Goal: Task Accomplishment & Management: Use online tool/utility

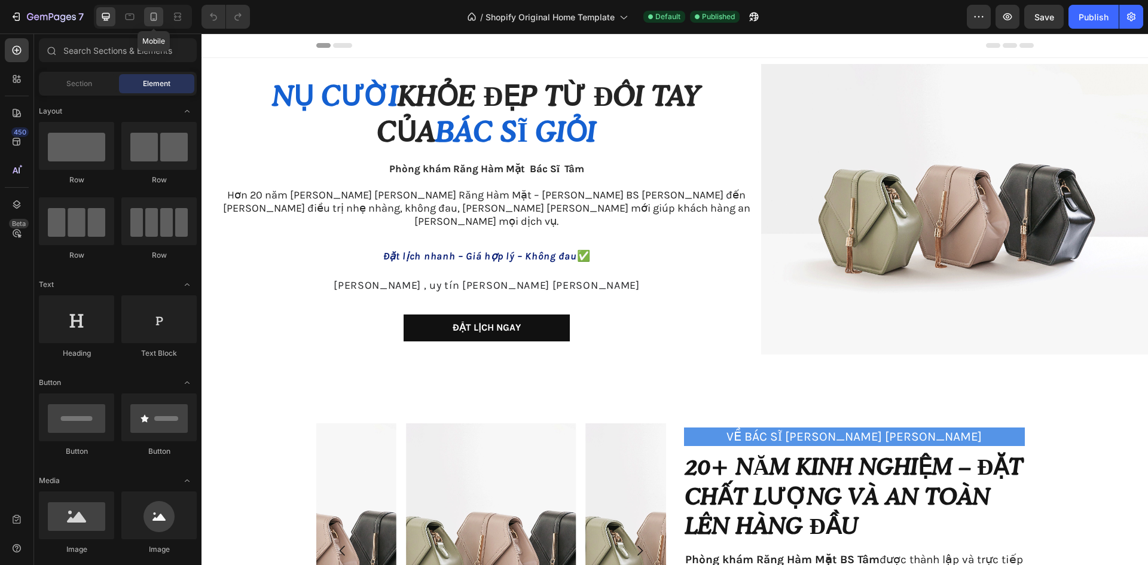
click at [160, 20] on icon at bounding box center [154, 17] width 12 height 12
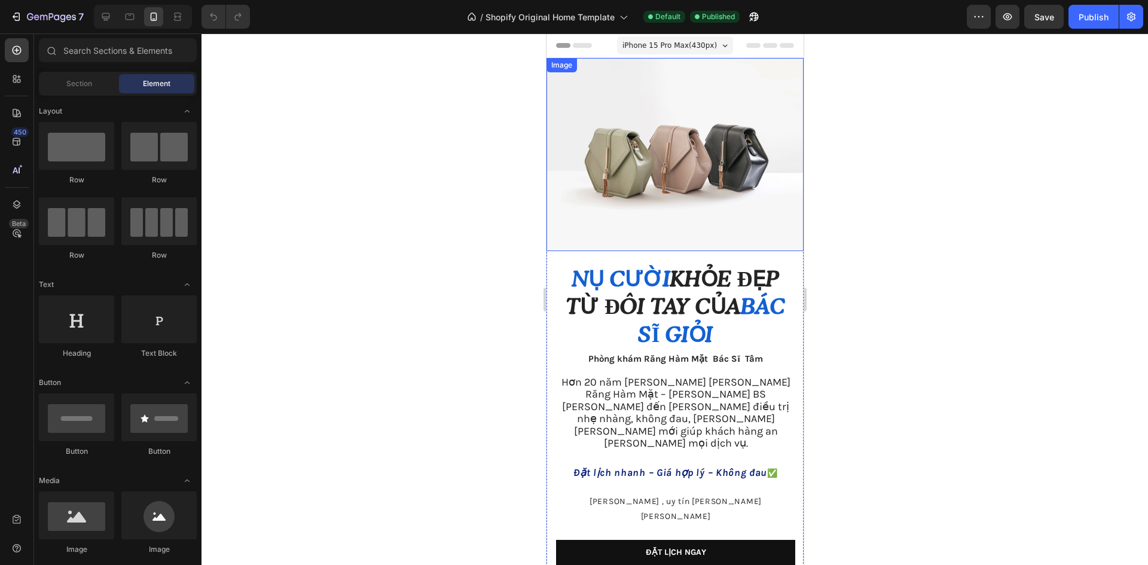
click at [695, 158] on img at bounding box center [674, 154] width 257 height 193
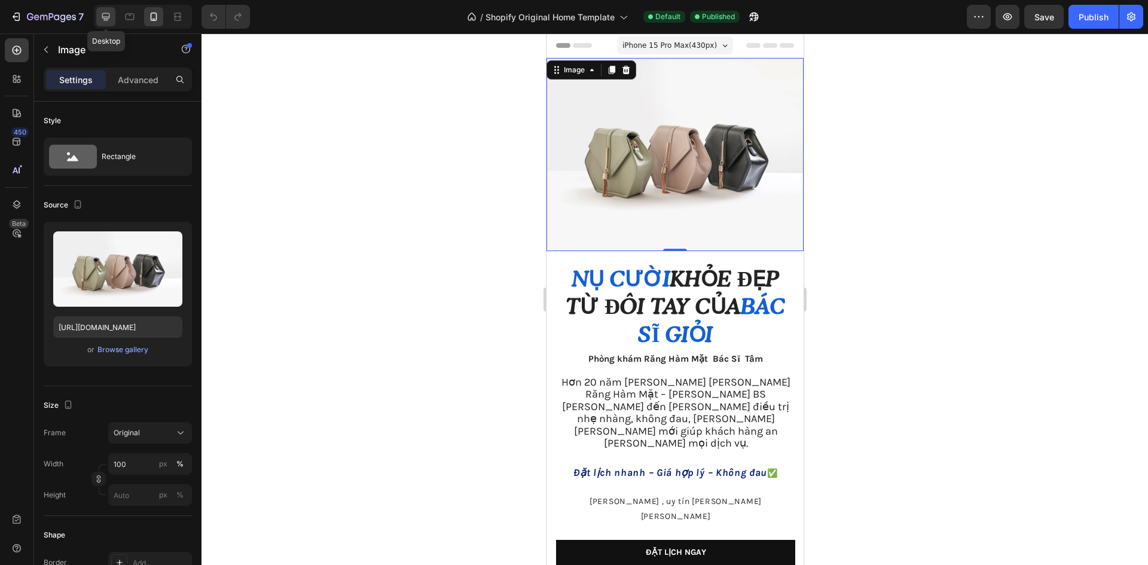
click at [111, 23] on div at bounding box center [105, 16] width 19 height 19
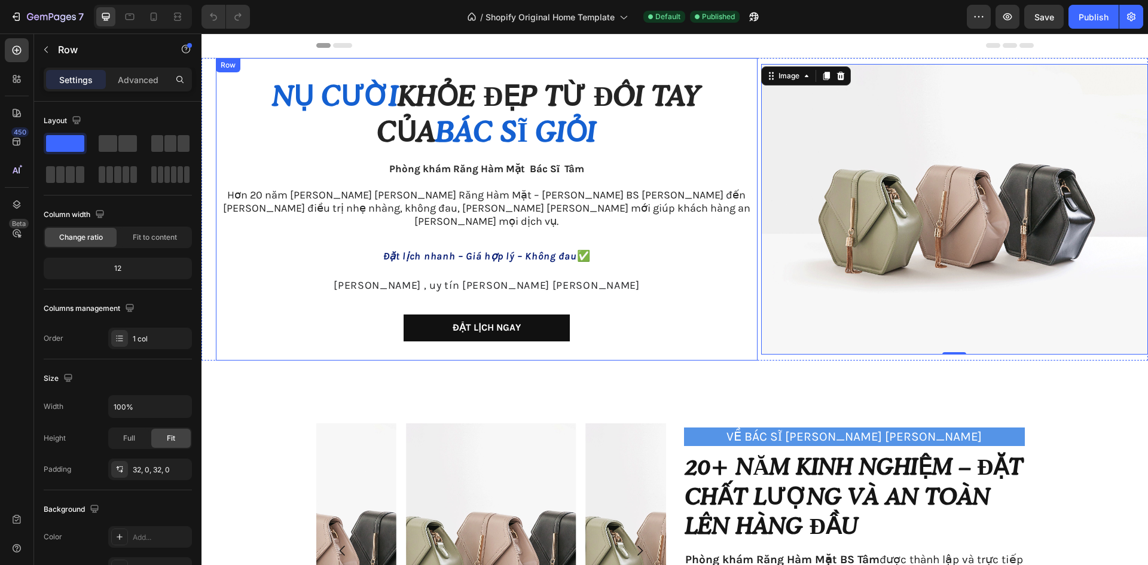
click at [739, 287] on div "Nụ cười khỏe đẹp từ đôi tay của bác sĩ giỏi Heading [PERSON_NAME] Răng Hàm Mặt …" at bounding box center [487, 209] width 542 height 264
click at [804, 255] on img at bounding box center [954, 209] width 387 height 290
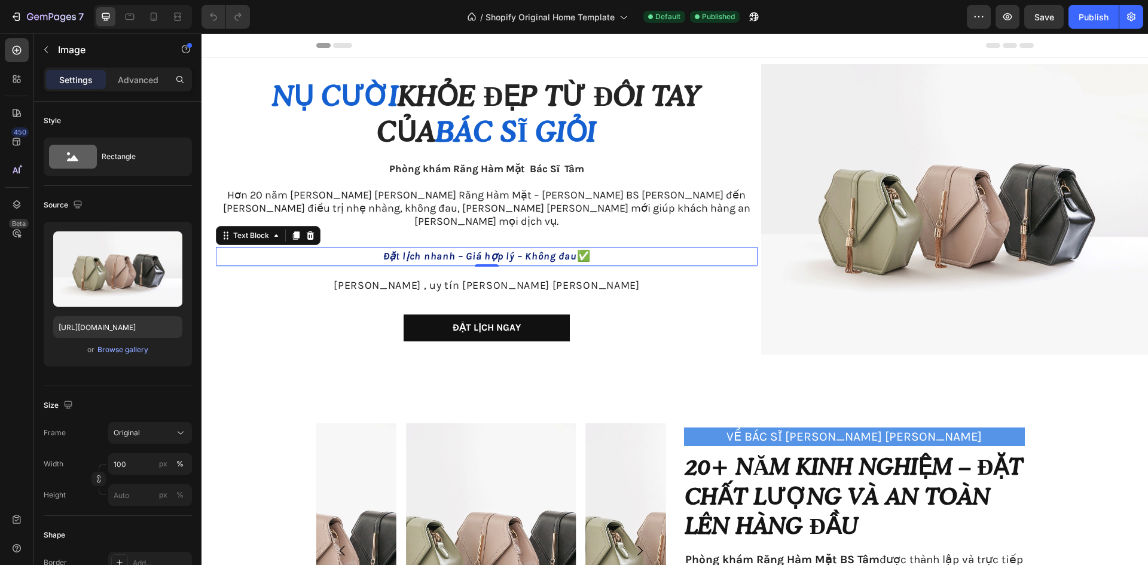
click at [706, 248] on p "Đặt lịch nhanh – Giá hợp lý – Không đau ✅" at bounding box center [486, 256] width 539 height 16
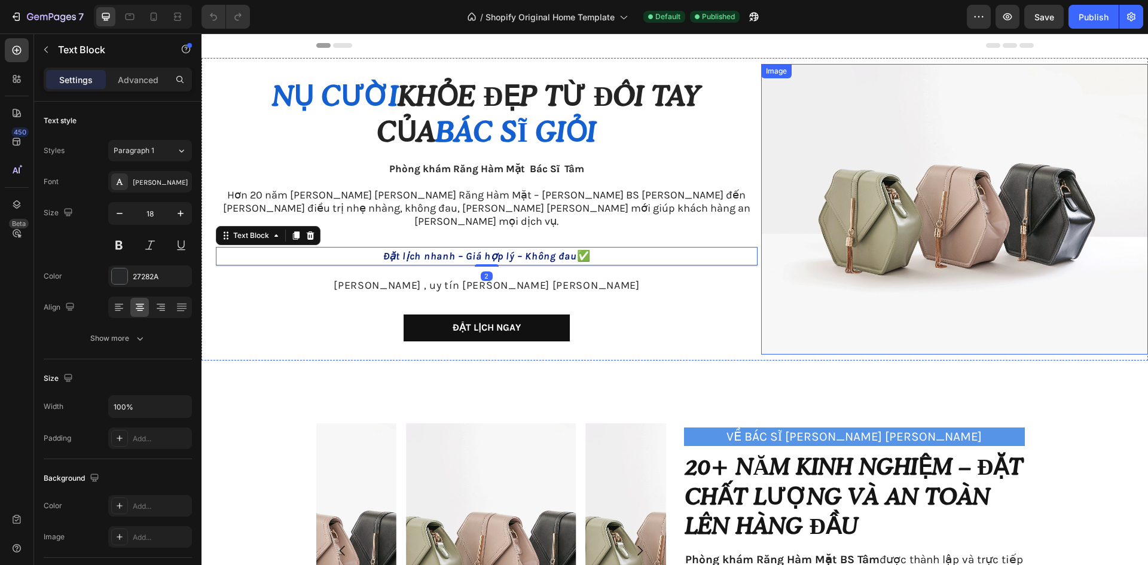
click at [829, 198] on img at bounding box center [954, 209] width 387 height 290
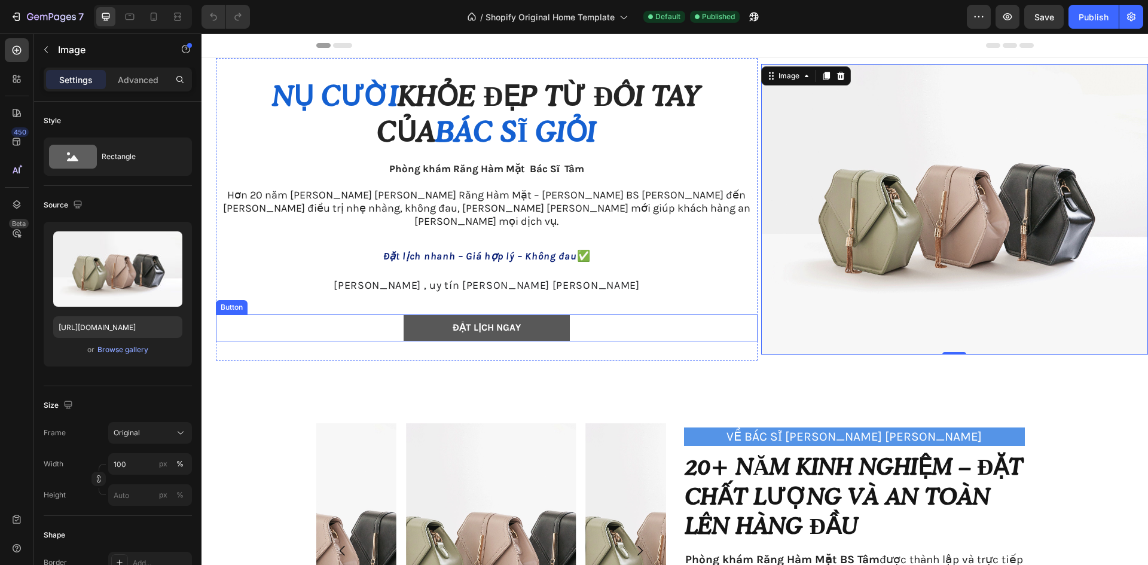
click at [526, 314] on link "Đặt lịch ngay" at bounding box center [486, 327] width 166 height 27
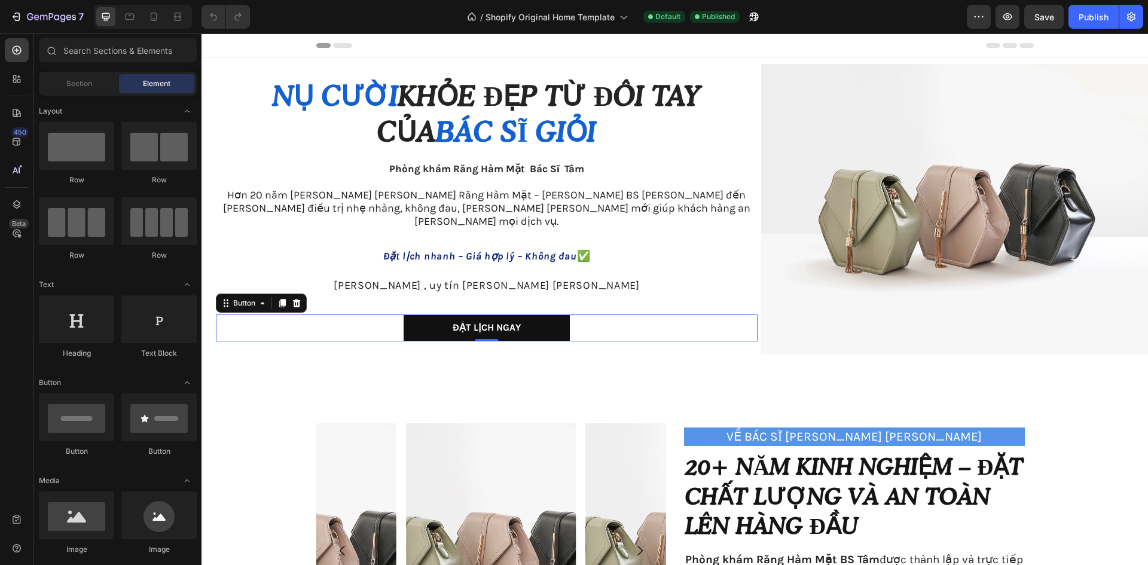
click at [846, 49] on div at bounding box center [674, 45] width 717 height 24
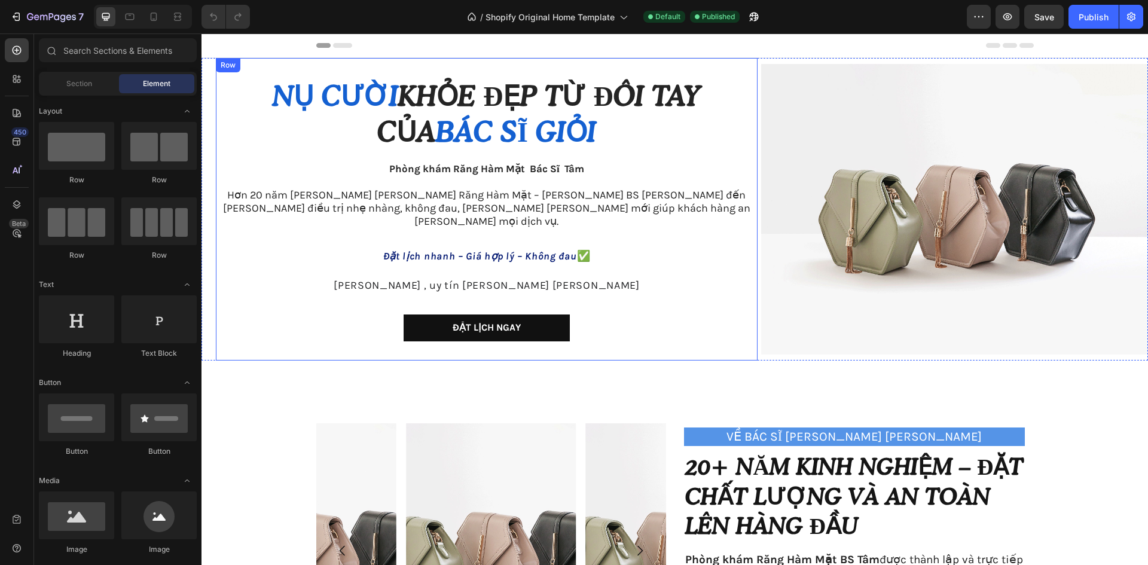
click at [663, 207] on span "Hơn 20 năm [PERSON_NAME] [PERSON_NAME] Răng Hàm Mặt – [PERSON_NAME] BS [PERSON_…" at bounding box center [486, 207] width 527 height 39
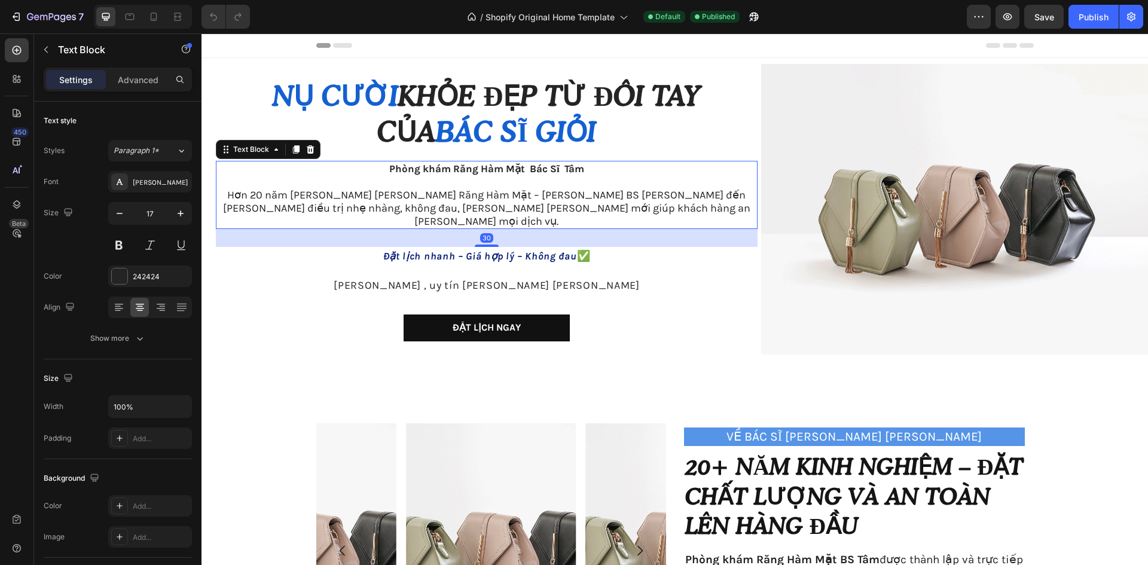
click at [718, 212] on p "Hơn 20 năm [PERSON_NAME] [PERSON_NAME] Răng Hàm Mặt – [PERSON_NAME] BS [PERSON_…" at bounding box center [486, 201] width 539 height 53
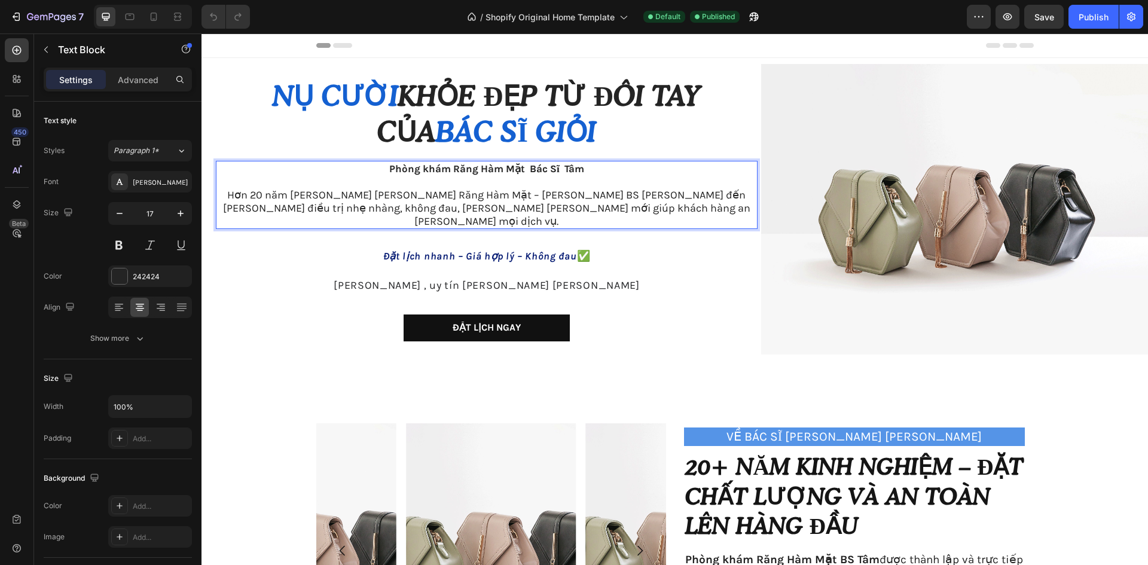
drag, startPoint x: 712, startPoint y: 210, endPoint x: 742, endPoint y: 203, distance: 31.5
click at [742, 203] on p "Hơn 20 năm [PERSON_NAME] [PERSON_NAME] Răng Hàm Mặt – [PERSON_NAME] BS [PERSON_…" at bounding box center [486, 201] width 539 height 53
click at [922, 288] on img at bounding box center [954, 209] width 387 height 290
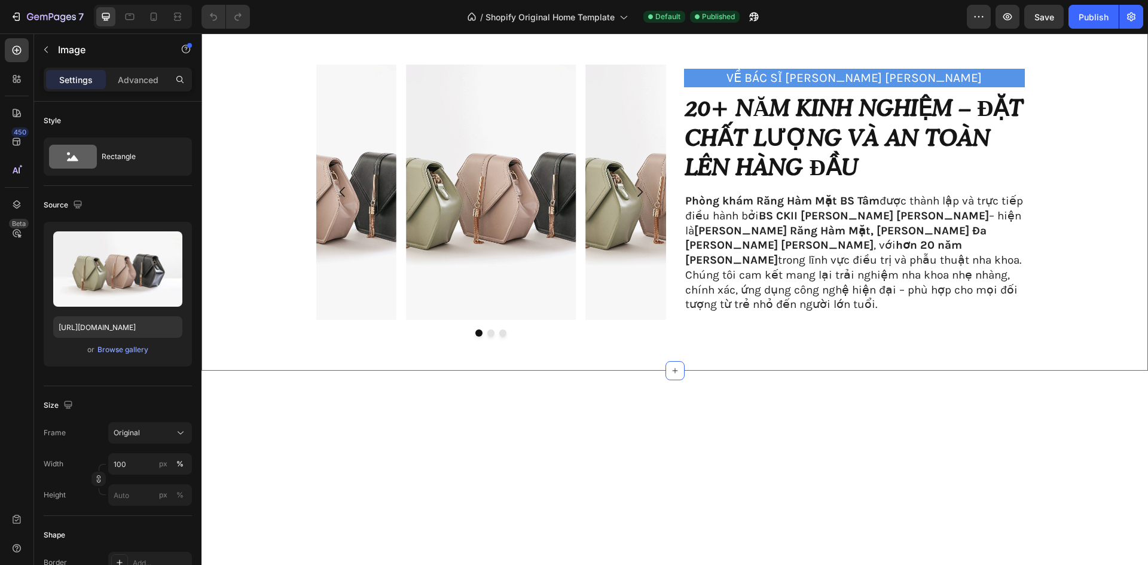
scroll to position [60, 0]
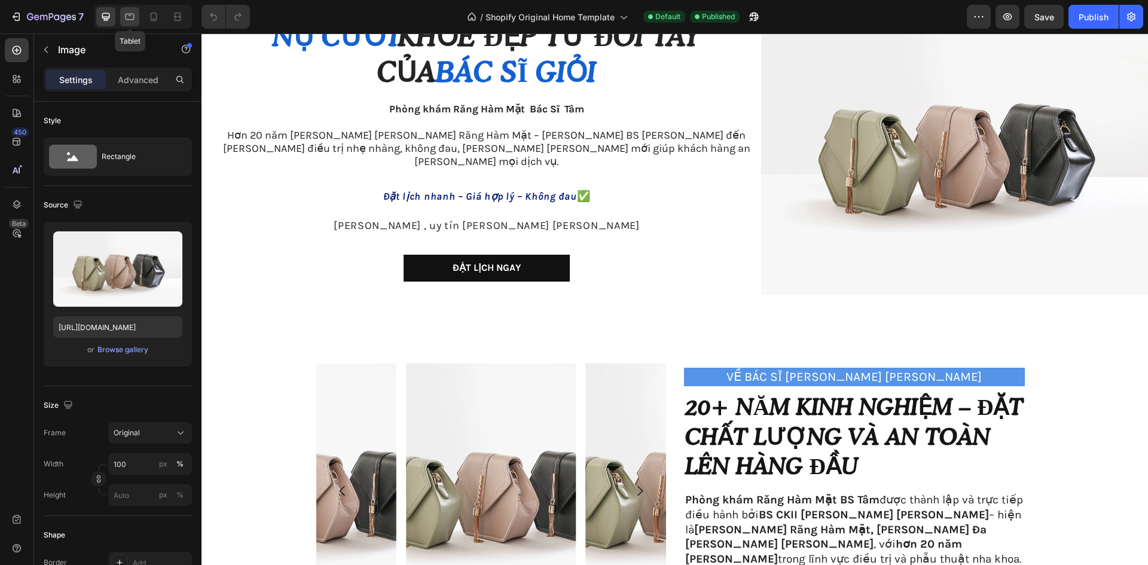
click at [126, 16] on icon at bounding box center [130, 17] width 9 height 7
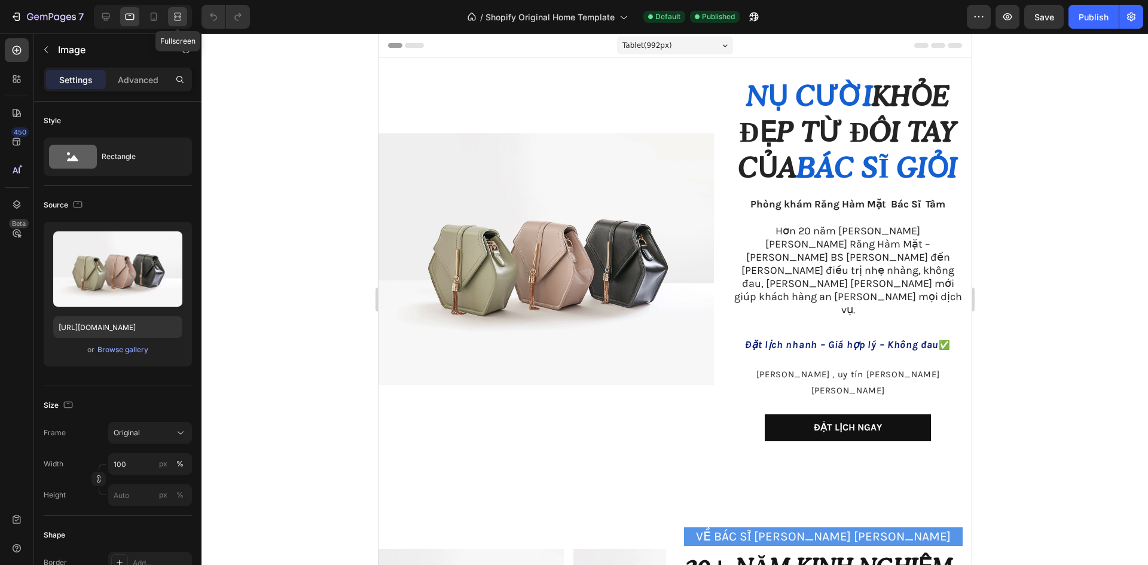
click at [178, 17] on icon at bounding box center [178, 17] width 12 height 12
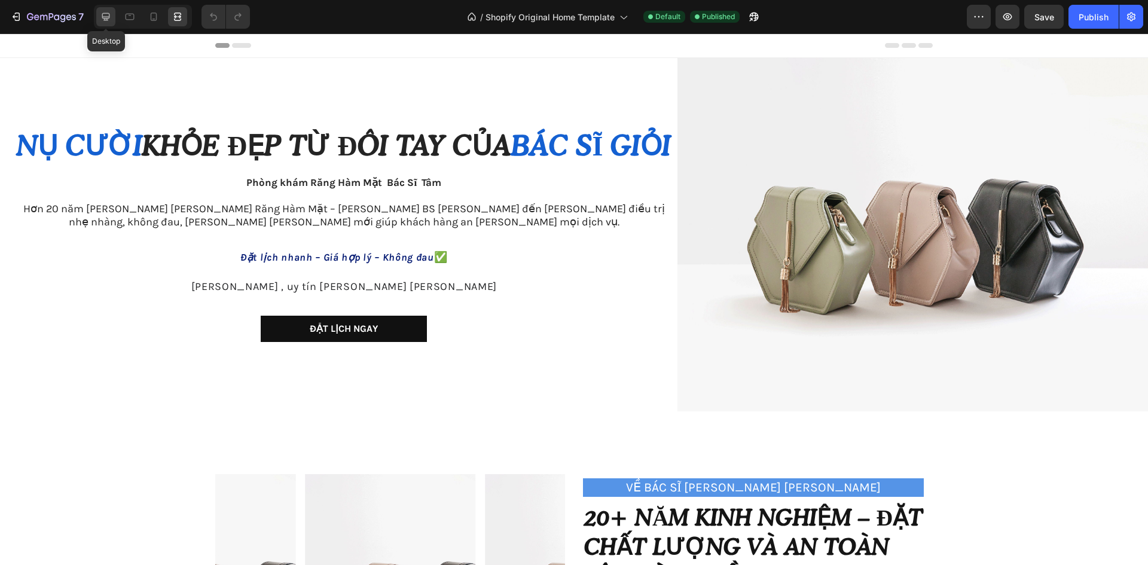
click at [108, 20] on icon at bounding box center [106, 17] width 8 height 8
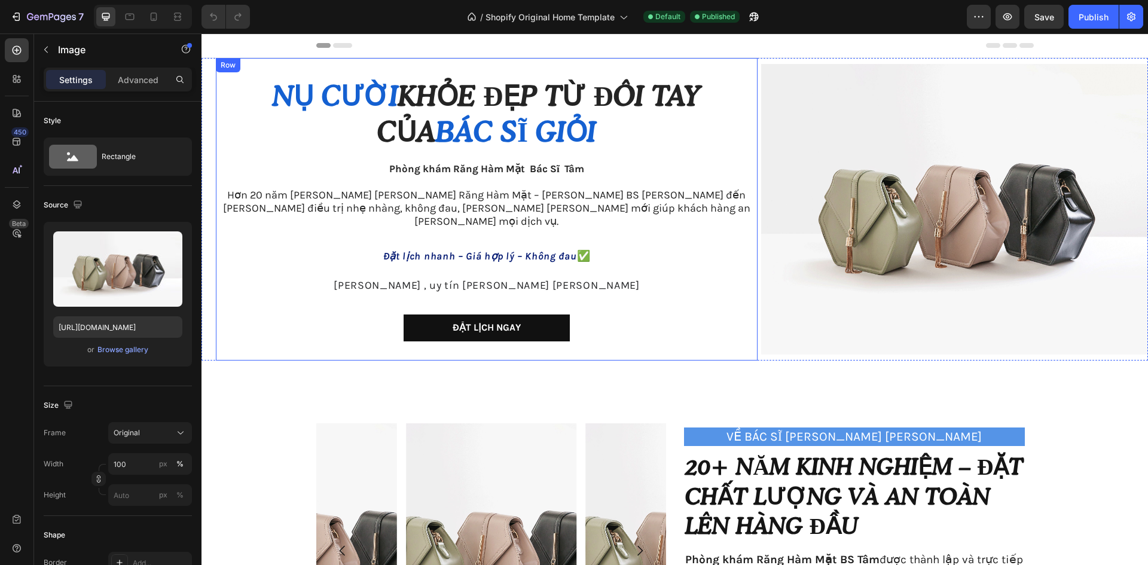
click at [628, 59] on div "Nụ cười khỏe đẹp từ đôi tay của bác sĩ giỏi Heading [PERSON_NAME] Răng Hàm Mặt …" at bounding box center [487, 209] width 542 height 302
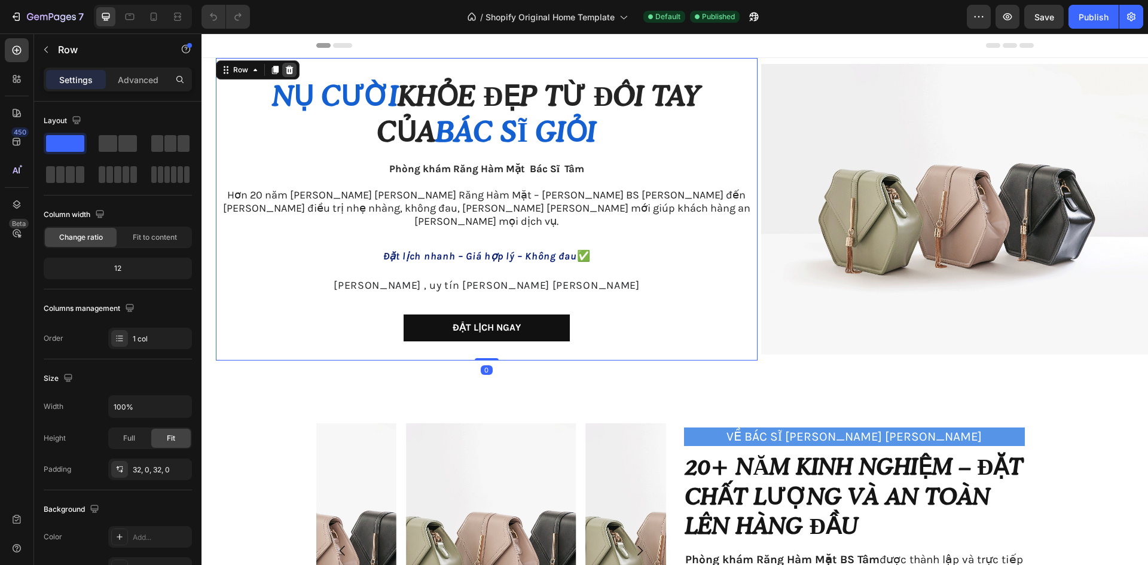
click at [295, 72] on div at bounding box center [289, 70] width 14 height 14
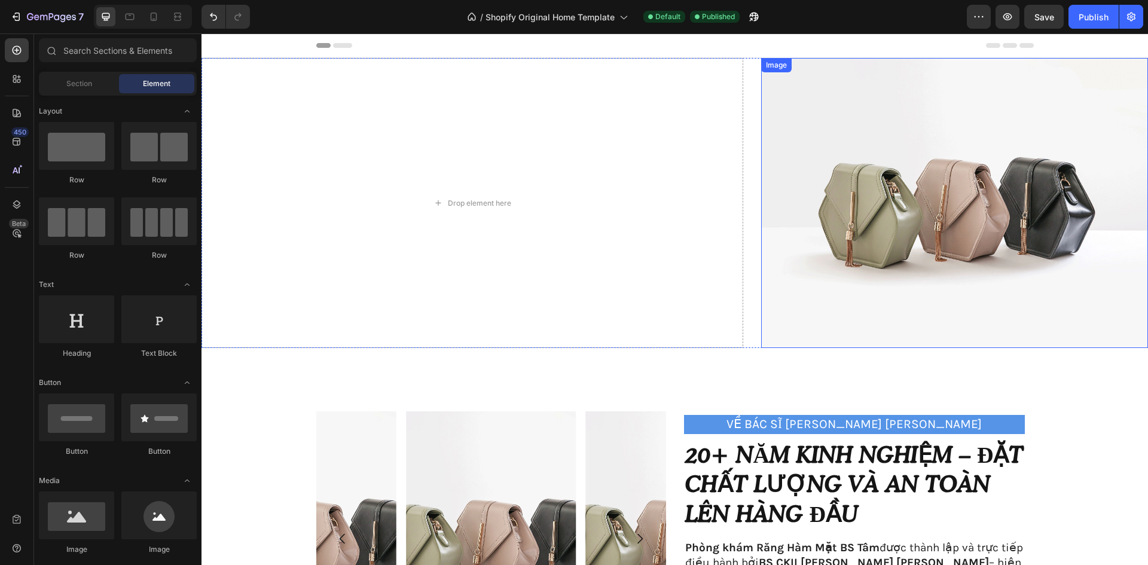
click at [929, 139] on img at bounding box center [954, 203] width 387 height 290
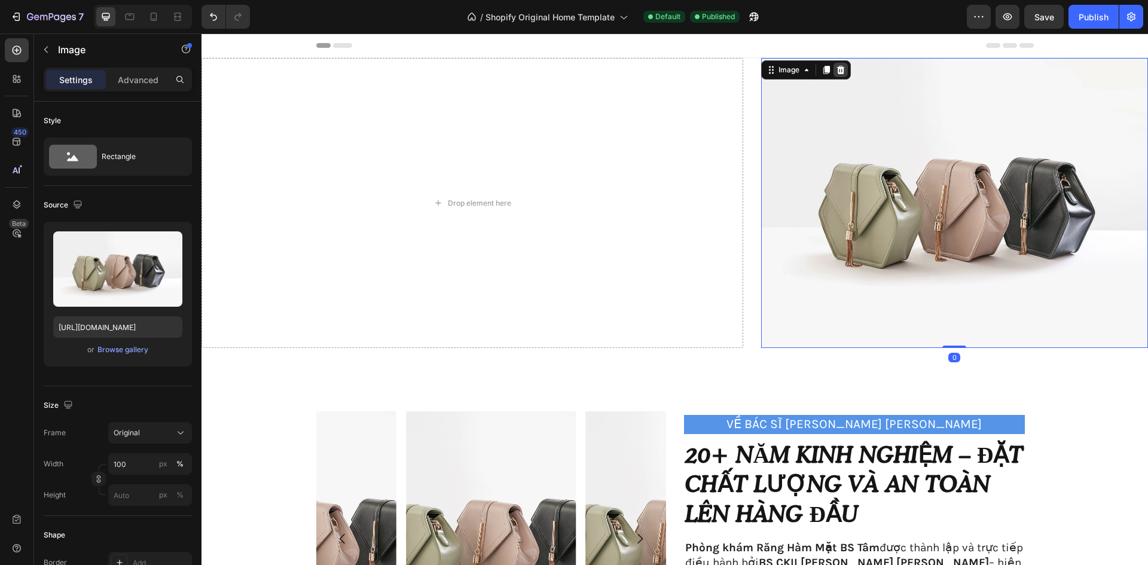
click at [836, 69] on icon at bounding box center [840, 70] width 8 height 8
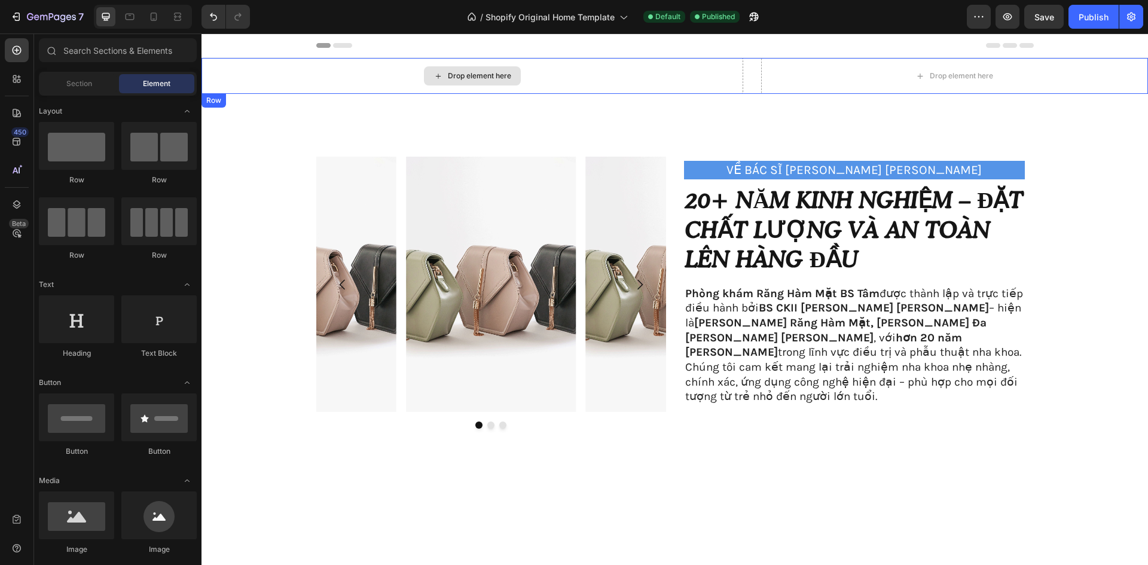
click at [632, 68] on div "Drop element here" at bounding box center [472, 76] width 542 height 36
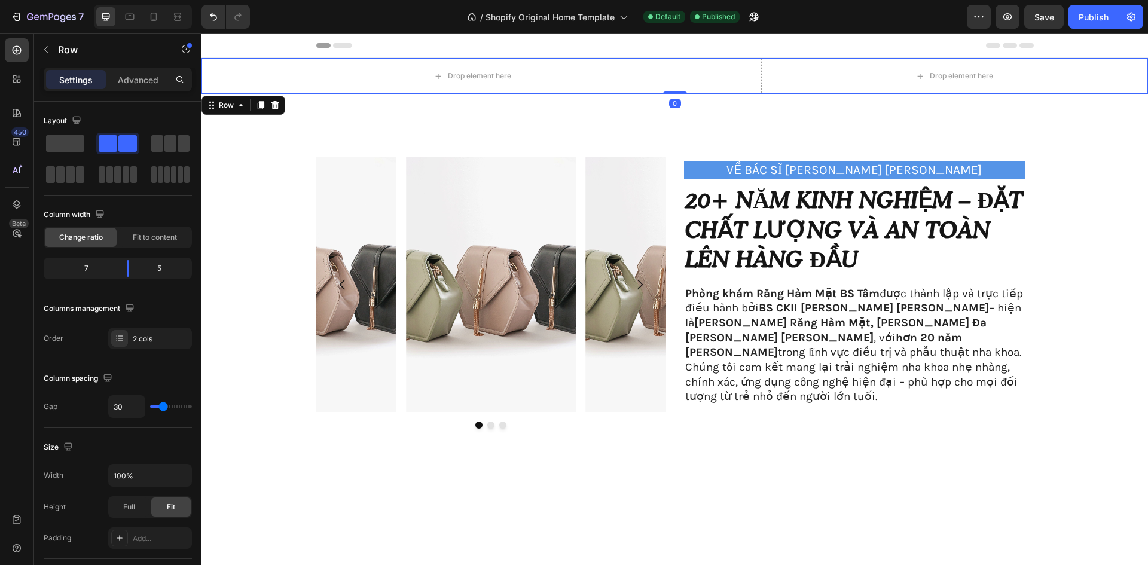
click at [284, 100] on div "Row" at bounding box center [243, 105] width 84 height 19
click at [283, 103] on div "Row" at bounding box center [243, 105] width 84 height 19
click at [279, 106] on icon at bounding box center [275, 105] width 10 height 10
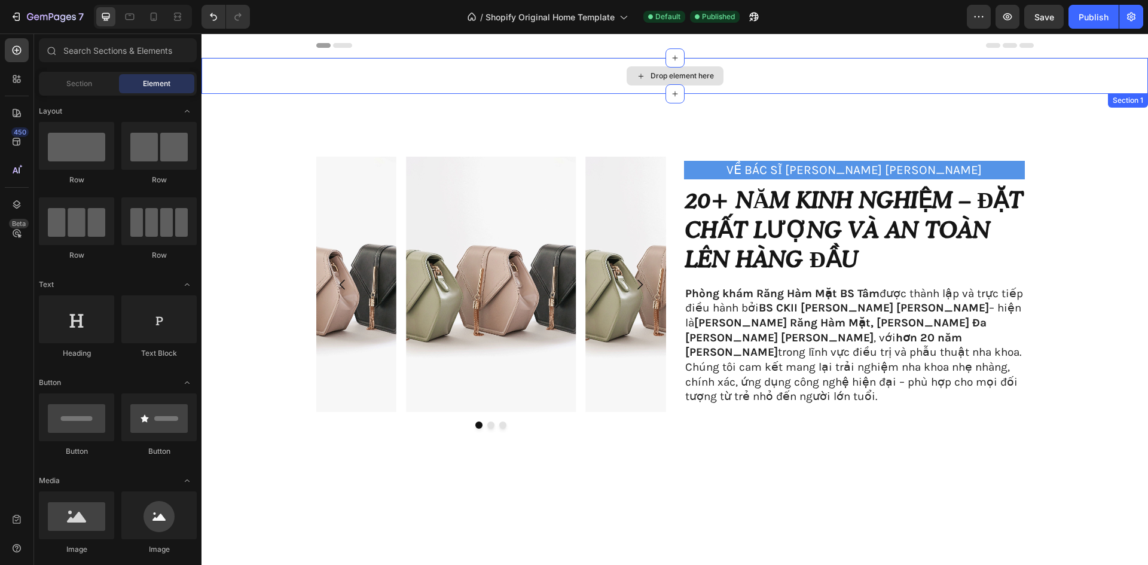
click at [972, 78] on div "Drop element here" at bounding box center [674, 76] width 946 height 36
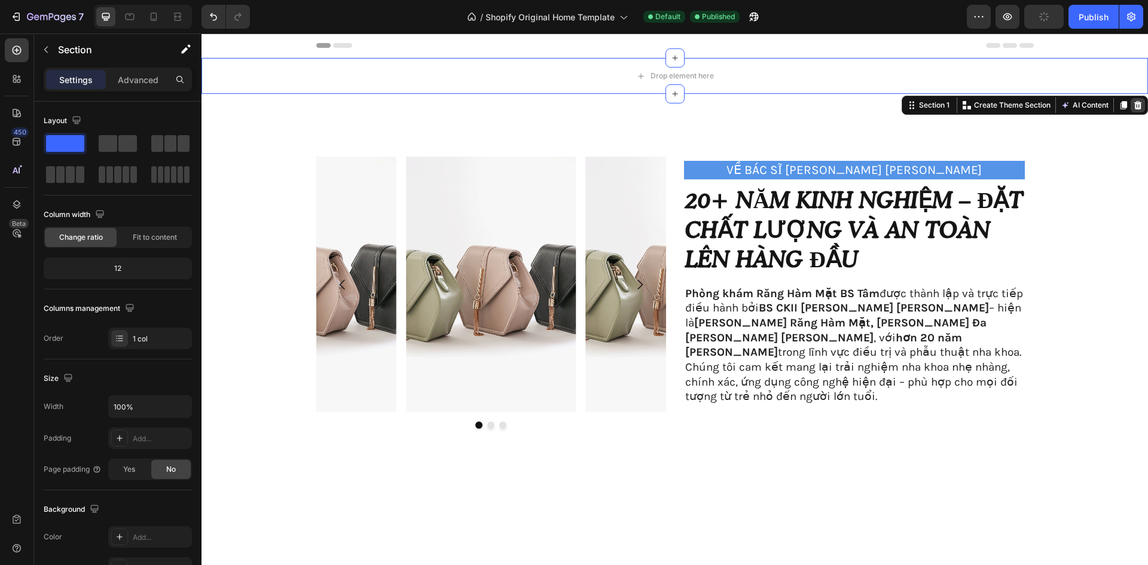
click at [1134, 103] on div at bounding box center [1137, 105] width 14 height 14
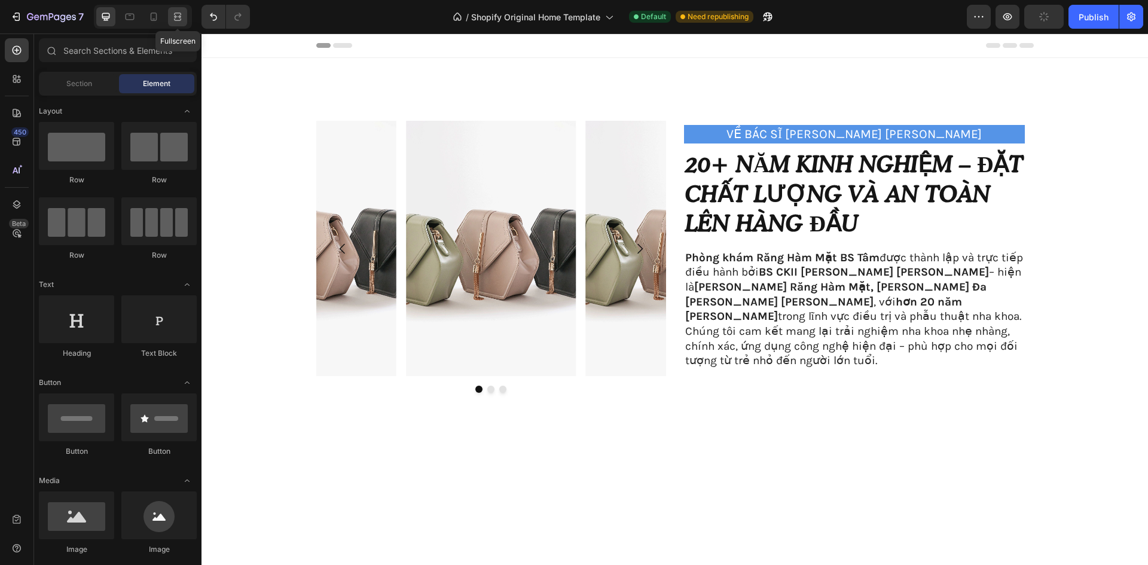
click at [181, 22] on icon at bounding box center [178, 17] width 12 height 12
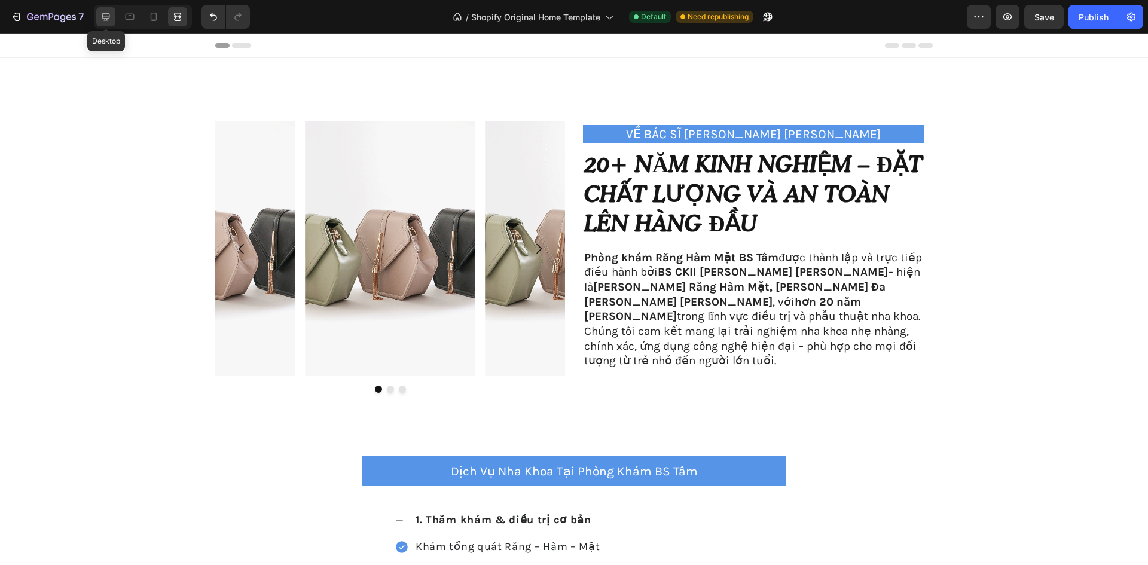
click at [108, 17] on icon at bounding box center [106, 17] width 8 height 8
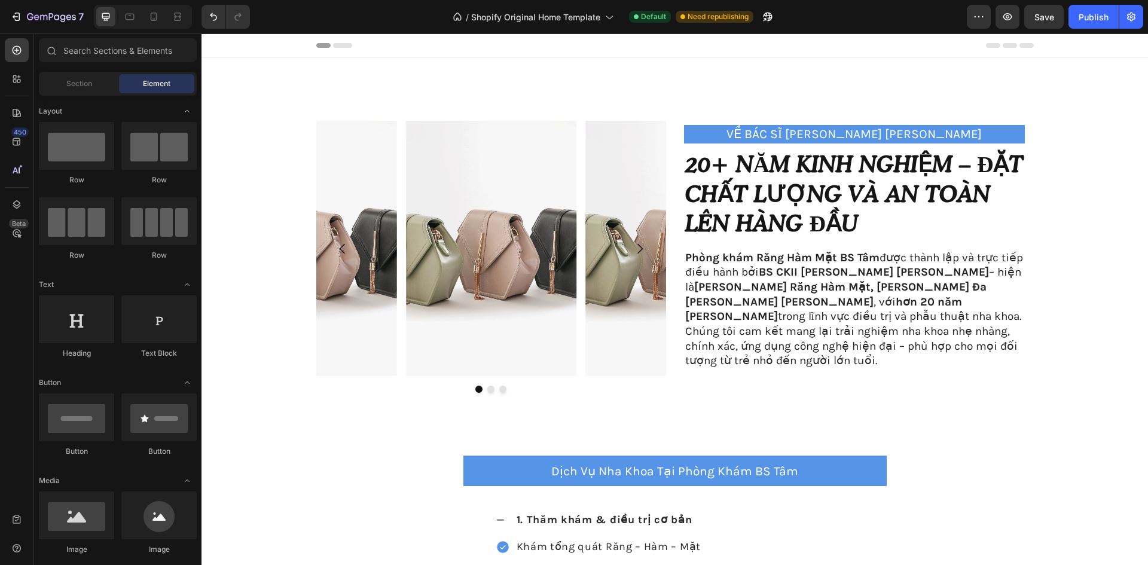
click at [99, 95] on div "Section Element" at bounding box center [118, 84] width 158 height 24
click at [102, 82] on div "Section" at bounding box center [78, 83] width 75 height 19
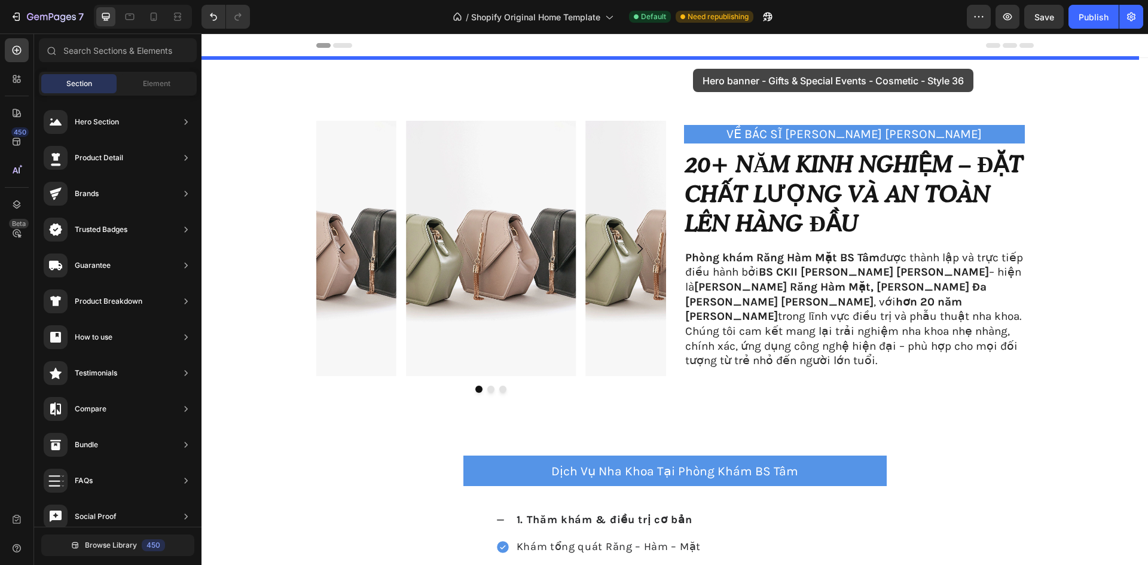
drag, startPoint x: 491, startPoint y: 397, endPoint x: 692, endPoint y: 69, distance: 385.0
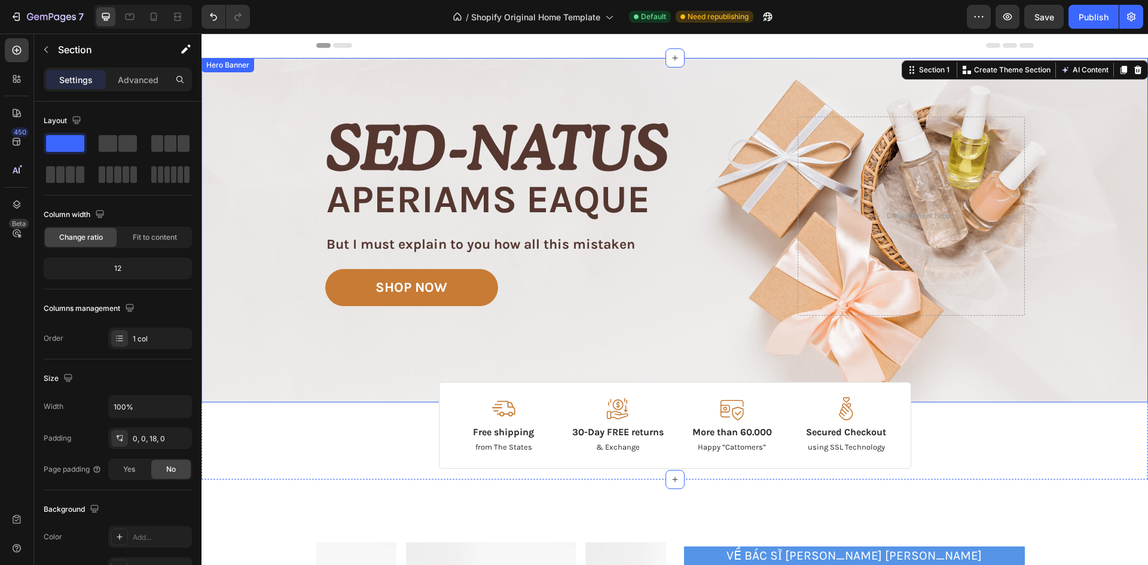
click at [615, 97] on div "Image Image Free shipping Text Block from The States Text Block Advanced List I…" at bounding box center [674, 230] width 717 height 344
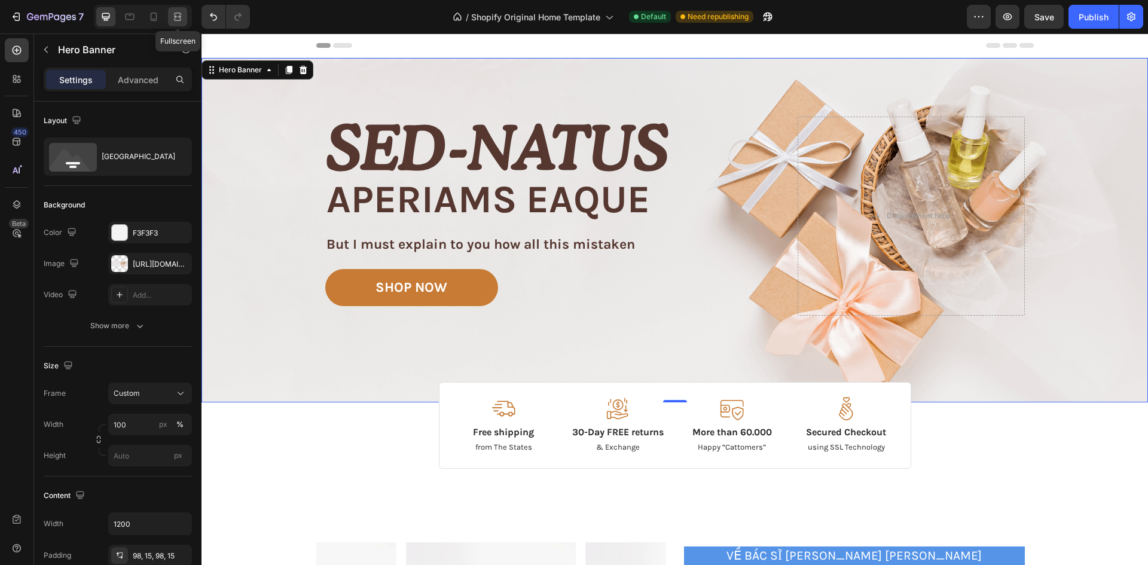
drag, startPoint x: 177, startPoint y: 21, endPoint x: 171, endPoint y: 20, distance: 6.0
click at [178, 18] on icon at bounding box center [176, 16] width 4 height 3
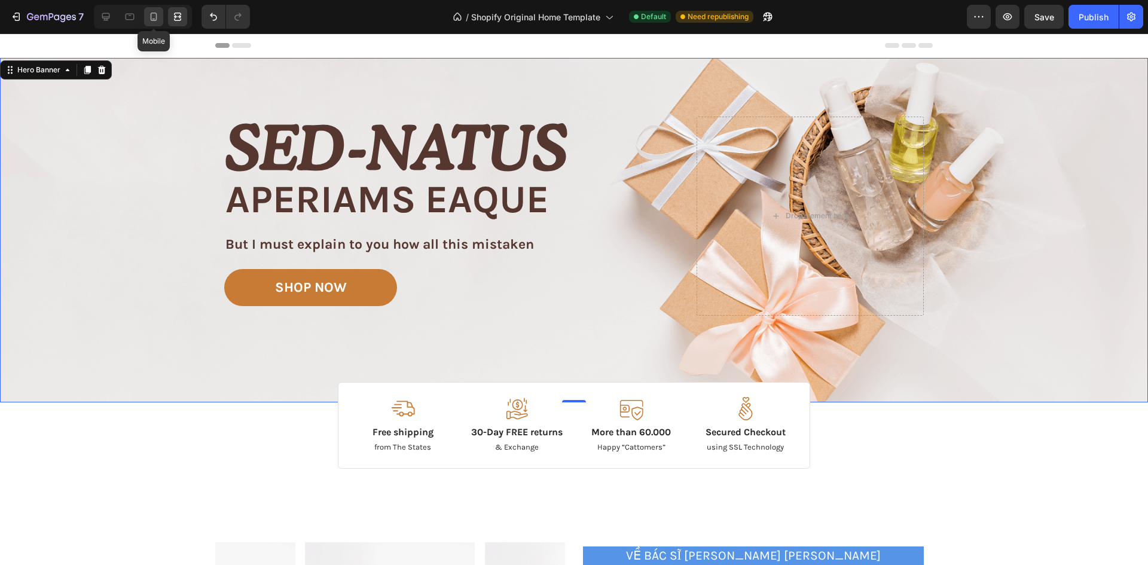
click at [161, 19] on div at bounding box center [153, 16] width 19 height 19
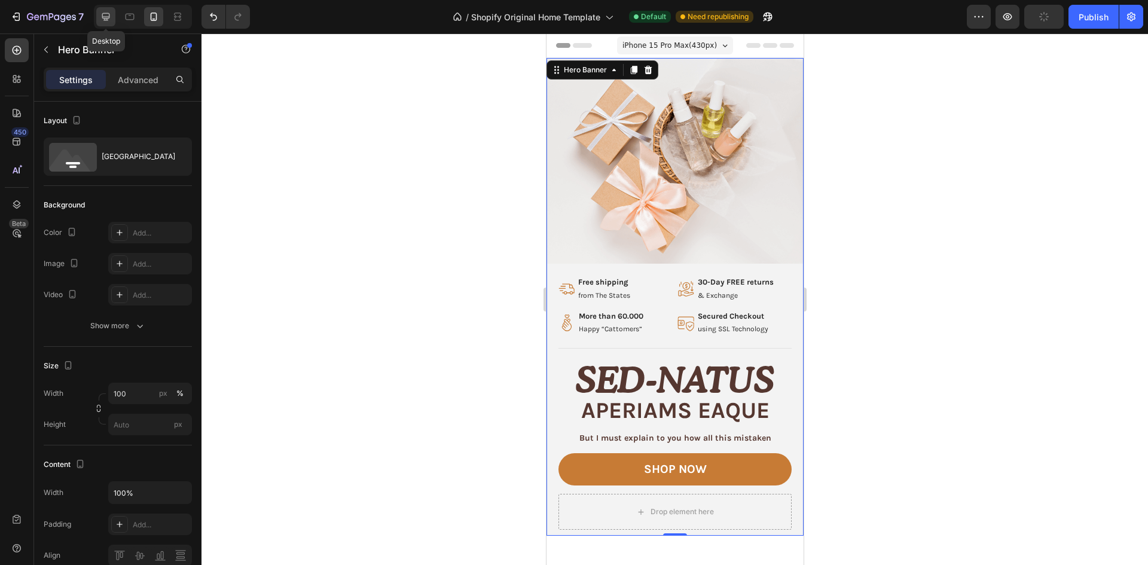
click at [108, 14] on icon at bounding box center [106, 17] width 12 height 12
type input "1200"
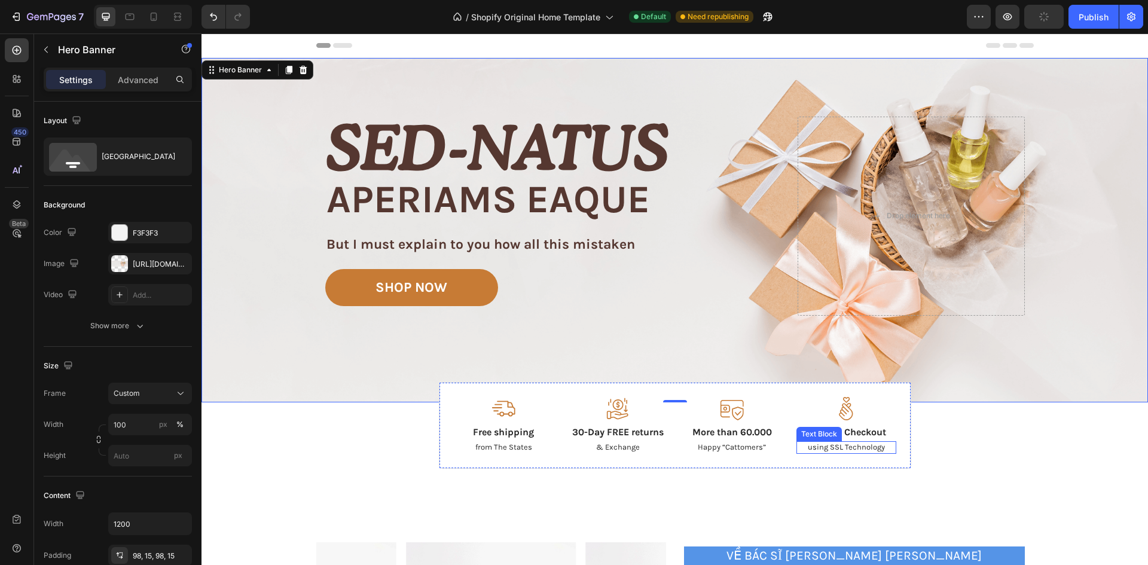
click at [812, 446] on p "using SSL Technology" at bounding box center [845, 447] width 97 height 10
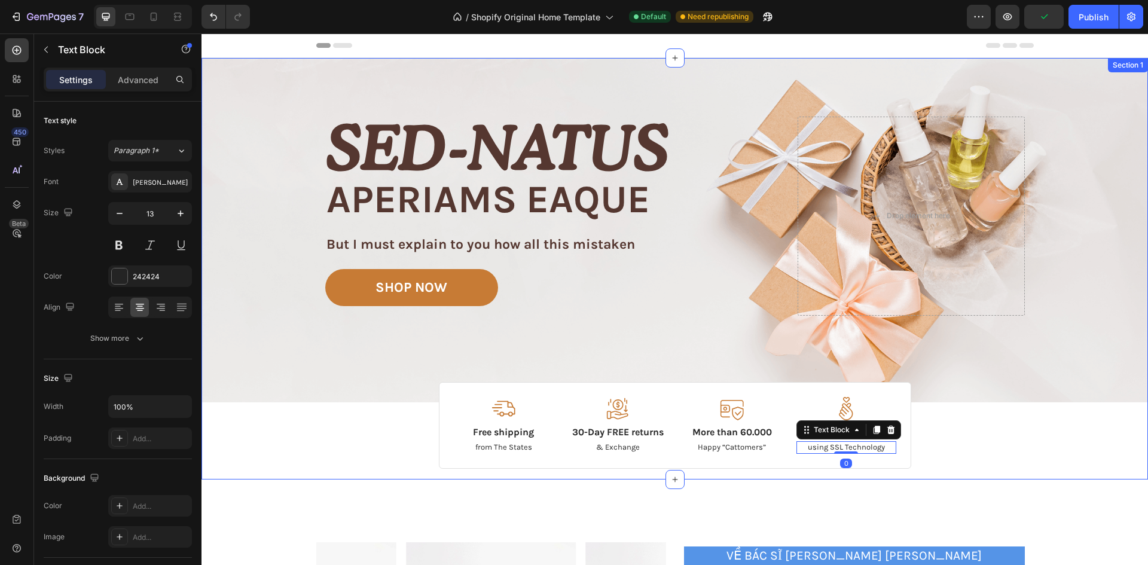
scroll to position [179, 0]
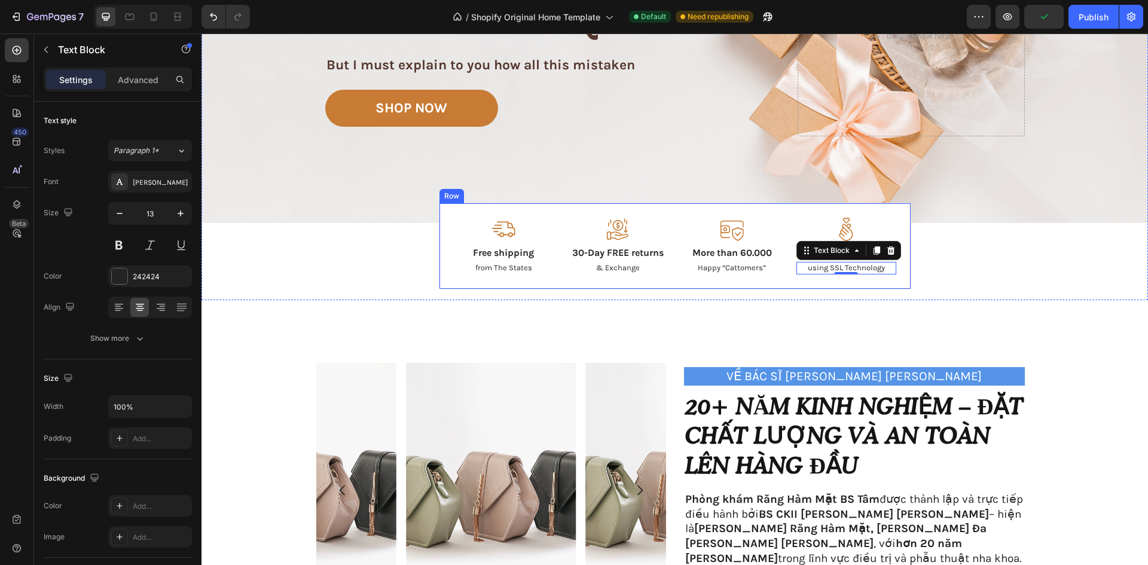
click at [669, 283] on div "Image Free shipping Text Block from The States Text Block Image 30-Day FREE ret…" at bounding box center [675, 246] width 472 height 87
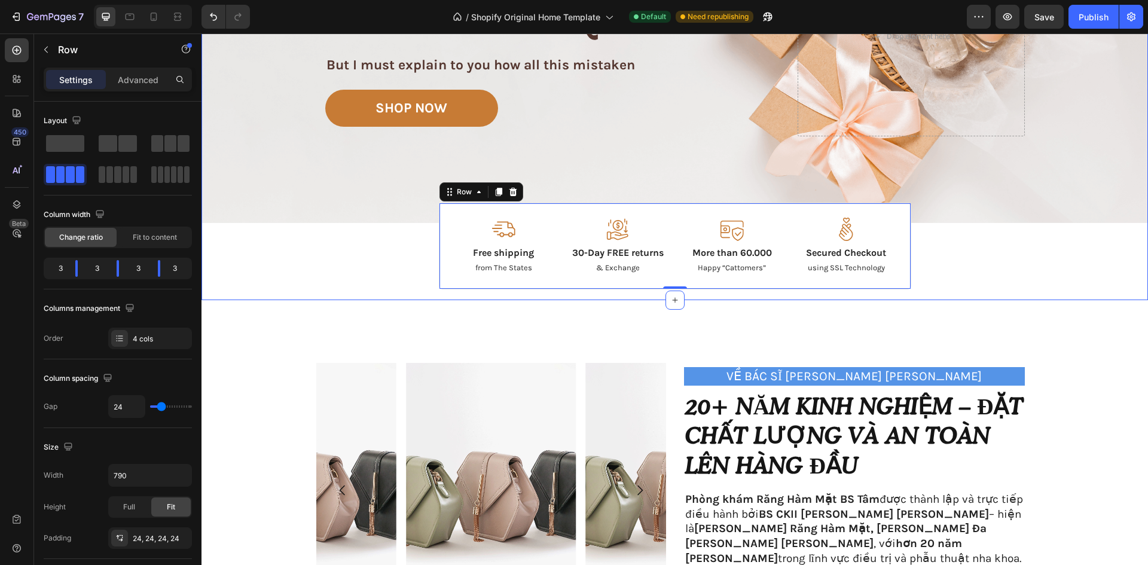
scroll to position [0, 0]
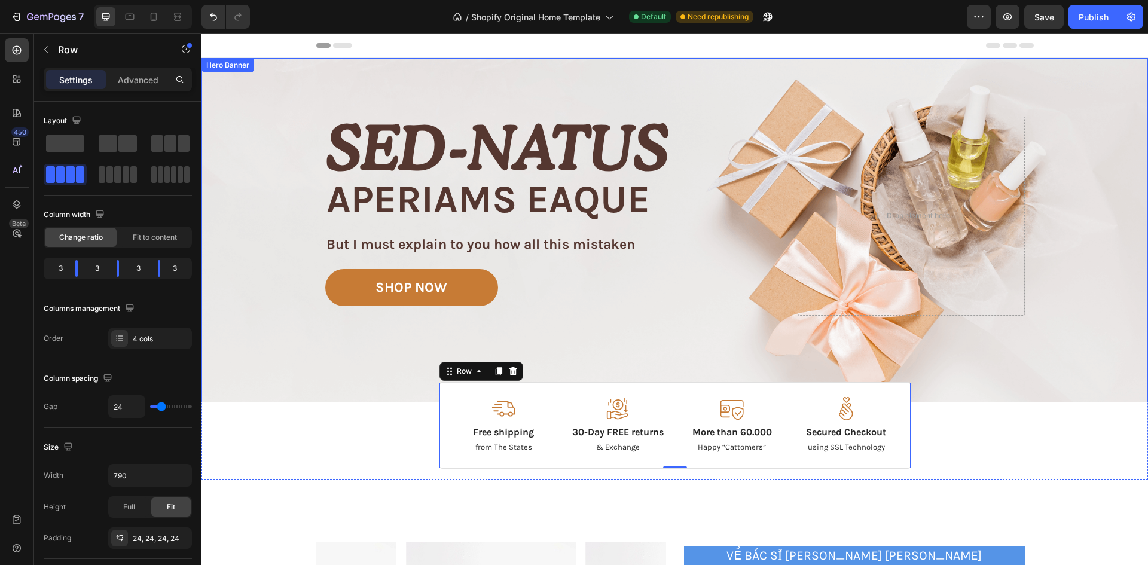
click at [638, 85] on div "Image Image Free shipping Text Block from The States Text Block Advanced List I…" at bounding box center [674, 230] width 717 height 344
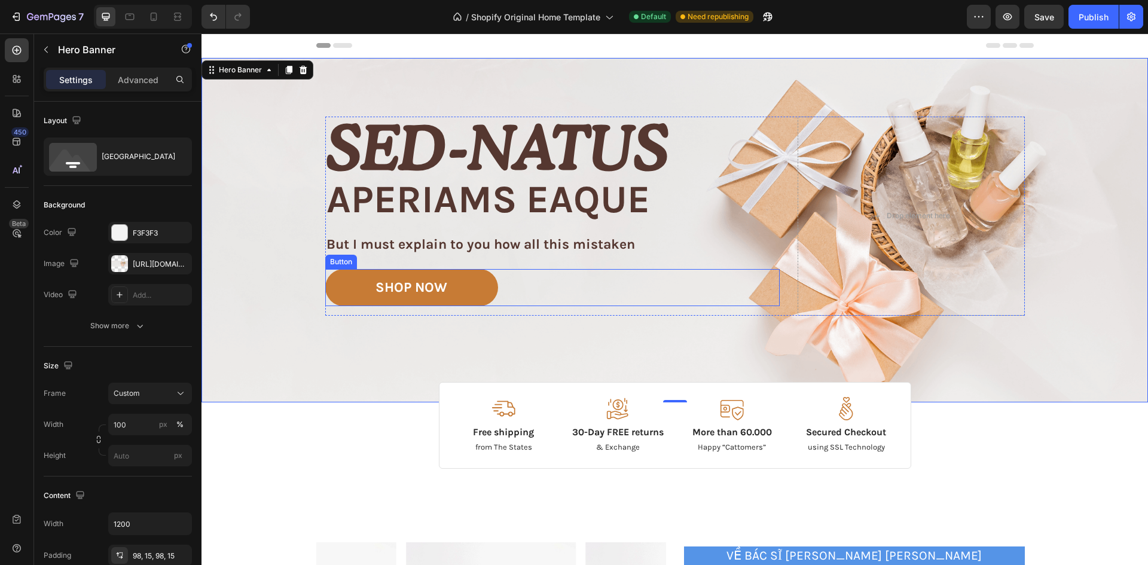
click at [687, 279] on div "SHOP NOW Button" at bounding box center [552, 287] width 454 height 37
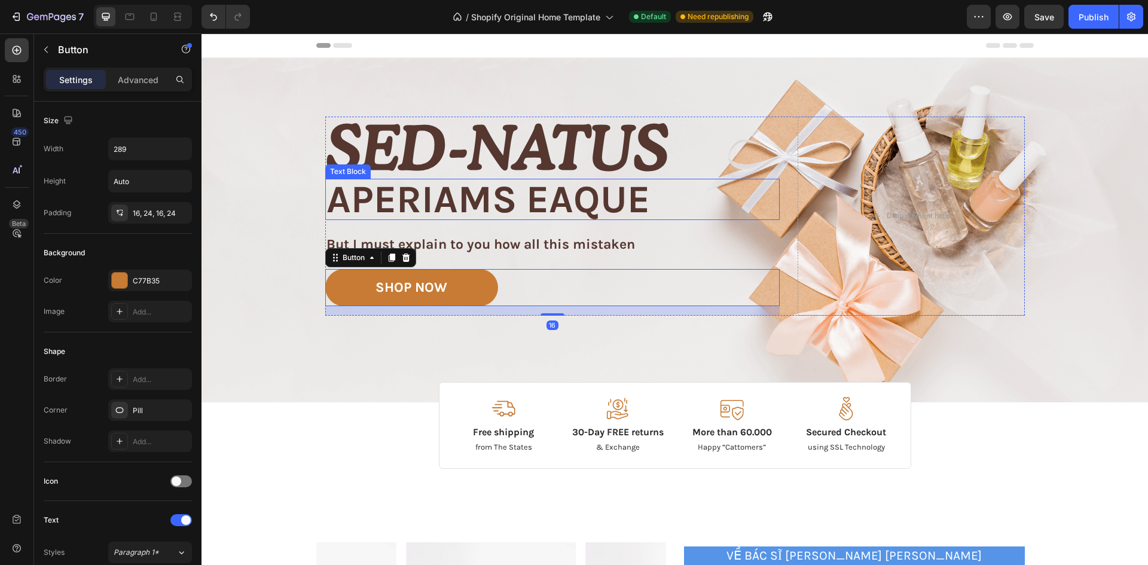
click at [697, 197] on p "aperiams eaque" at bounding box center [552, 199] width 452 height 39
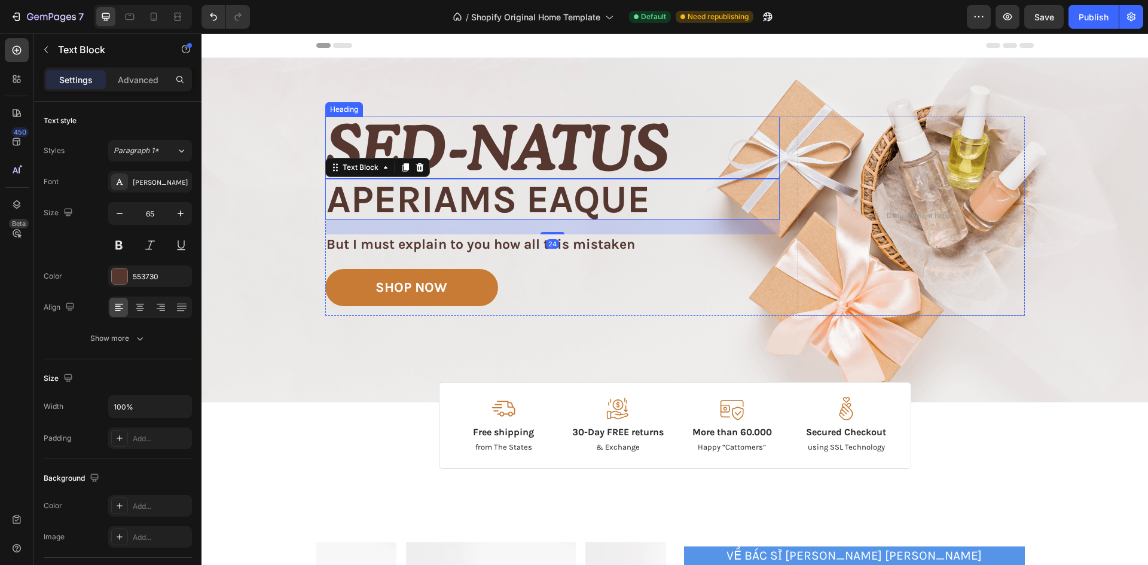
click at [648, 83] on div "Image Image Free shipping Text Block from The States Text Block Advanced List I…" at bounding box center [674, 230] width 717 height 344
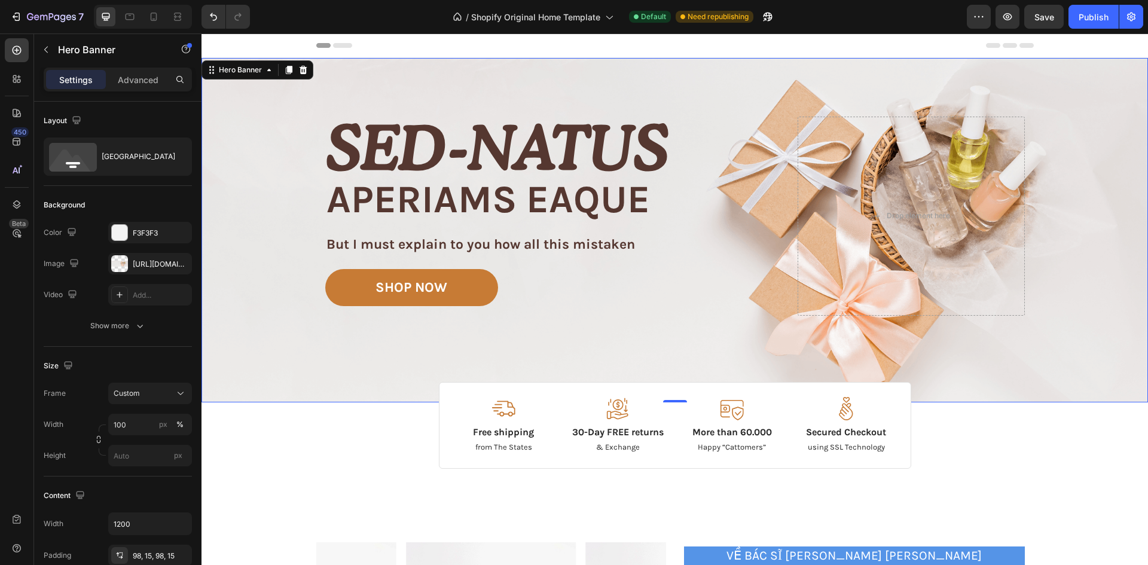
click at [286, 290] on div "Background Image" at bounding box center [674, 230] width 946 height 344
click at [127, 264] on div at bounding box center [119, 263] width 17 height 17
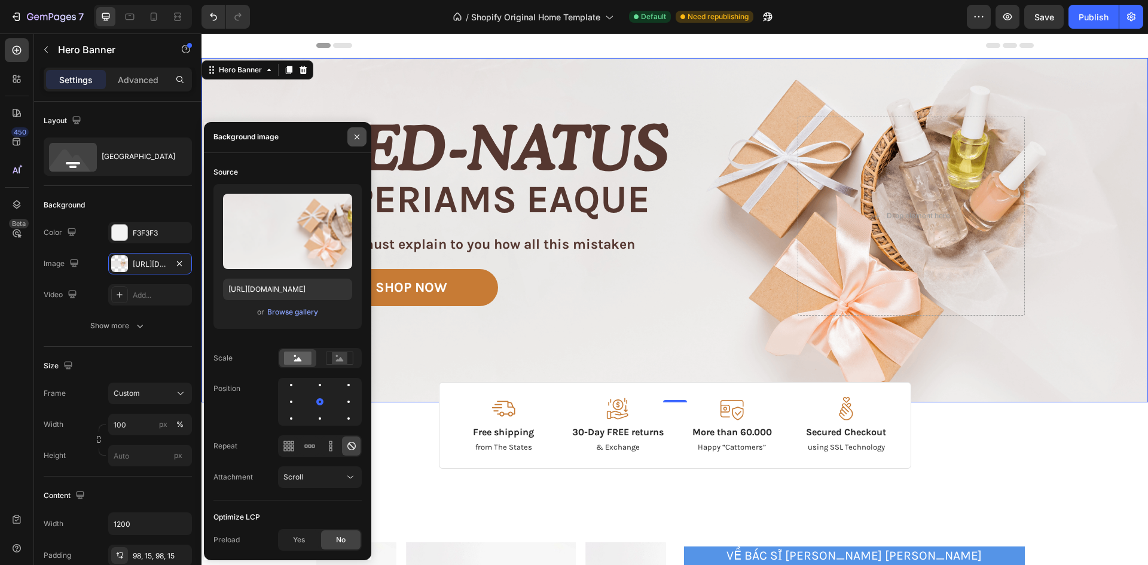
click at [353, 134] on icon "button" at bounding box center [357, 137] width 10 height 10
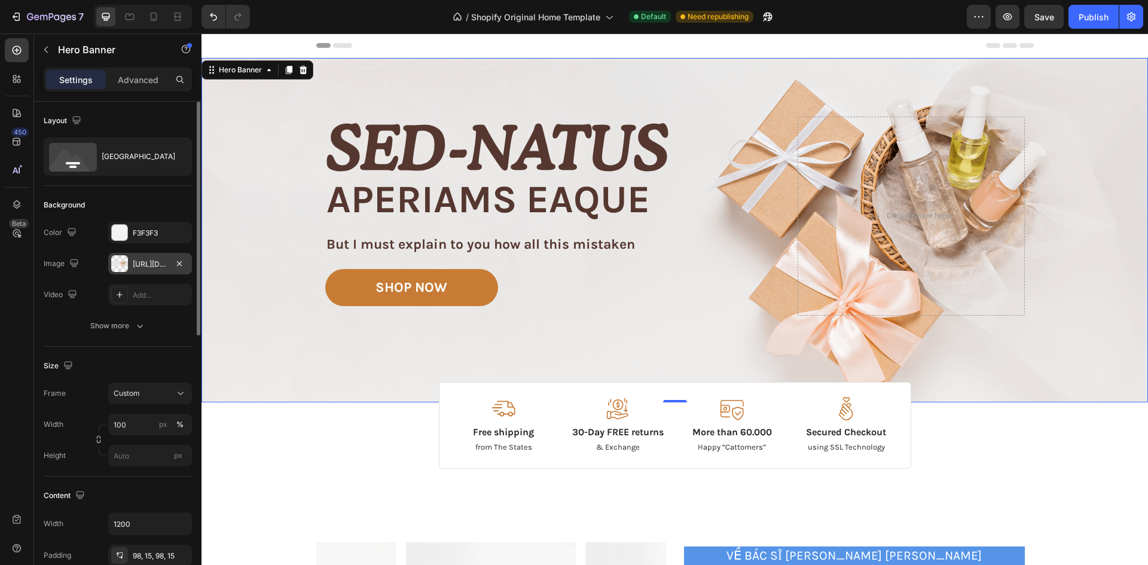
click at [131, 264] on div "[URL][DOMAIN_NAME]" at bounding box center [150, 264] width 84 height 22
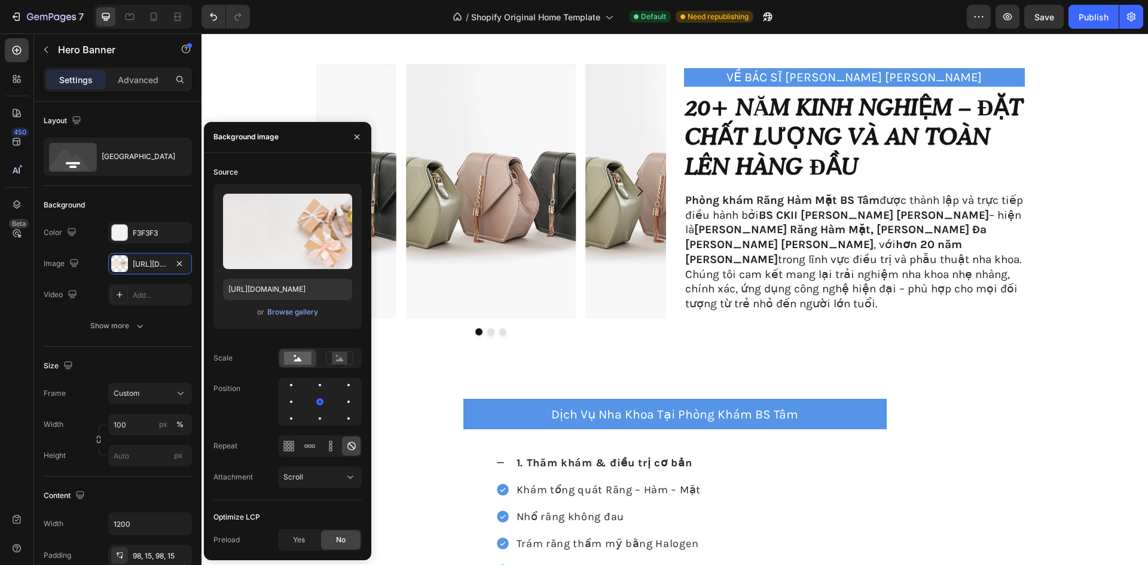
scroll to position [239, 0]
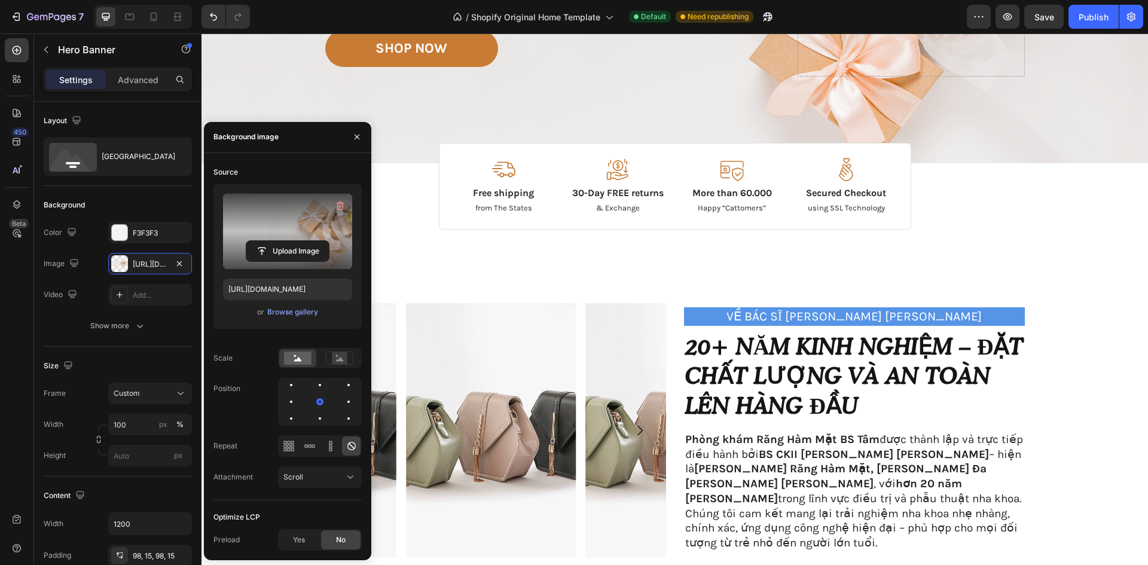
click at [281, 221] on label at bounding box center [287, 231] width 129 height 75
click at [281, 241] on input "file" at bounding box center [287, 251] width 82 height 20
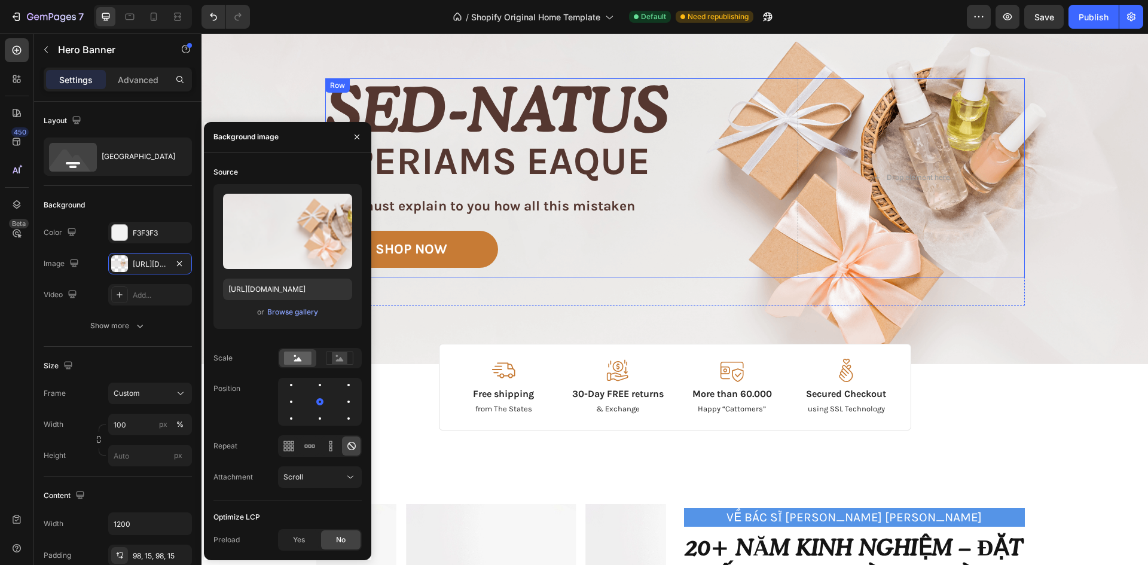
scroll to position [0, 0]
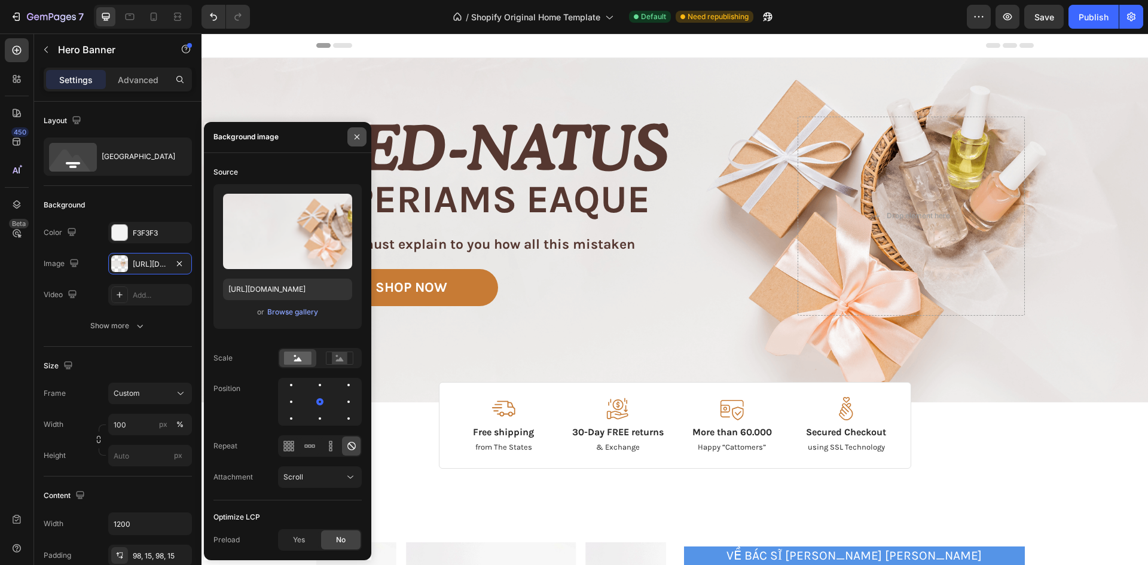
click at [360, 136] on icon "button" at bounding box center [357, 137] width 10 height 10
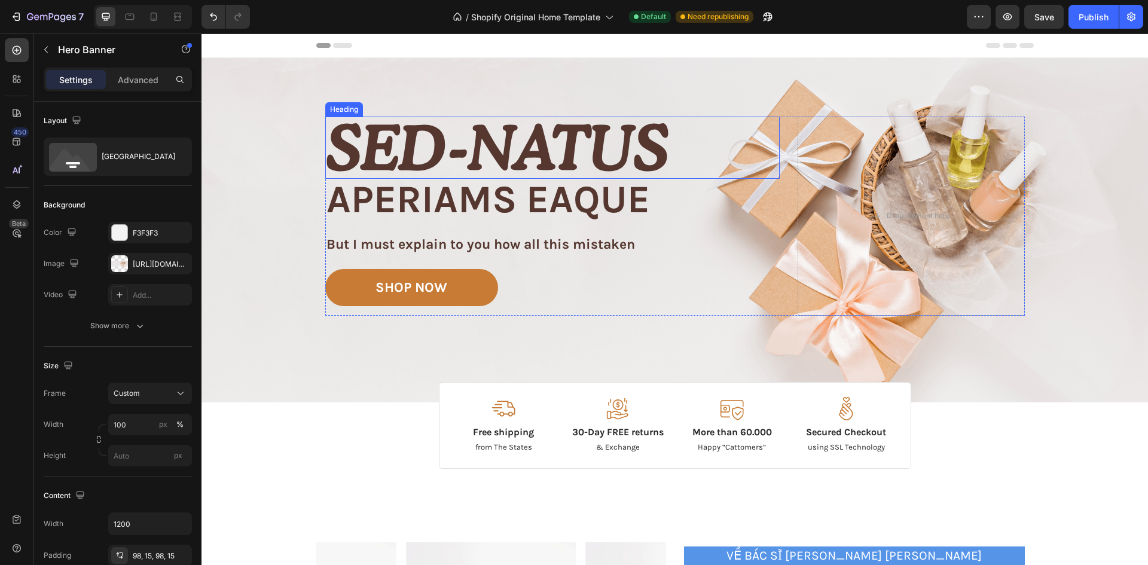
click at [317, 102] on div "Image Image Free shipping Text Block from The States Text Block Advanced List I…" at bounding box center [674, 230] width 717 height 344
click at [146, 263] on div "[URL][DOMAIN_NAME]" at bounding box center [150, 264] width 35 height 11
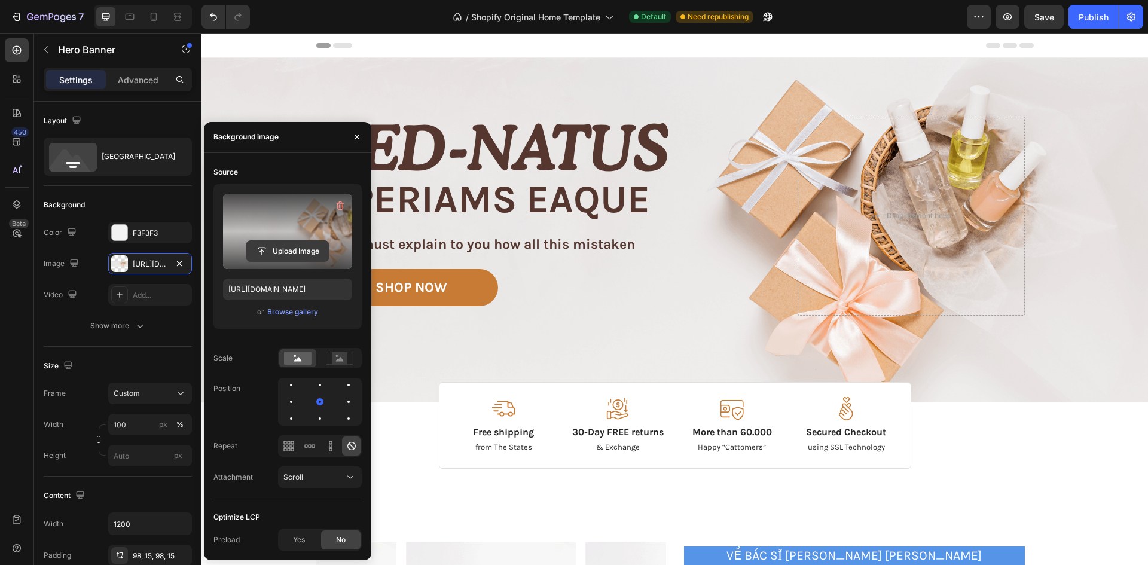
click at [268, 240] on button "Upload Image" at bounding box center [288, 251] width 84 height 22
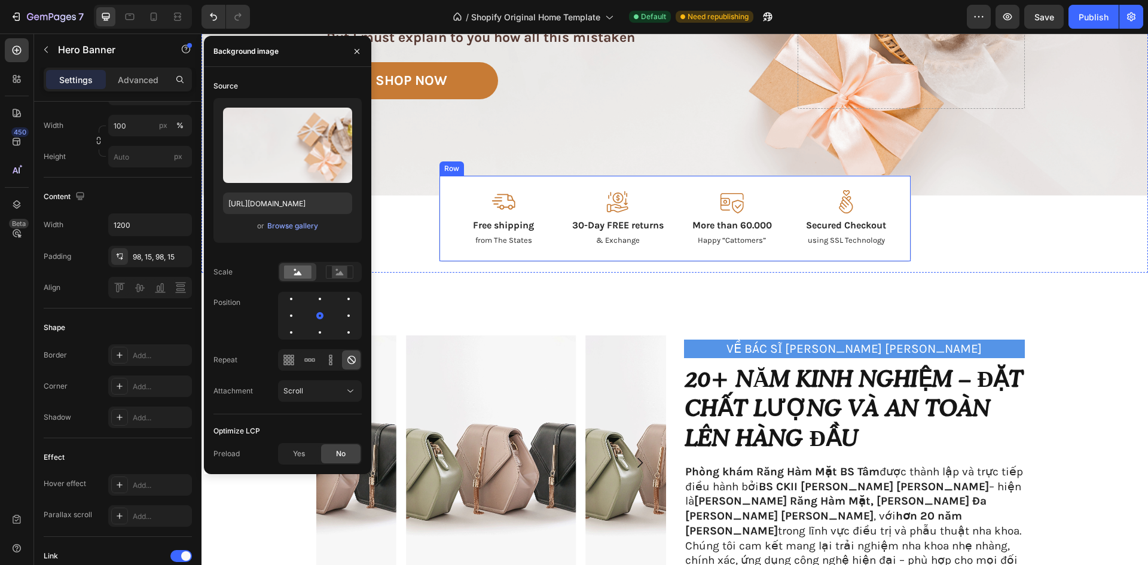
scroll to position [120, 0]
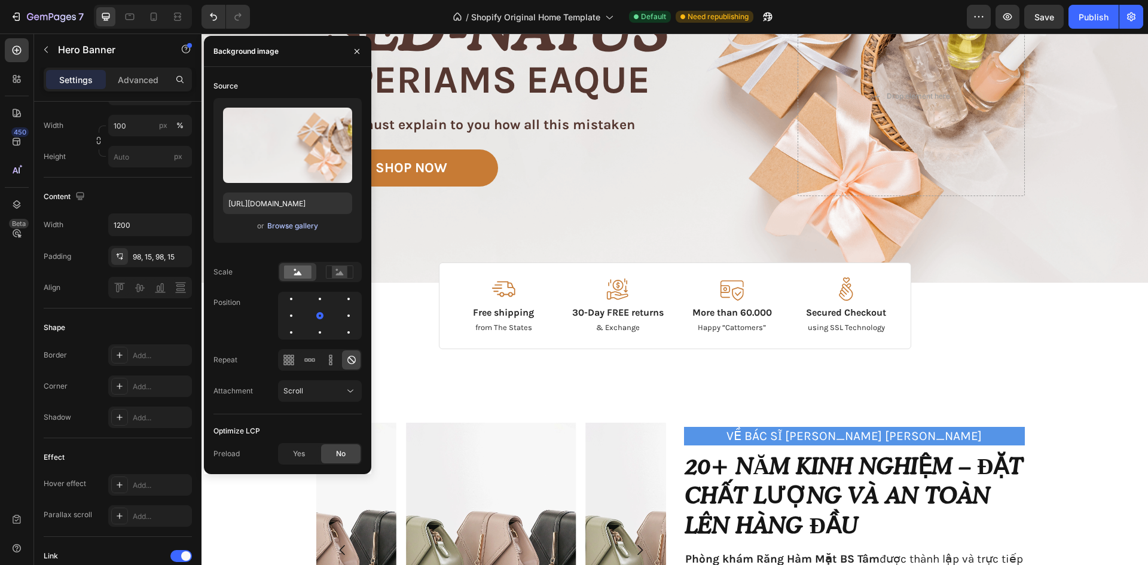
click at [280, 228] on div "Browse gallery" at bounding box center [292, 226] width 51 height 11
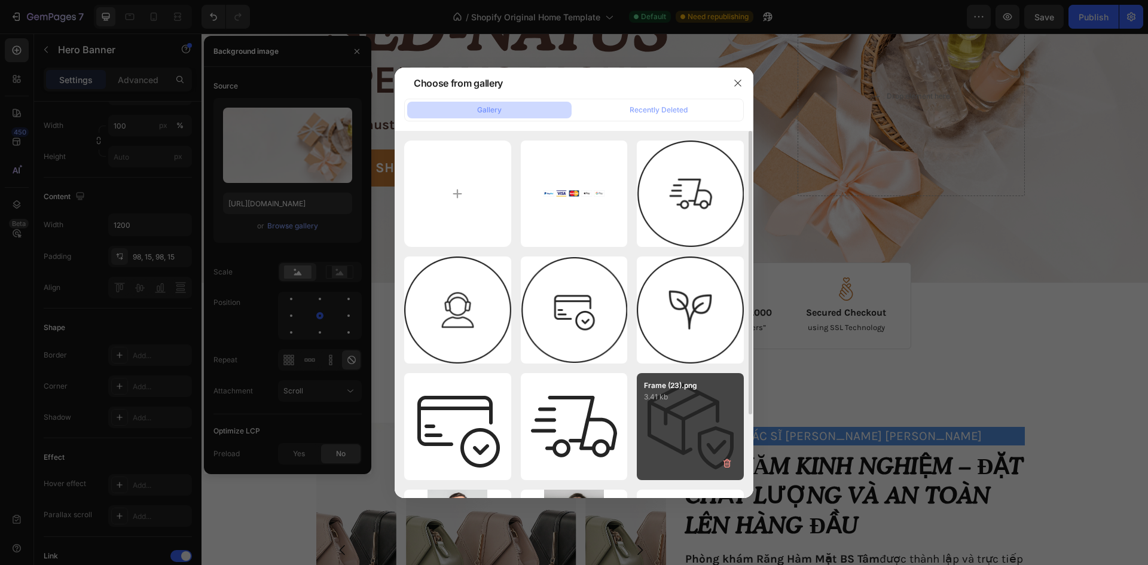
scroll to position [108, 0]
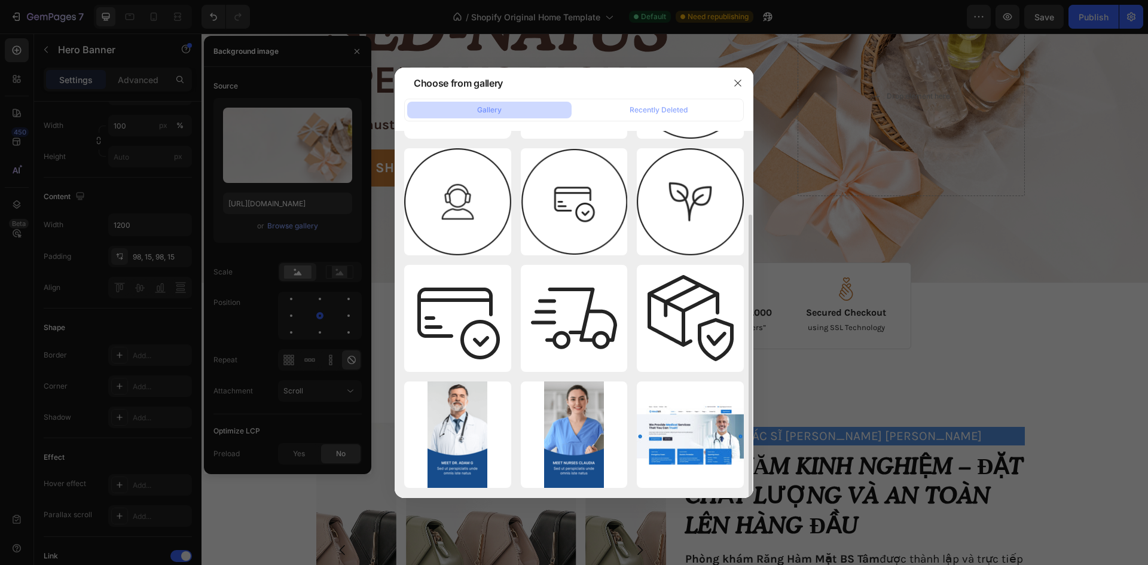
click at [267, 220] on button "Browse gallery" at bounding box center [293, 226] width 52 height 12
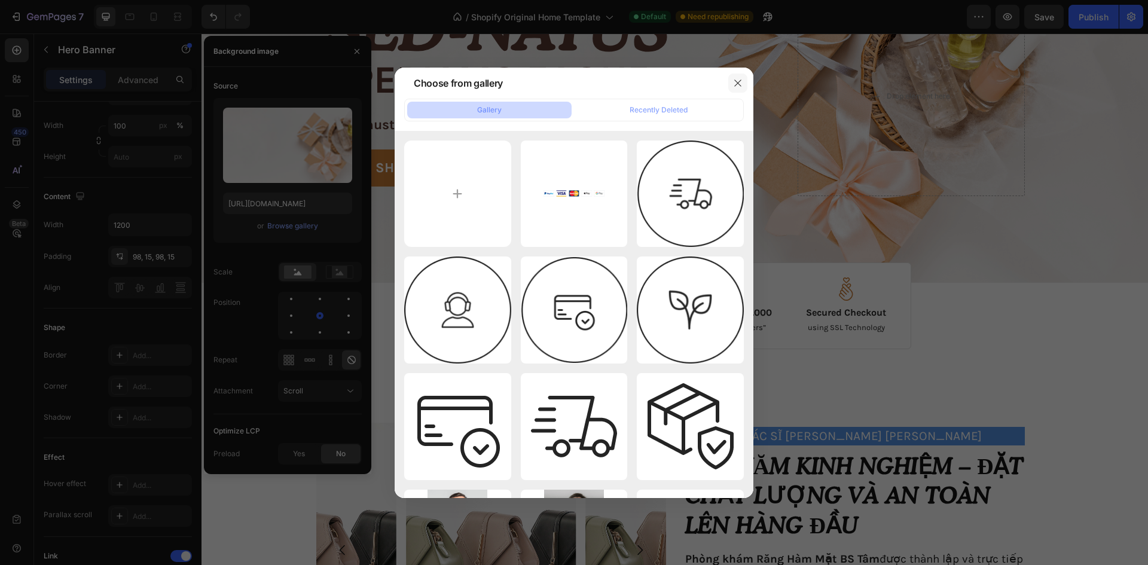
click at [736, 79] on icon "button" at bounding box center [738, 83] width 10 height 10
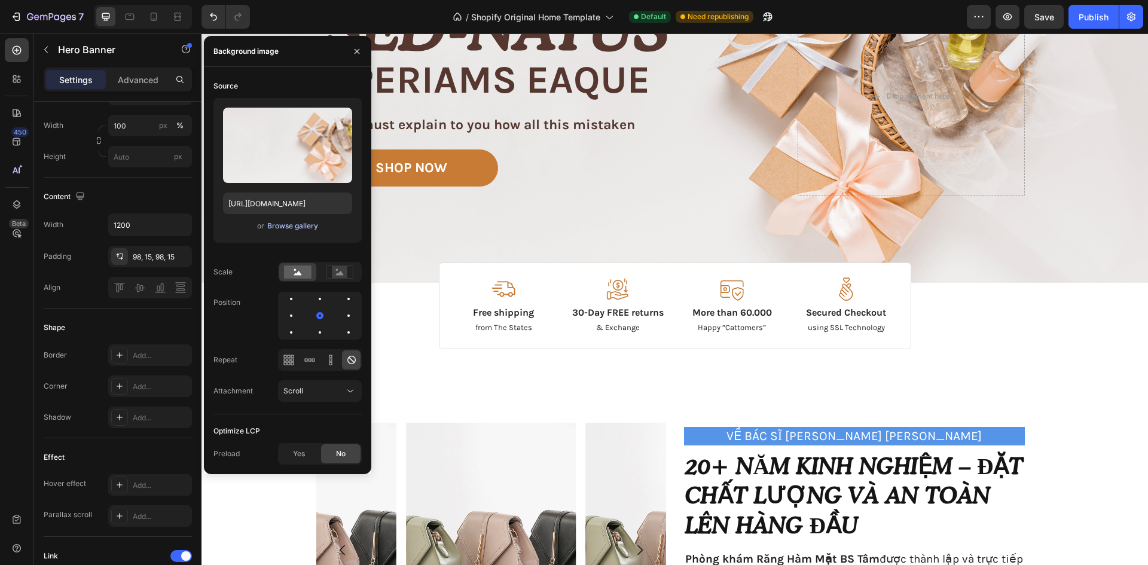
click at [280, 225] on div "Browse gallery" at bounding box center [292, 226] width 51 height 11
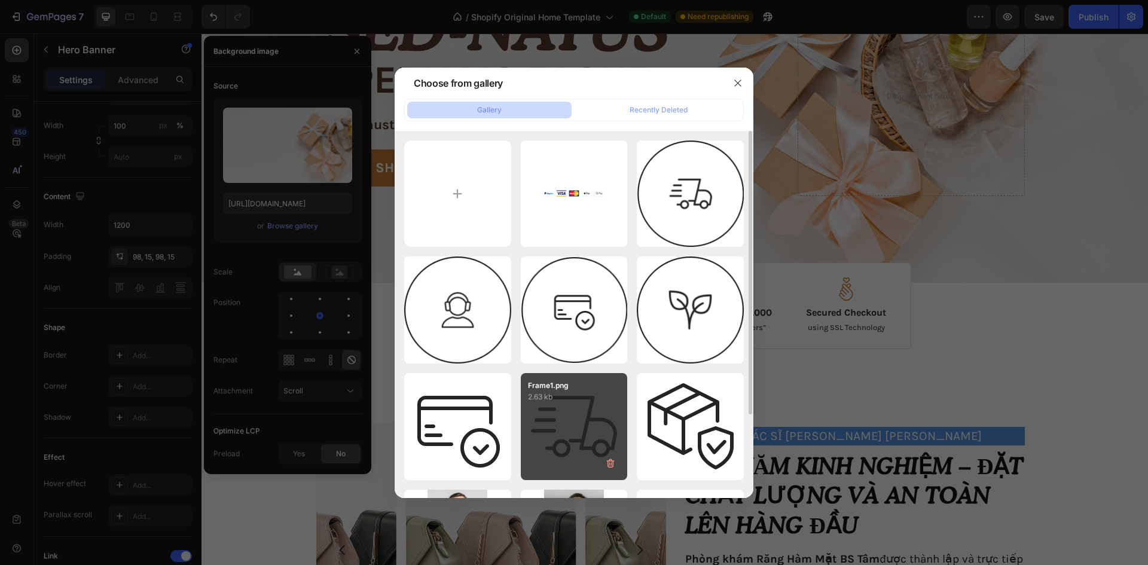
scroll to position [108, 0]
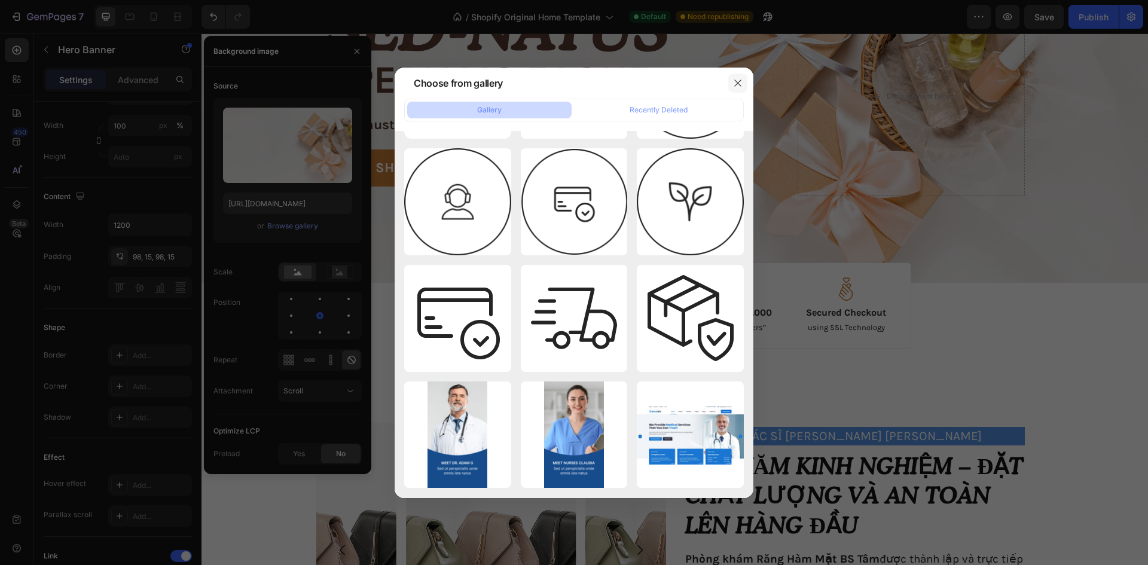
click at [738, 76] on button "button" at bounding box center [737, 83] width 19 height 19
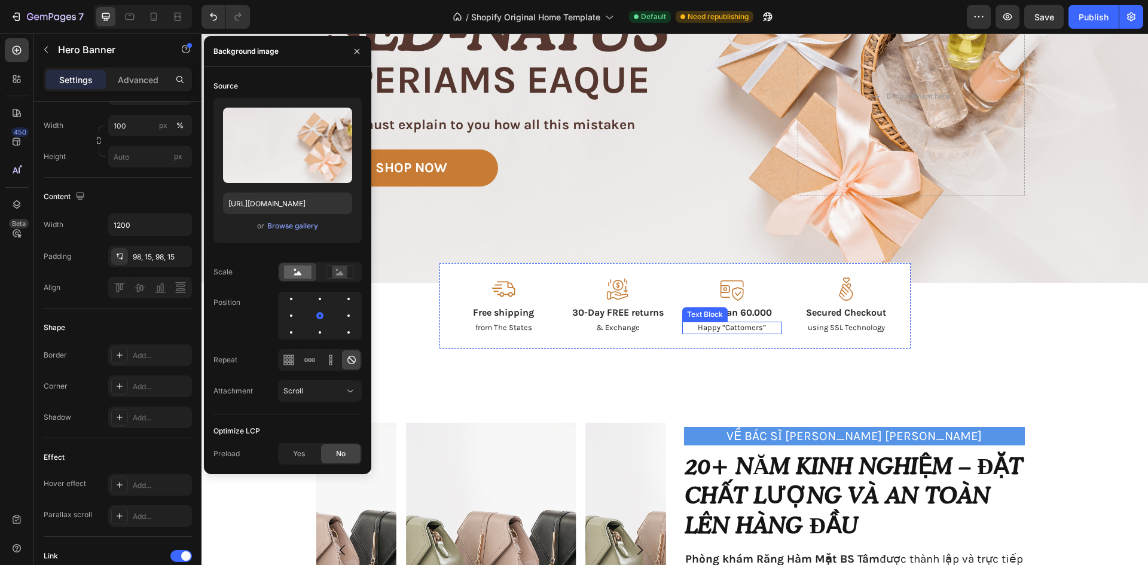
scroll to position [0, 0]
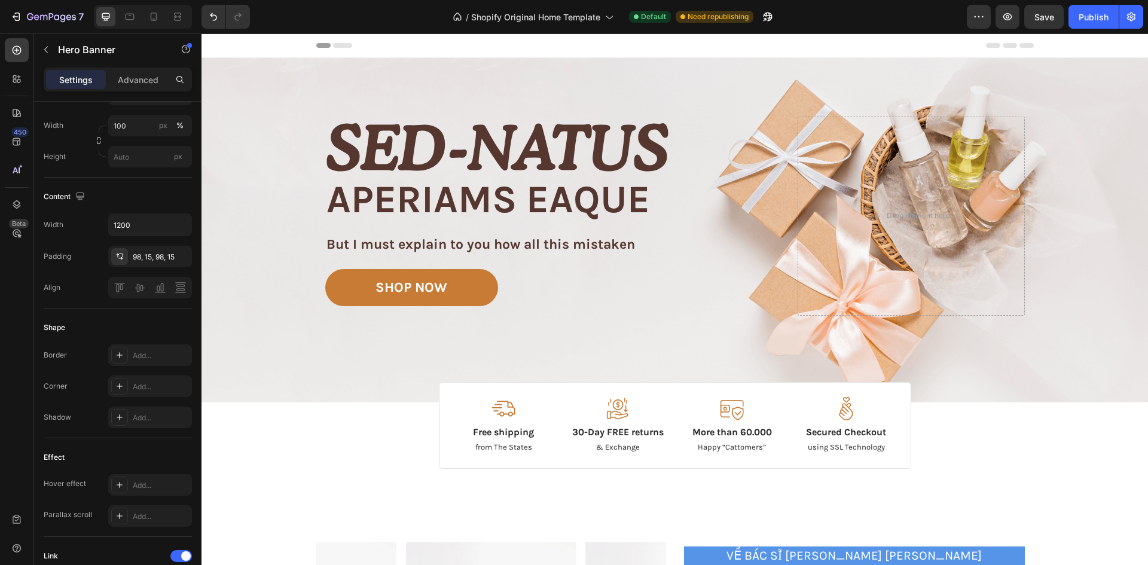
click at [577, 88] on div "Image Image Free shipping Text Block from The States Text Block Advanced List I…" at bounding box center [674, 230] width 717 height 344
click at [158, 221] on input "1200" at bounding box center [150, 225] width 82 height 22
click at [182, 218] on button "button" at bounding box center [181, 225] width 22 height 22
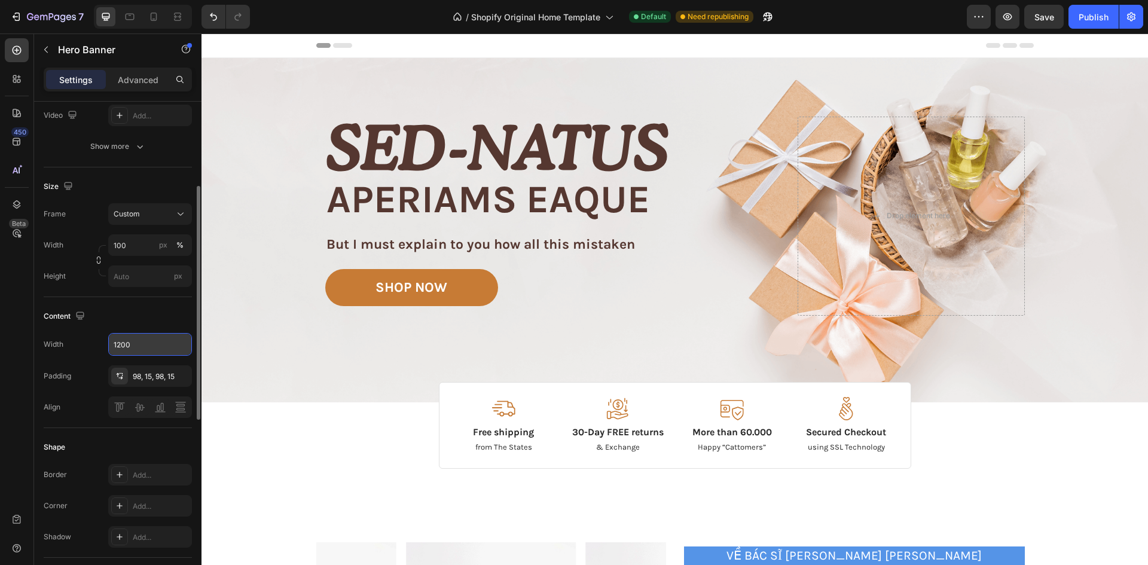
click at [471, 90] on div "Image Image Free shipping Text Block from The States Text Block Advanced List I…" at bounding box center [674, 230] width 717 height 344
click at [607, 345] on div "Image Image Free shipping Text Block from The States Text Block Advanced List I…" at bounding box center [674, 230] width 717 height 344
click at [1040, 20] on span "Save" at bounding box center [1044, 17] width 20 height 10
click at [258, 131] on div "Background Image" at bounding box center [674, 230] width 946 height 344
click at [270, 229] on div "Background Image" at bounding box center [674, 230] width 946 height 344
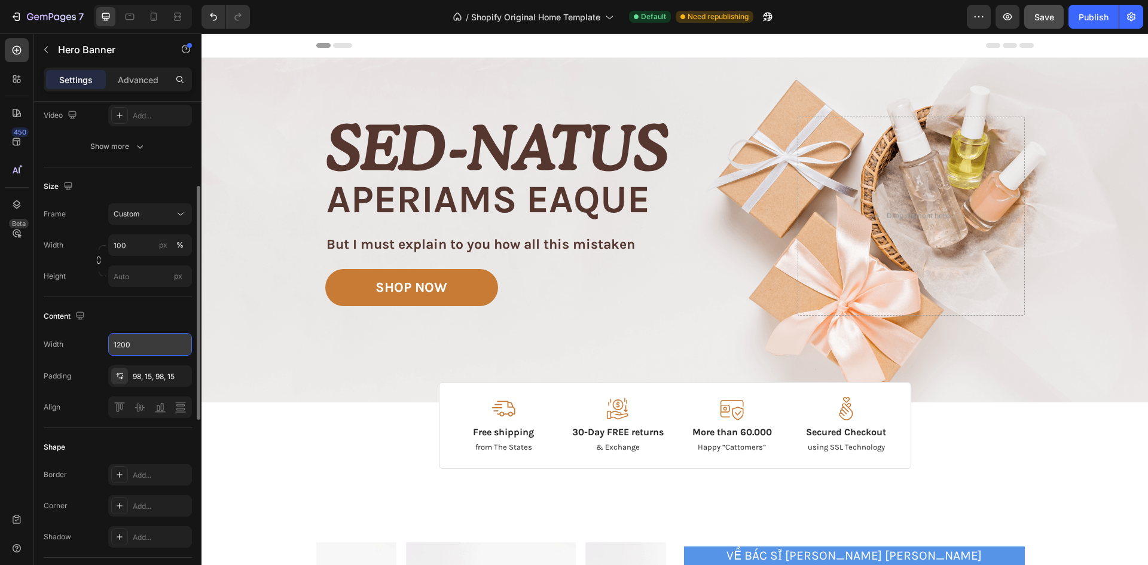
click at [705, 366] on div "Image Image Free shipping Text Block from The States Text Block Advanced List I…" at bounding box center [674, 230] width 717 height 344
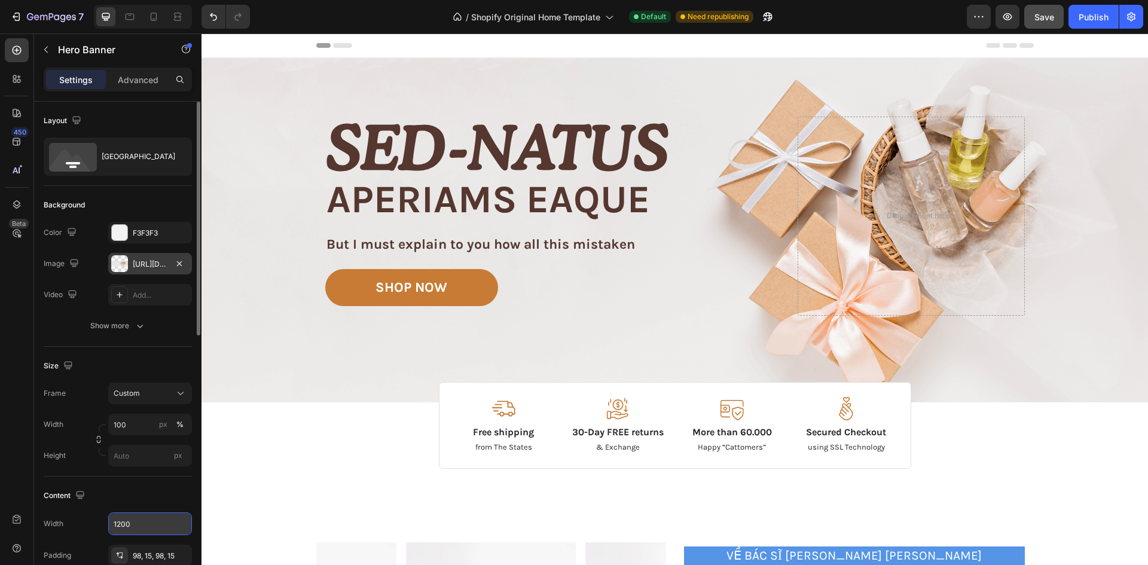
click at [117, 264] on div at bounding box center [119, 263] width 17 height 17
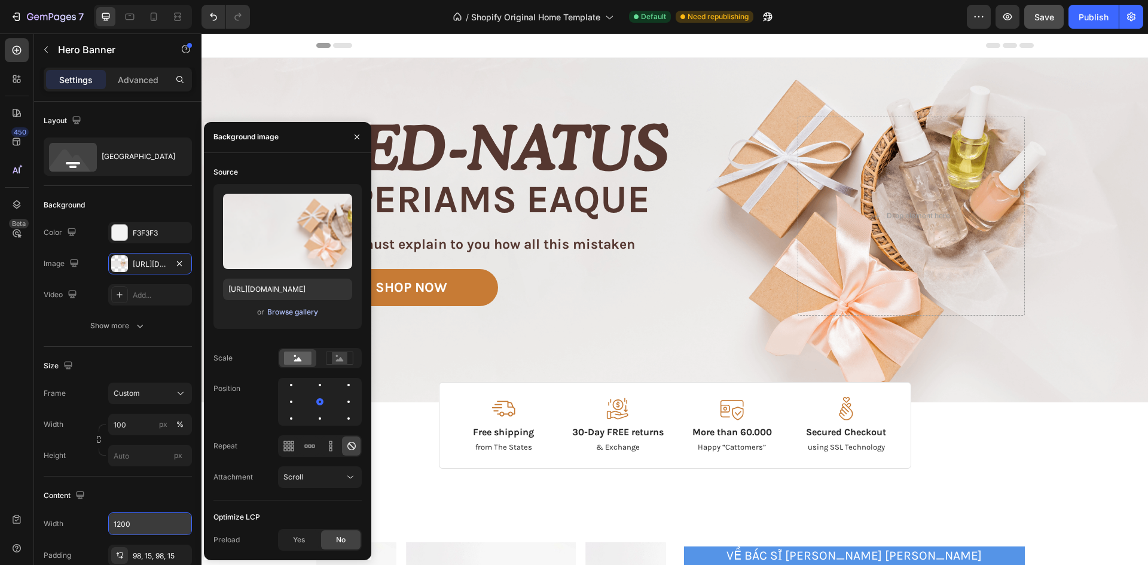
click at [298, 313] on div "Browse gallery" at bounding box center [292, 312] width 51 height 11
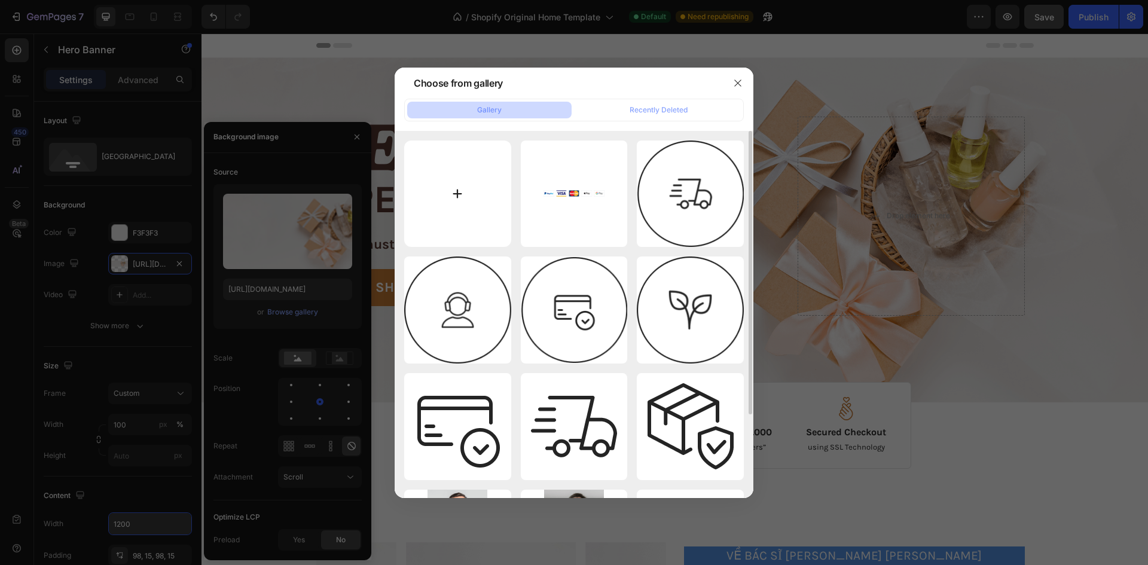
click at [447, 205] on input "file" at bounding box center [457, 193] width 107 height 107
type input "C:\fakepath\HERO.png"
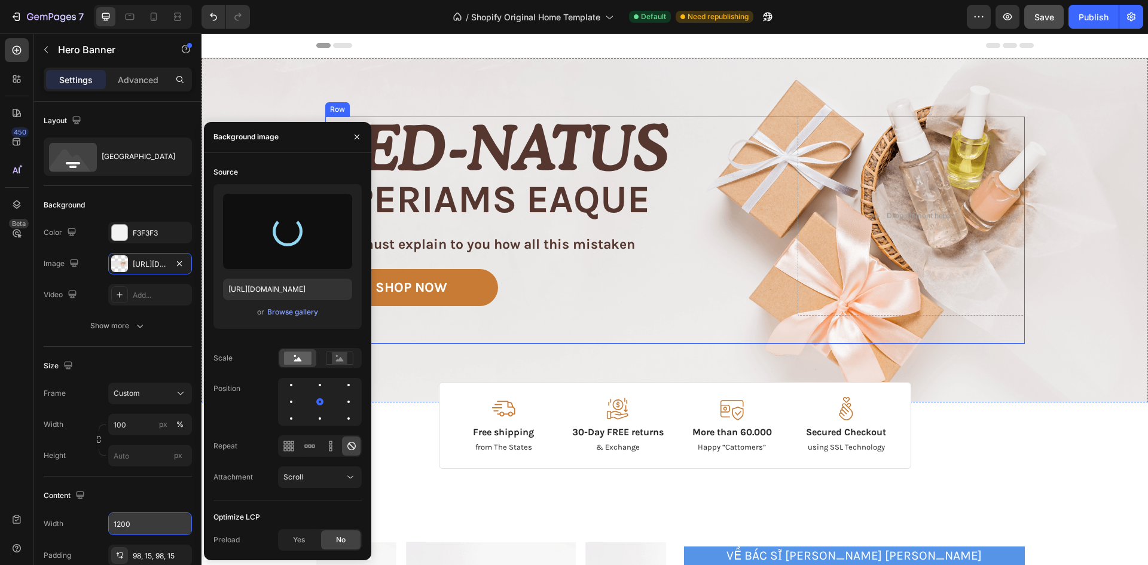
type input "[URL][DOMAIN_NAME]"
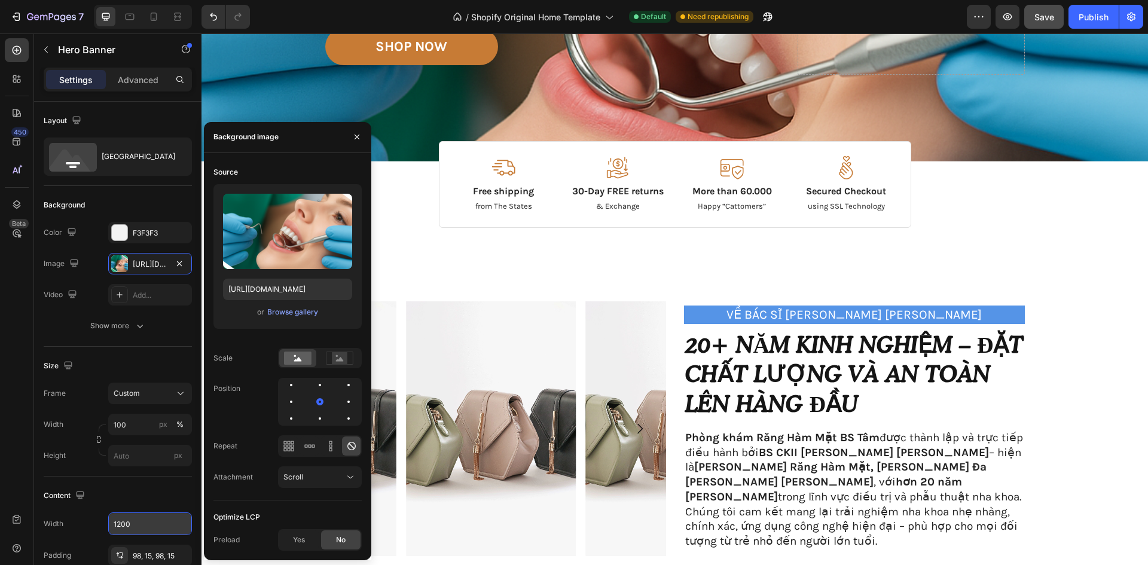
scroll to position [239, 0]
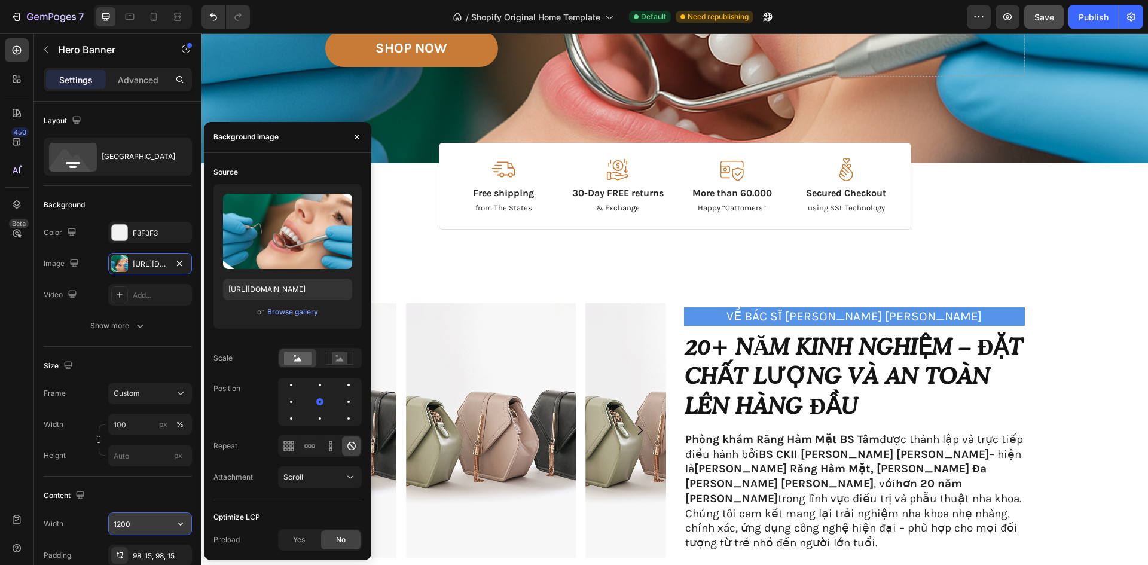
click at [152, 522] on input "1200" at bounding box center [150, 524] width 82 height 22
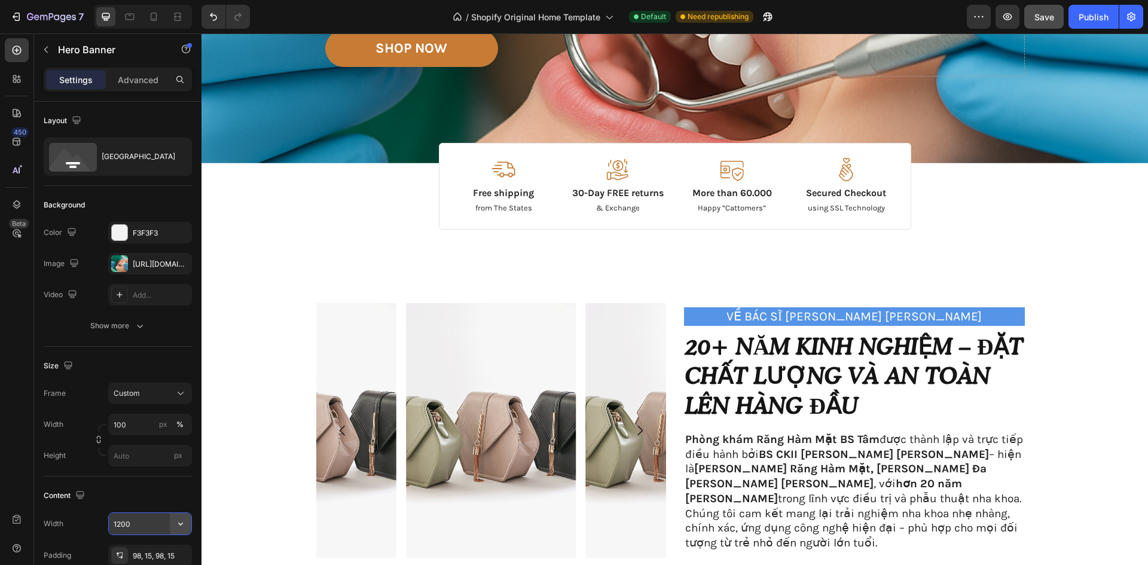
click at [185, 524] on icon "button" at bounding box center [181, 524] width 12 height 12
click at [155, 446] on p "Full 100%" at bounding box center [147, 445] width 68 height 11
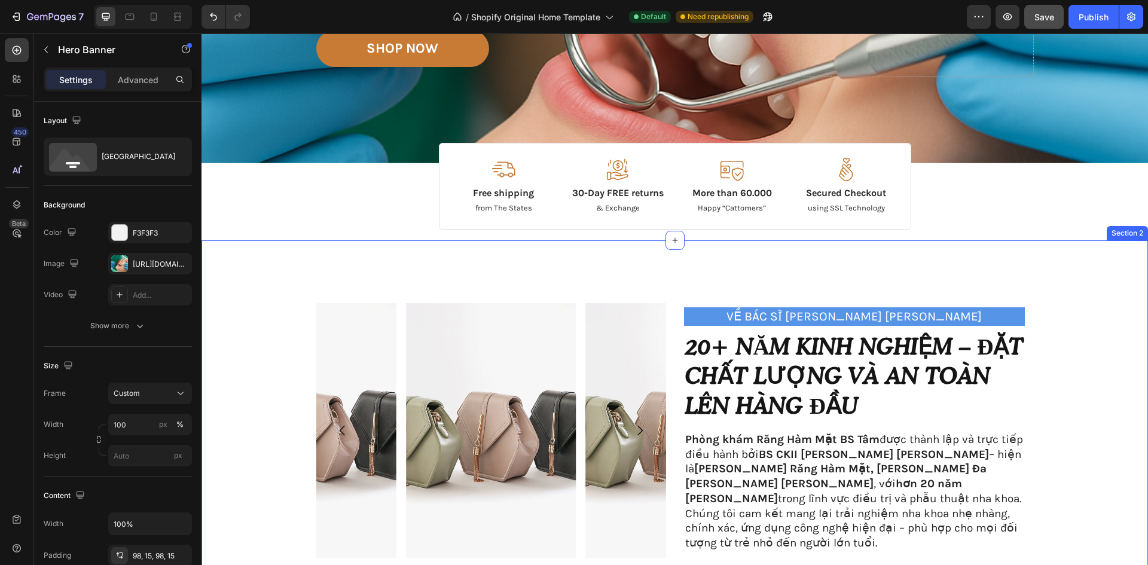
scroll to position [0, 0]
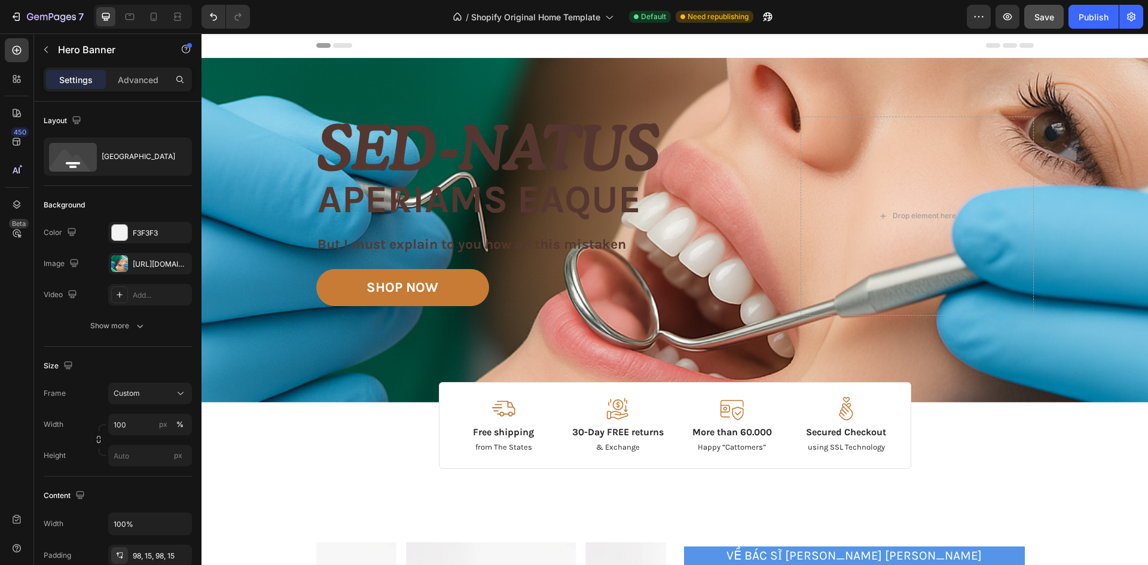
click at [210, 308] on div "Image Image Free shipping Text Block from The States Text Block Advanced List I…" at bounding box center [674, 230] width 946 height 344
click at [238, 302] on div "Image Image Free shipping Text Block from The States Text Block Advanced List I…" at bounding box center [674, 230] width 928 height 227
click at [168, 531] on input "100%" at bounding box center [150, 524] width 82 height 22
click at [178, 528] on icon "button" at bounding box center [181, 524] width 12 height 12
click at [155, 490] on p "Fit content Auto" at bounding box center [147, 490] width 68 height 11
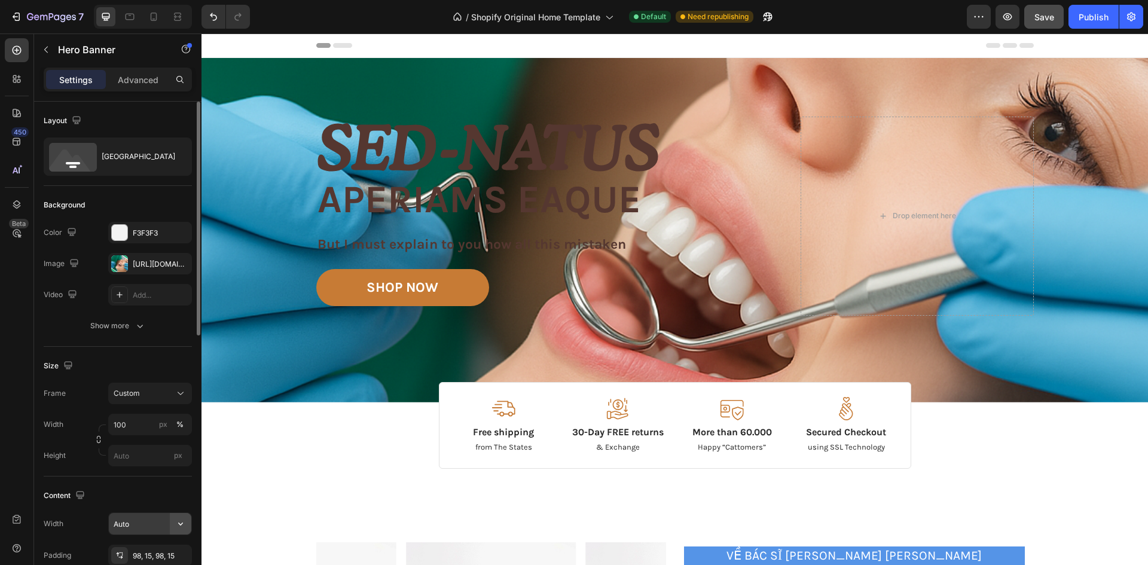
click at [185, 525] on icon "button" at bounding box center [181, 524] width 12 height 12
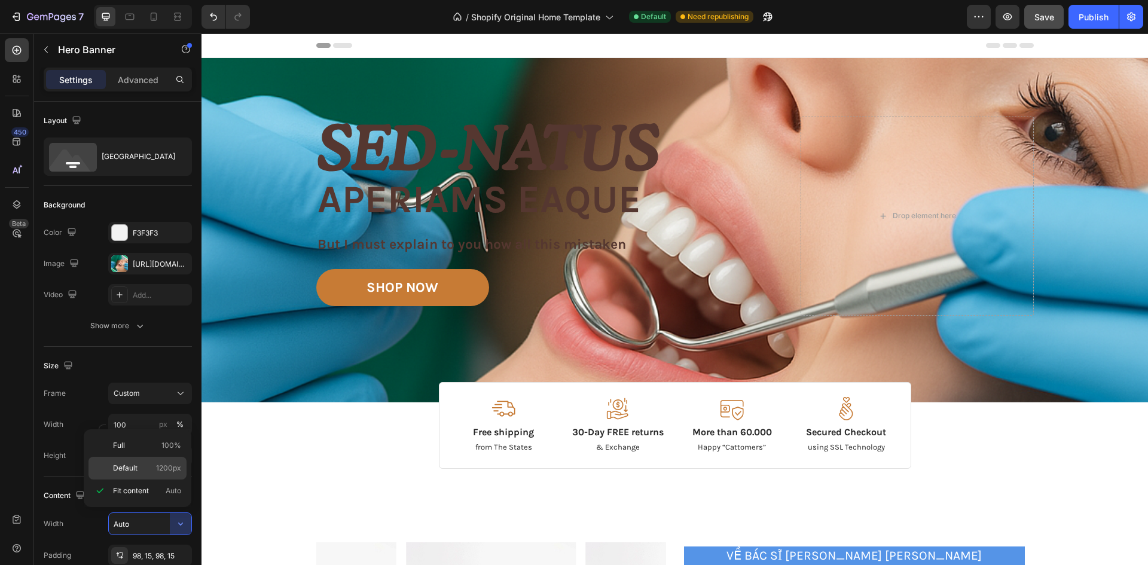
click at [154, 472] on p "Default 1200px" at bounding box center [147, 468] width 68 height 11
type input "1200"
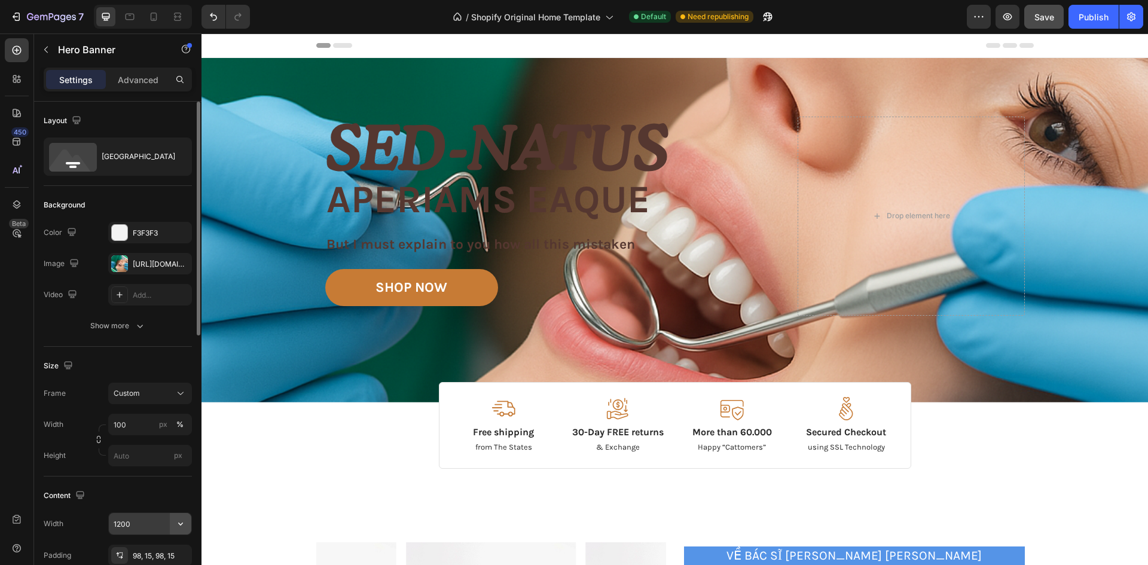
click at [180, 520] on icon "button" at bounding box center [181, 524] width 12 height 12
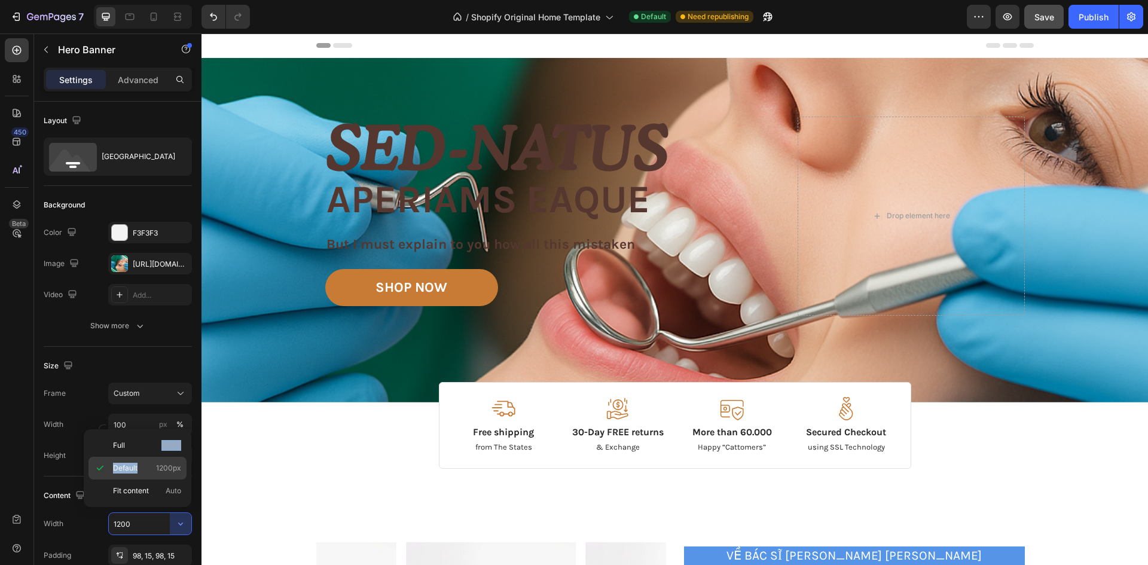
drag, startPoint x: 142, startPoint y: 451, endPoint x: 143, endPoint y: 470, distance: 18.5
click at [143, 470] on div "Full 100% Default 1200px Fit content Auto" at bounding box center [137, 468] width 98 height 68
click at [280, 182] on div "Background Image" at bounding box center [674, 230] width 946 height 344
click at [280, 181] on div "Background Image" at bounding box center [674, 230] width 946 height 344
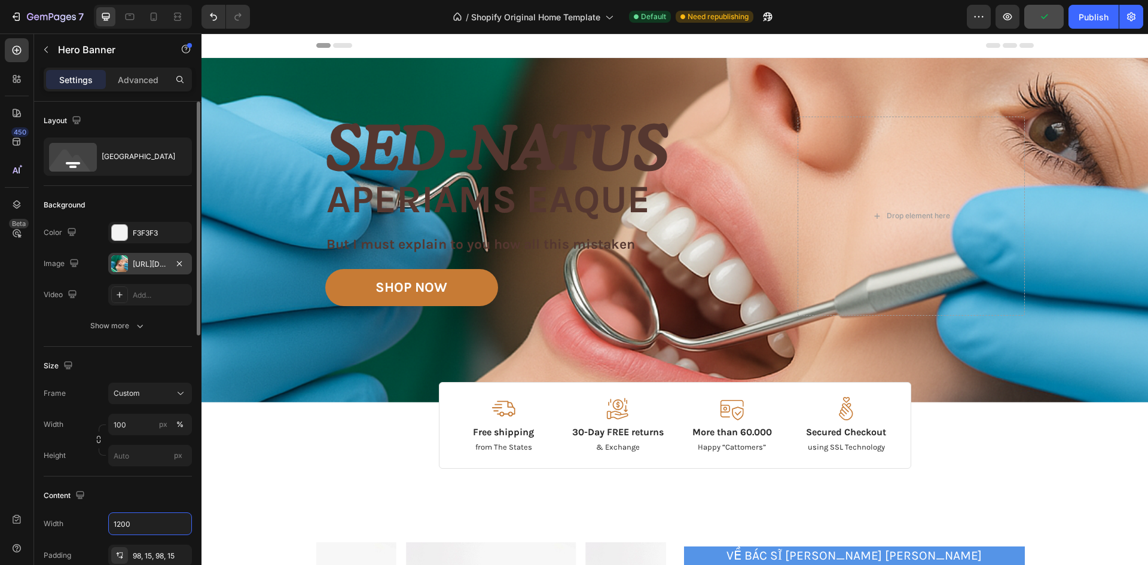
click at [163, 270] on div "[URL][DOMAIN_NAME]" at bounding box center [150, 264] width 84 height 22
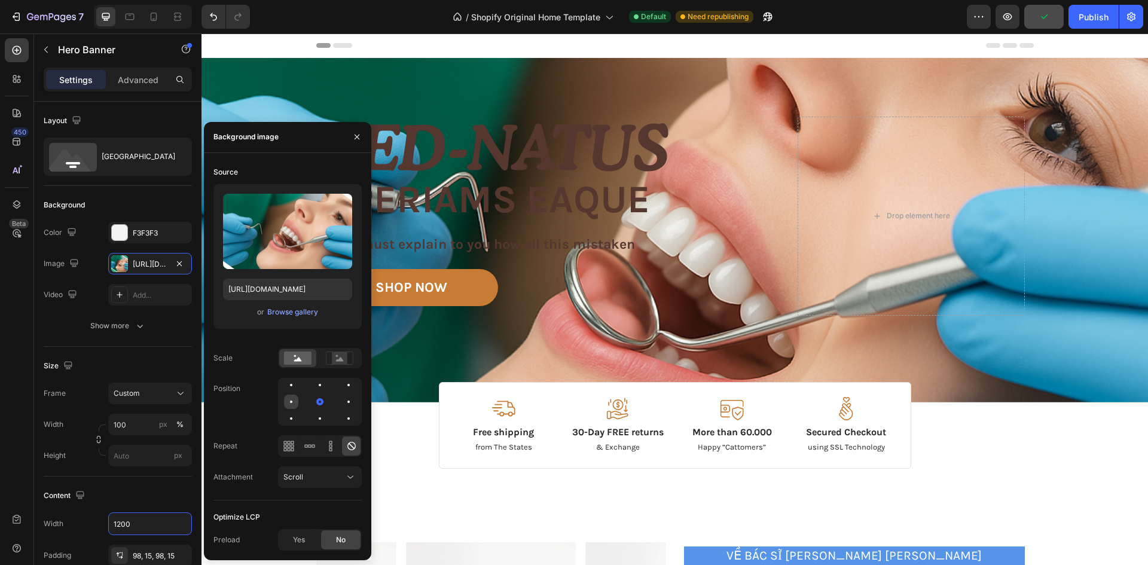
click at [313, 402] on div at bounding box center [320, 401] width 14 height 14
click at [341, 401] on div at bounding box center [348, 401] width 14 height 14
click at [343, 350] on div at bounding box center [339, 358] width 37 height 18
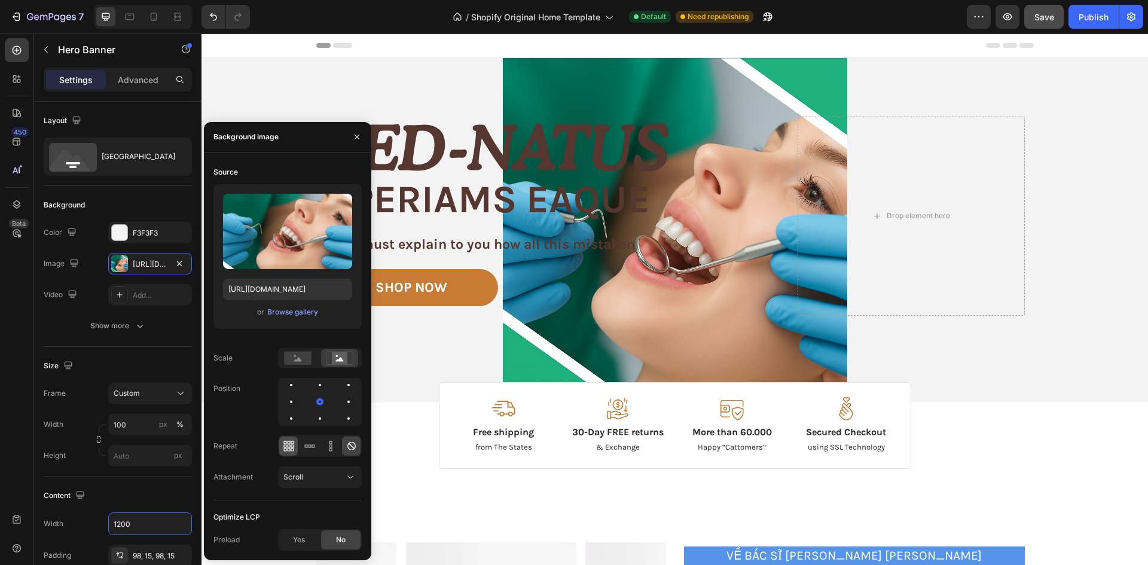
click at [288, 448] on icon at bounding box center [289, 446] width 12 height 12
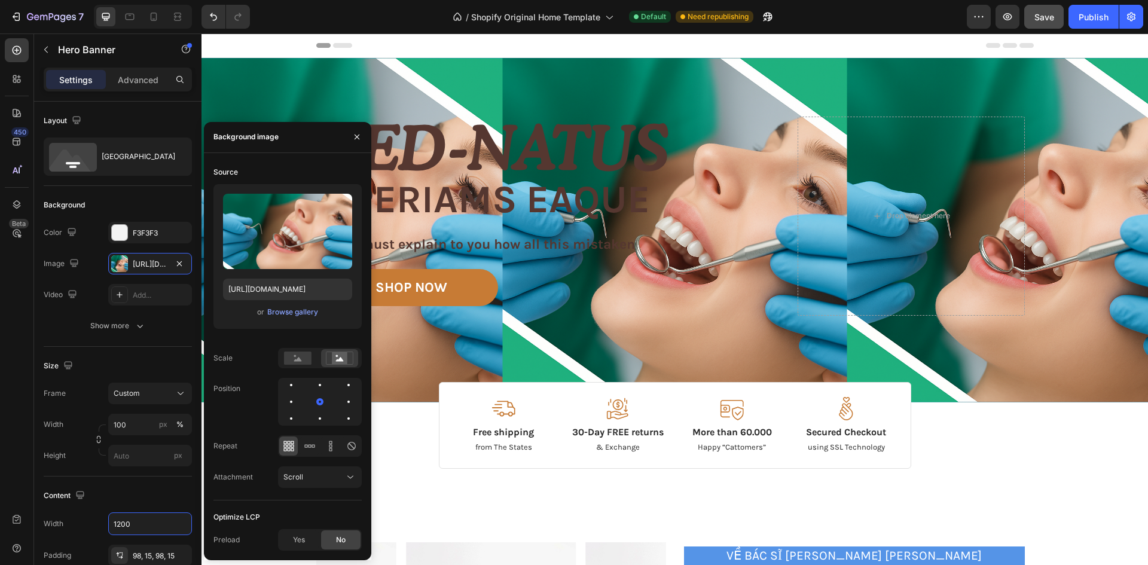
click at [291, 448] on icon at bounding box center [289, 446] width 12 height 12
click at [308, 446] on icon at bounding box center [309, 445] width 3 height 3
click at [331, 448] on icon at bounding box center [331, 446] width 12 height 12
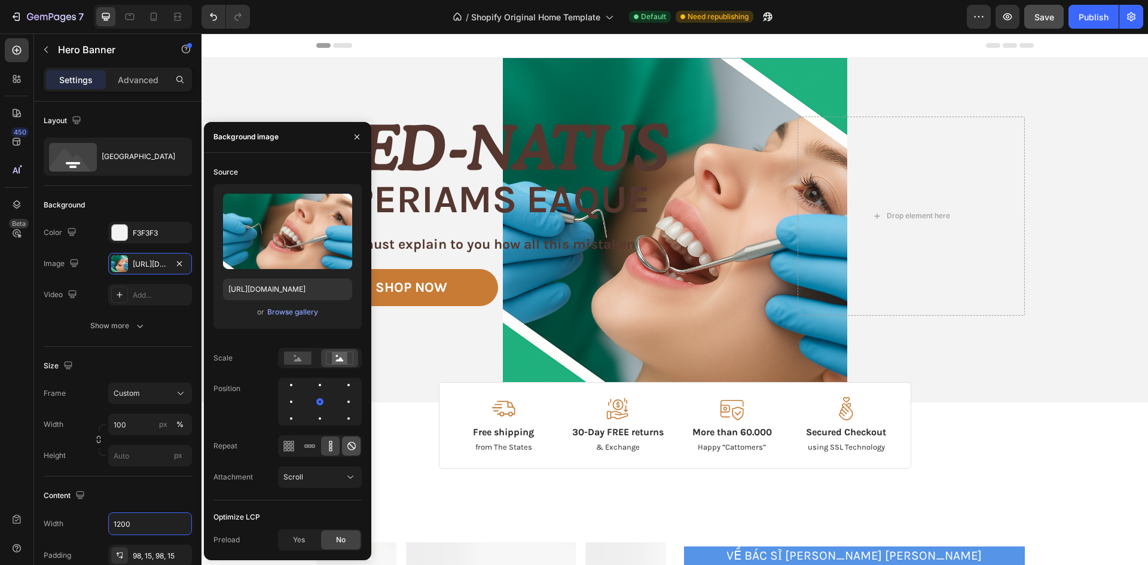
click at [345, 448] on icon at bounding box center [351, 446] width 12 height 12
click at [313, 415] on div at bounding box center [320, 418] width 14 height 14
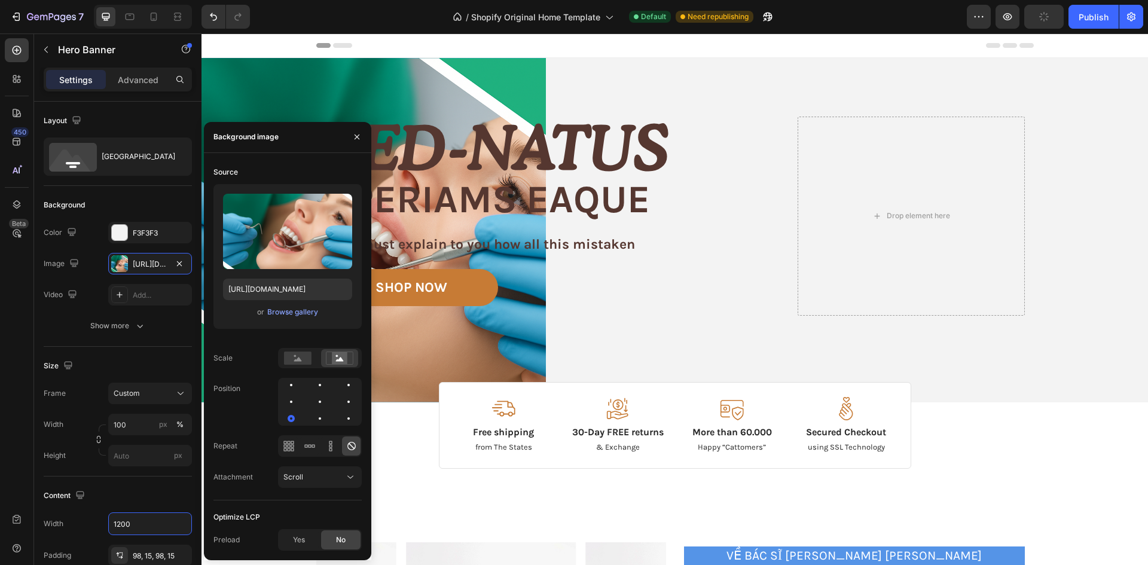
click at [313, 408] on div at bounding box center [320, 402] width 84 height 48
click at [341, 404] on div at bounding box center [348, 401] width 14 height 14
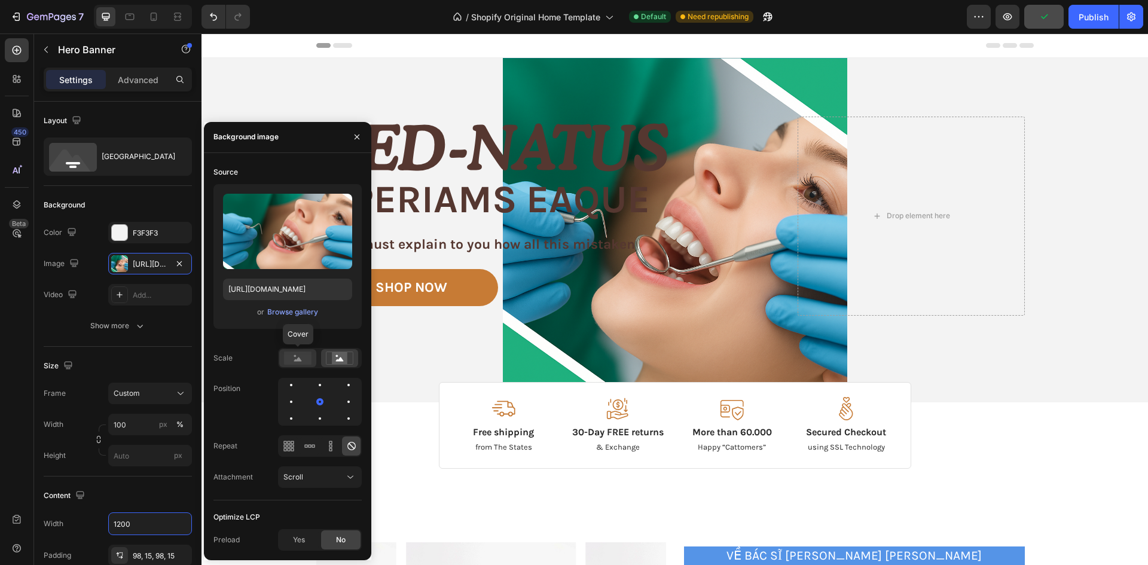
click at [298, 360] on icon at bounding box center [298, 359] width 8 height 4
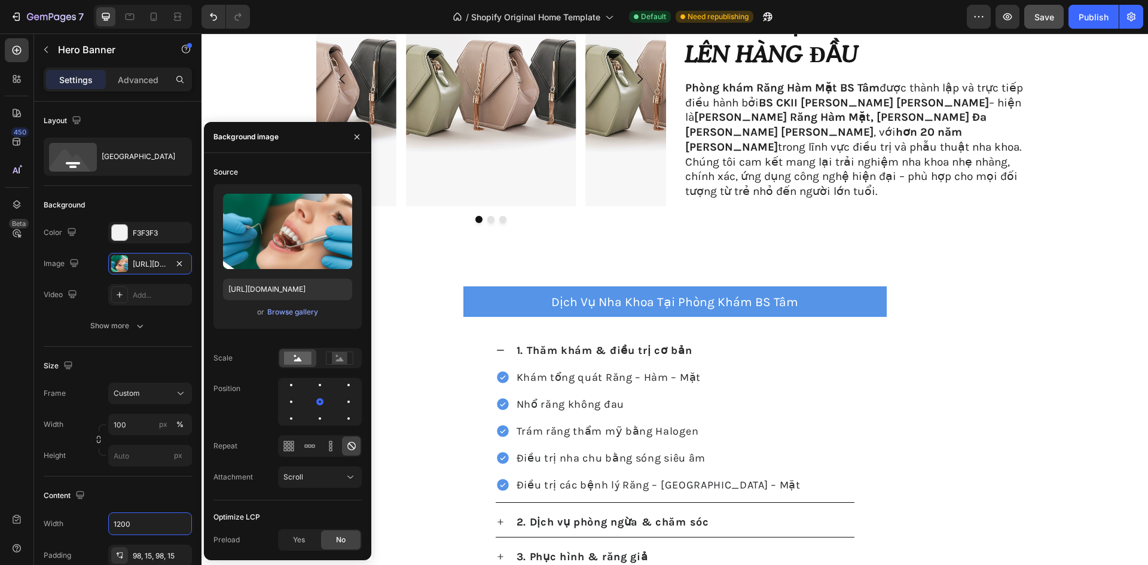
scroll to position [598, 0]
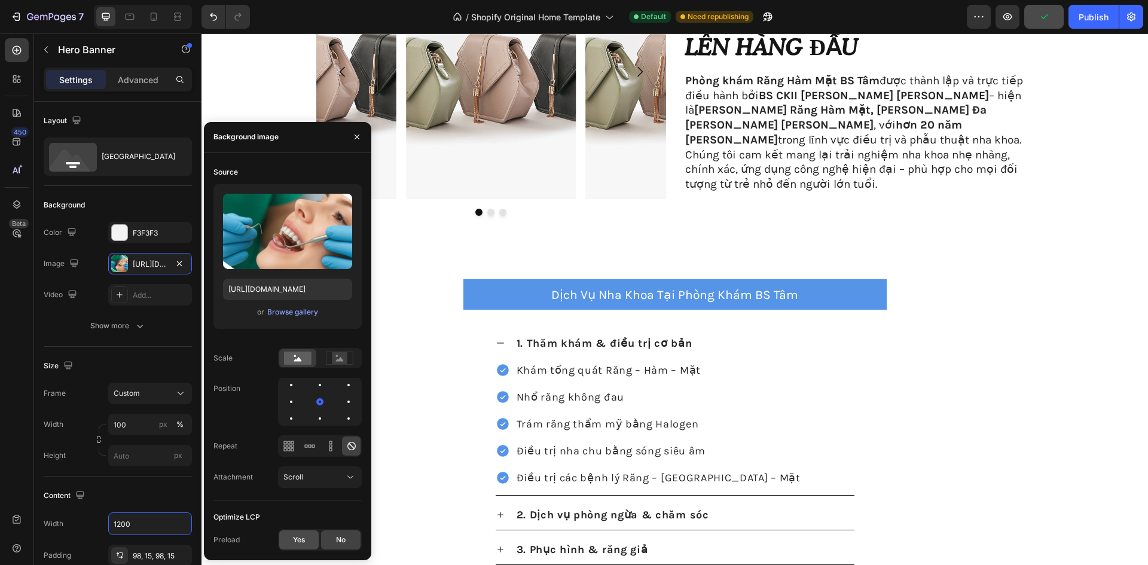
click at [298, 538] on span "Yes" at bounding box center [299, 539] width 12 height 11
drag, startPoint x: 333, startPoint y: 537, endPoint x: 312, endPoint y: 506, distance: 37.0
click at [334, 537] on div "No" at bounding box center [340, 539] width 39 height 19
click at [344, 464] on div "Source Upload Image [URL][DOMAIN_NAME] or Browse gallery Scale Position Repeat …" at bounding box center [287, 332] width 148 height 338
click at [342, 478] on div "Scroll" at bounding box center [313, 477] width 61 height 11
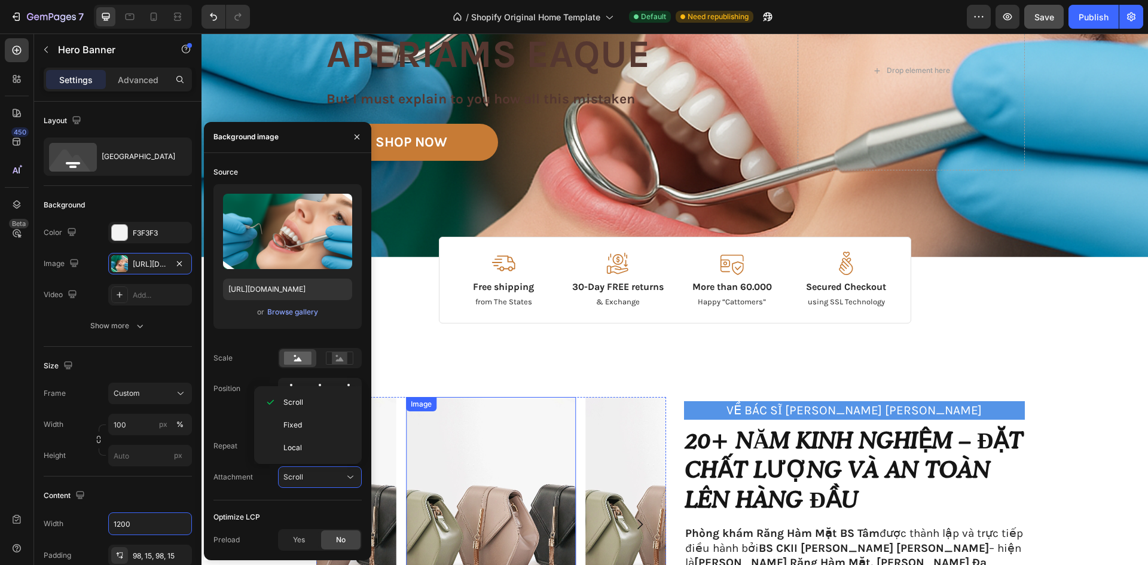
scroll to position [0, 0]
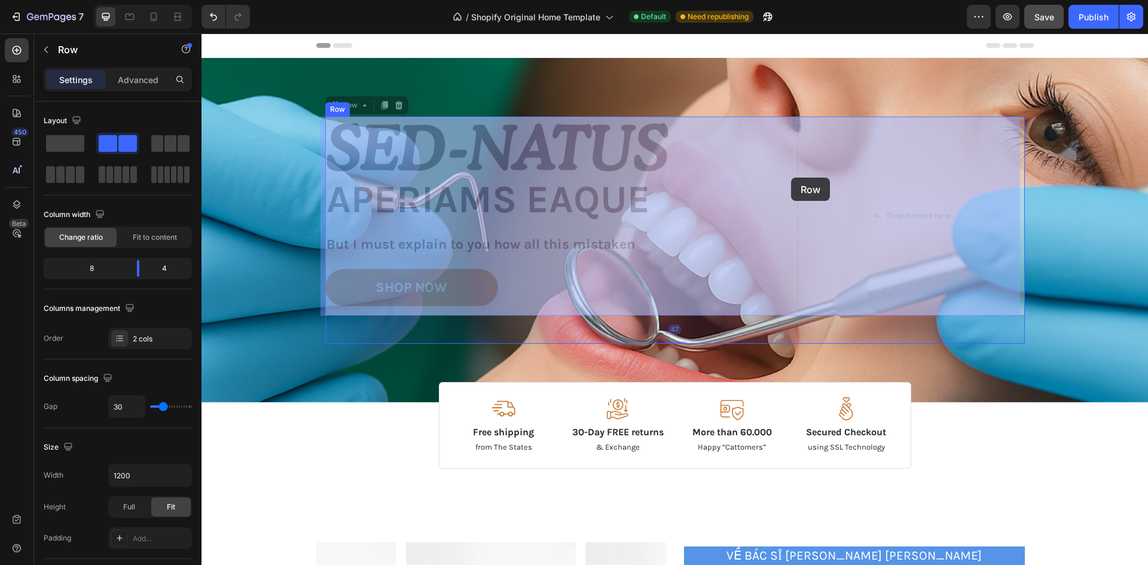
drag, startPoint x: 789, startPoint y: 186, endPoint x: 781, endPoint y: 182, distance: 8.6
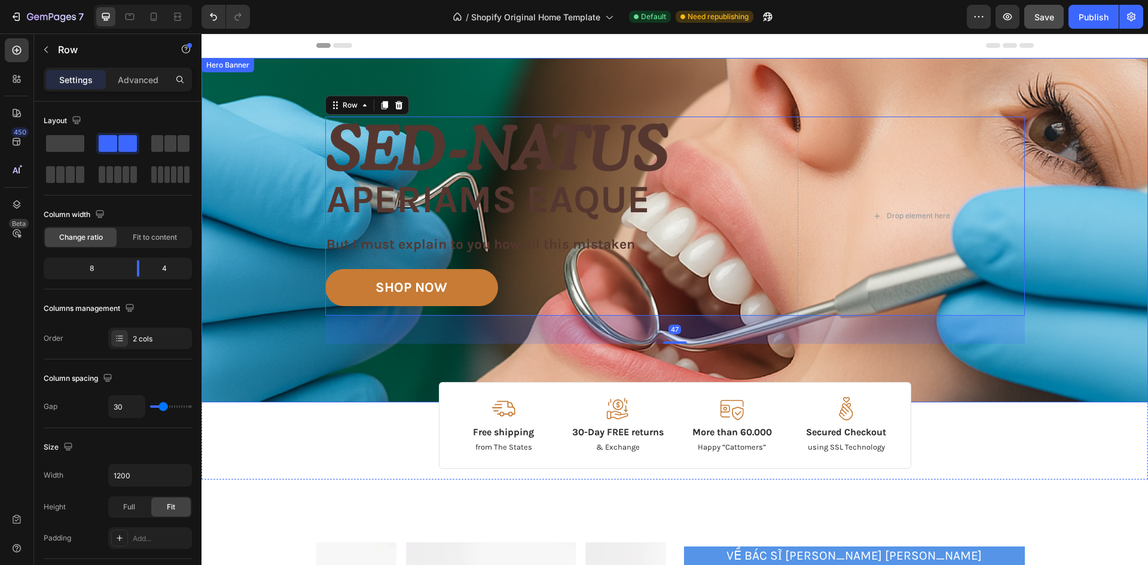
click at [450, 70] on div "Image Image Free shipping Text Block from The States Text Block Advanced List I…" at bounding box center [674, 230] width 717 height 344
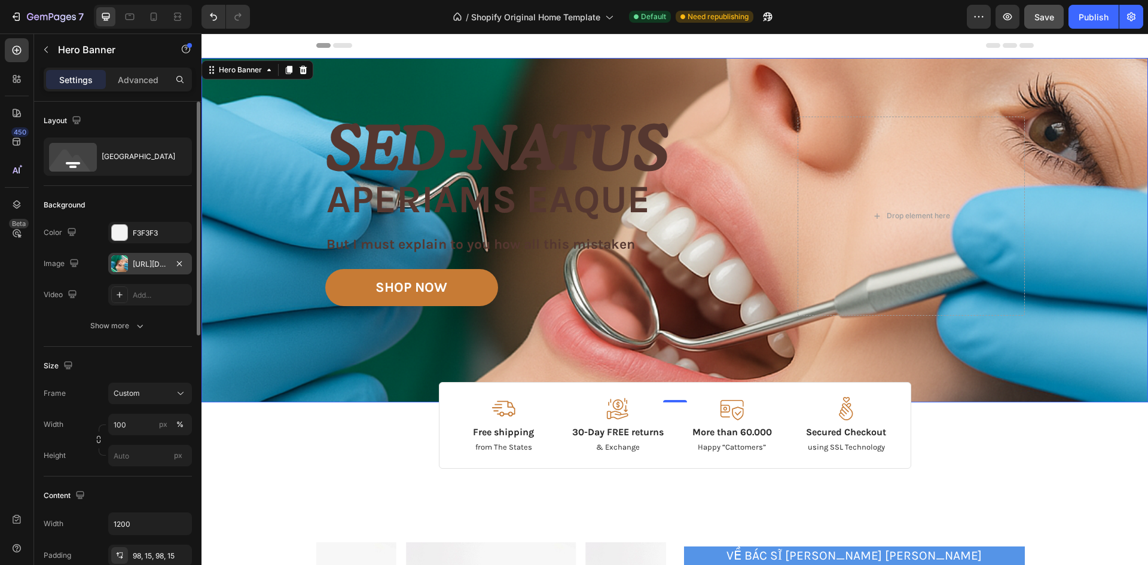
click at [137, 262] on div "[URL][DOMAIN_NAME]" at bounding box center [150, 264] width 35 height 11
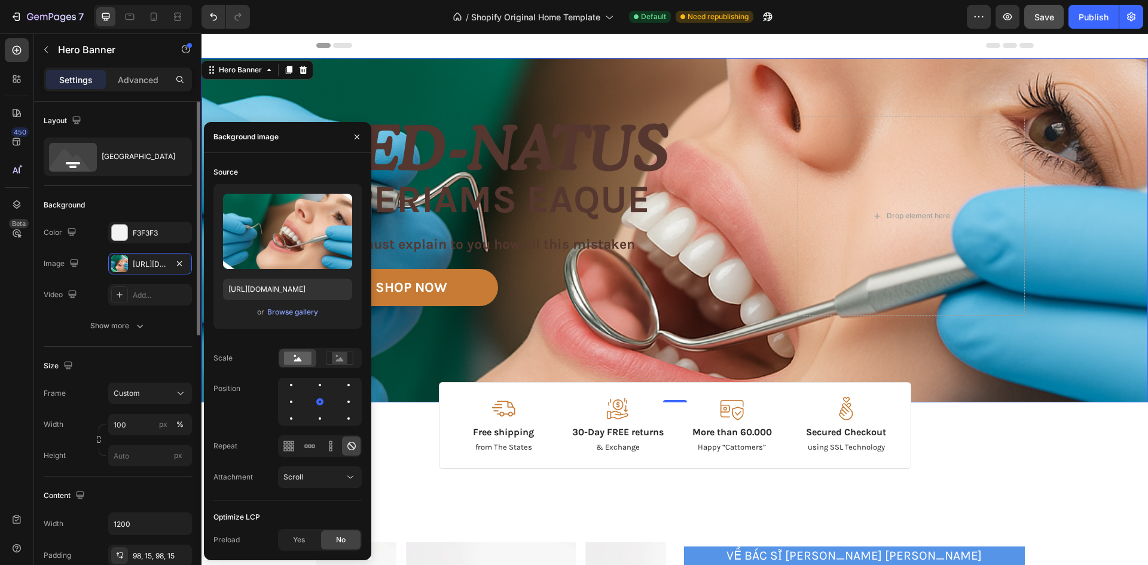
scroll to position [120, 0]
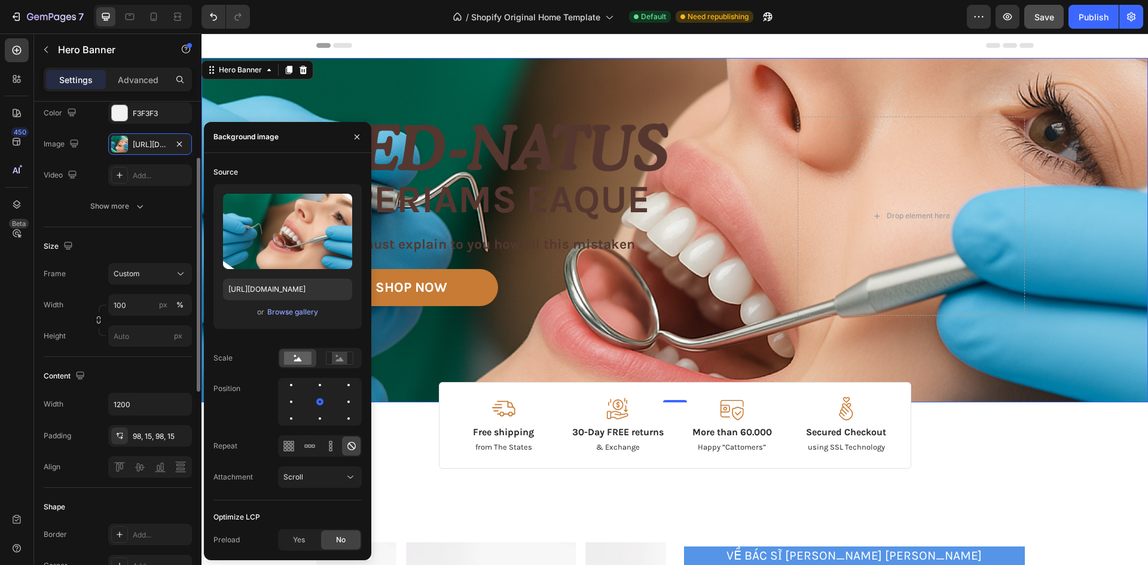
click at [117, 354] on div "Size Frame Custom Width 100 px % Height px" at bounding box center [118, 292] width 148 height 130
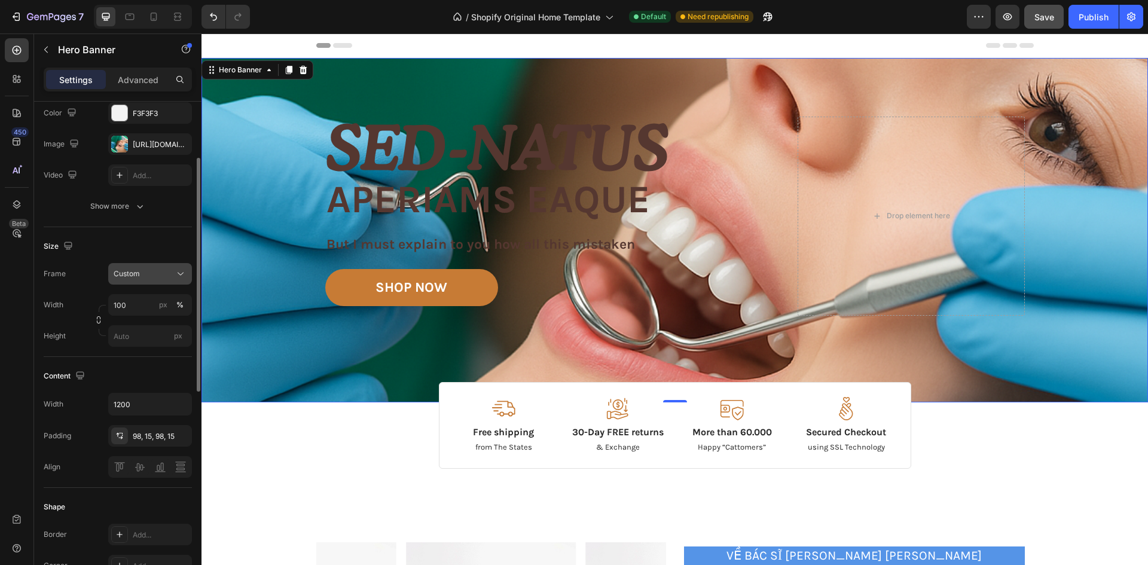
click at [172, 272] on div "Custom" at bounding box center [150, 274] width 73 height 12
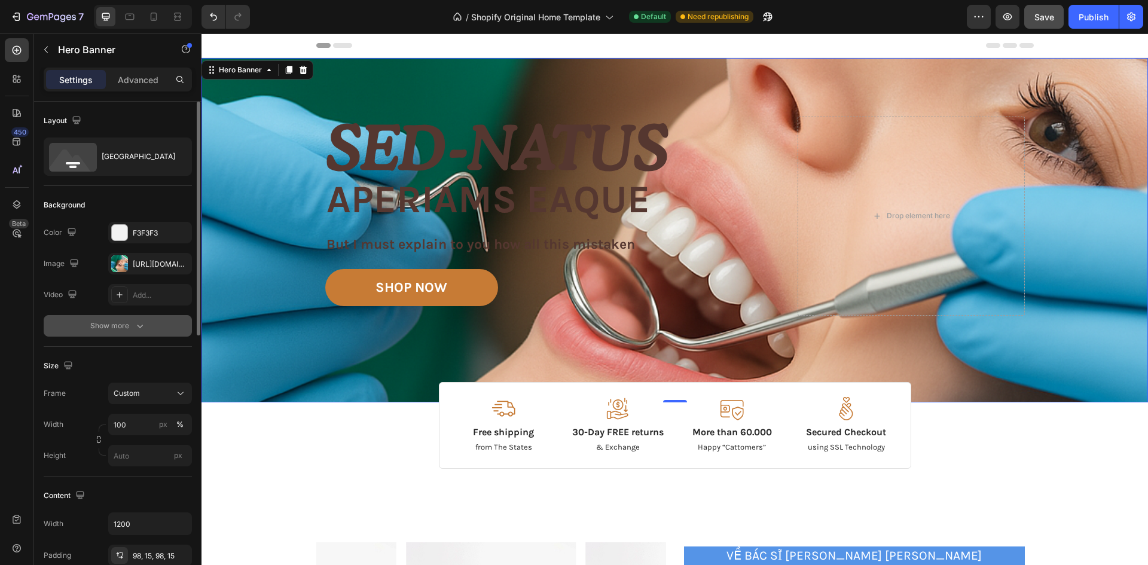
click at [123, 329] on div "Show more" at bounding box center [118, 326] width 56 height 12
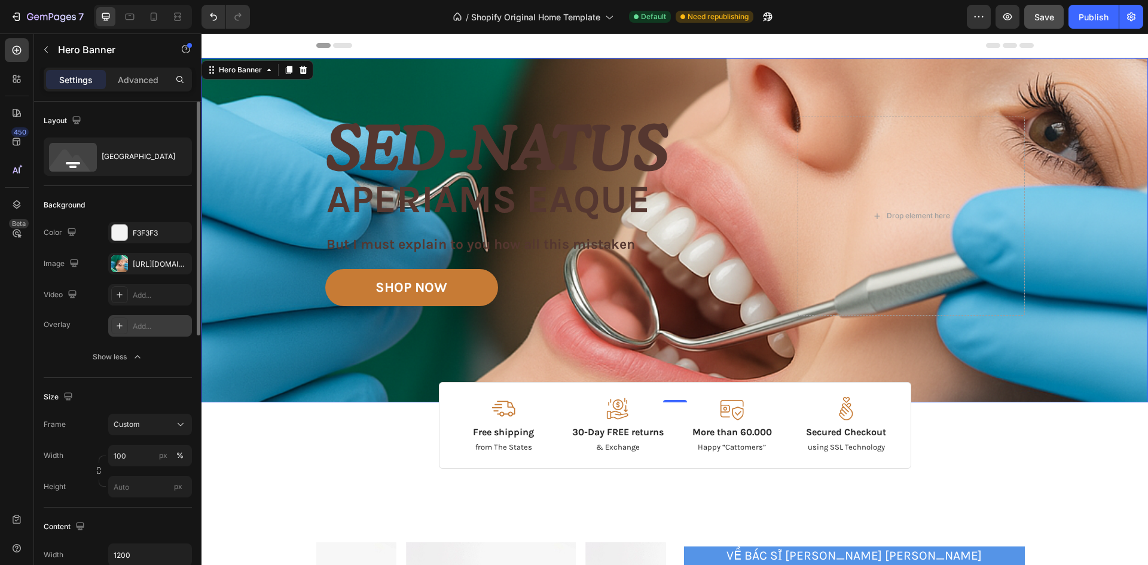
click at [119, 326] on icon at bounding box center [120, 326] width 6 height 6
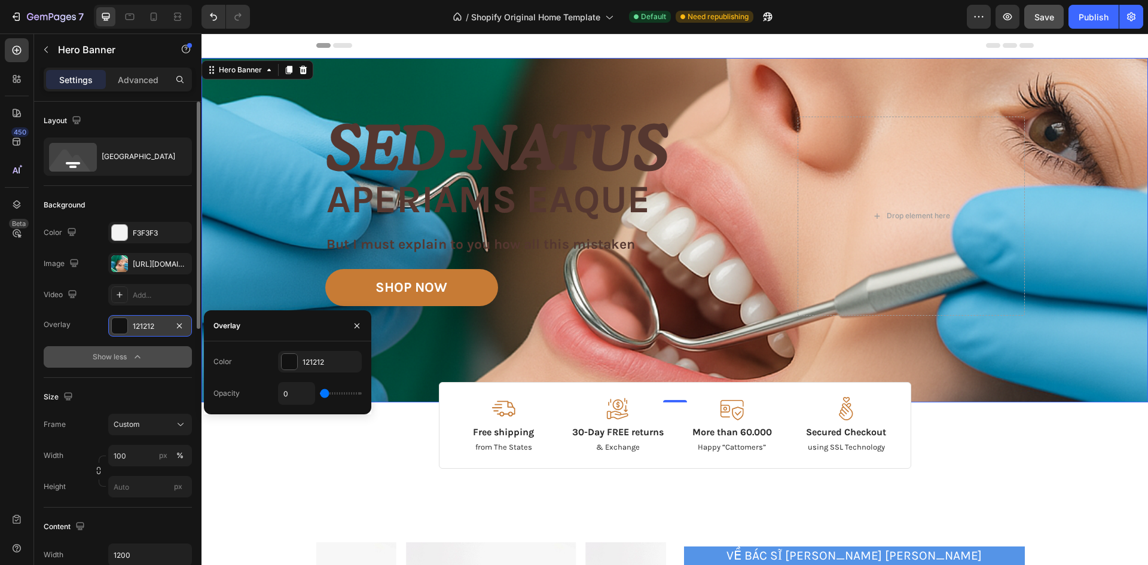
click at [160, 364] on button "Show less" at bounding box center [118, 357] width 148 height 22
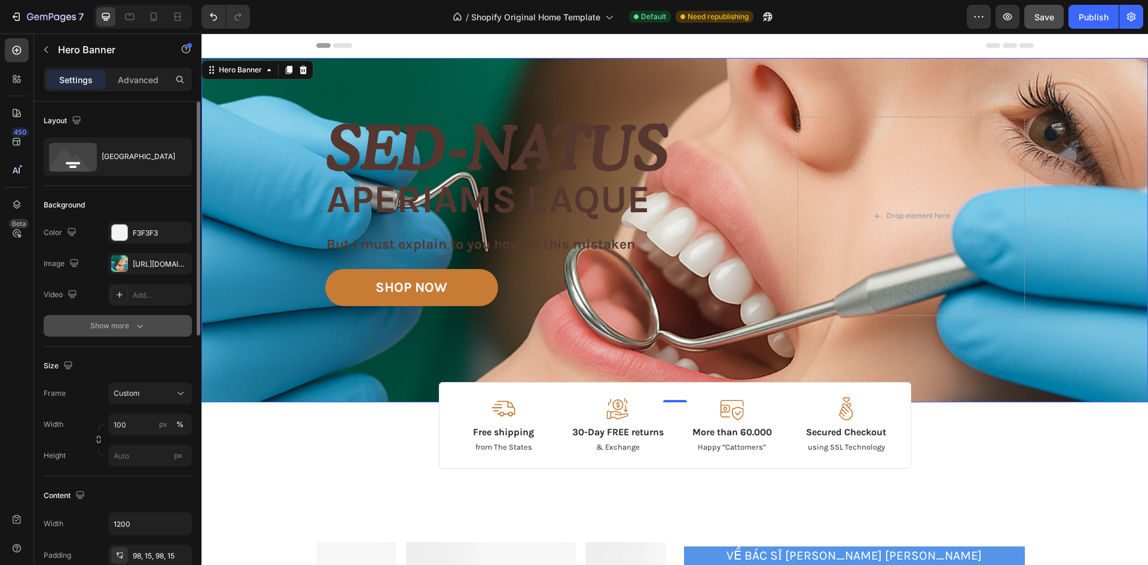
click at [125, 323] on div "Show more" at bounding box center [118, 326] width 56 height 12
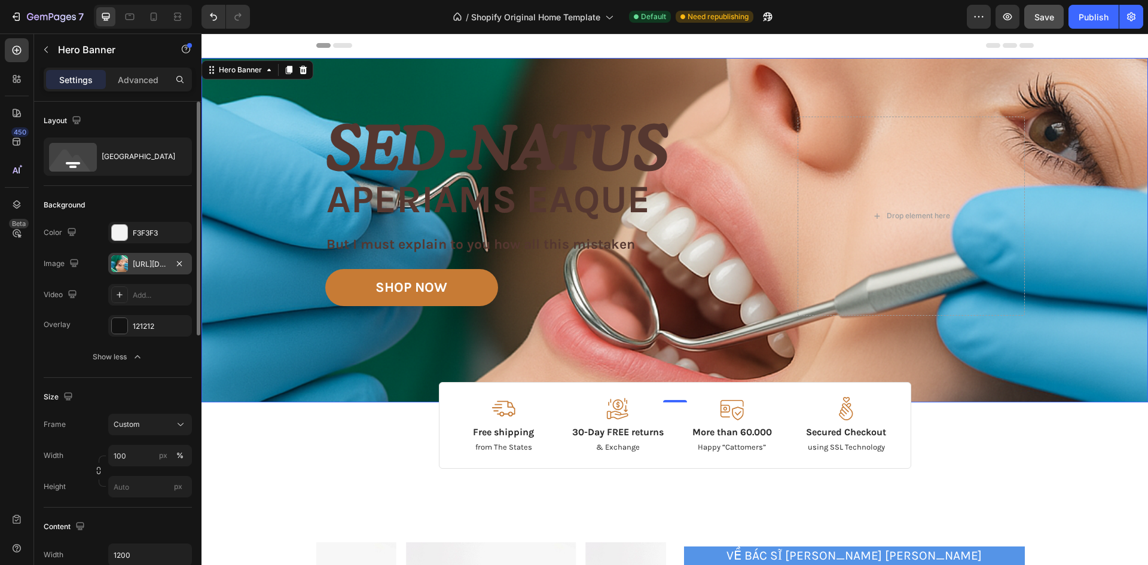
click at [136, 265] on div "[URL][DOMAIN_NAME]" at bounding box center [150, 264] width 35 height 11
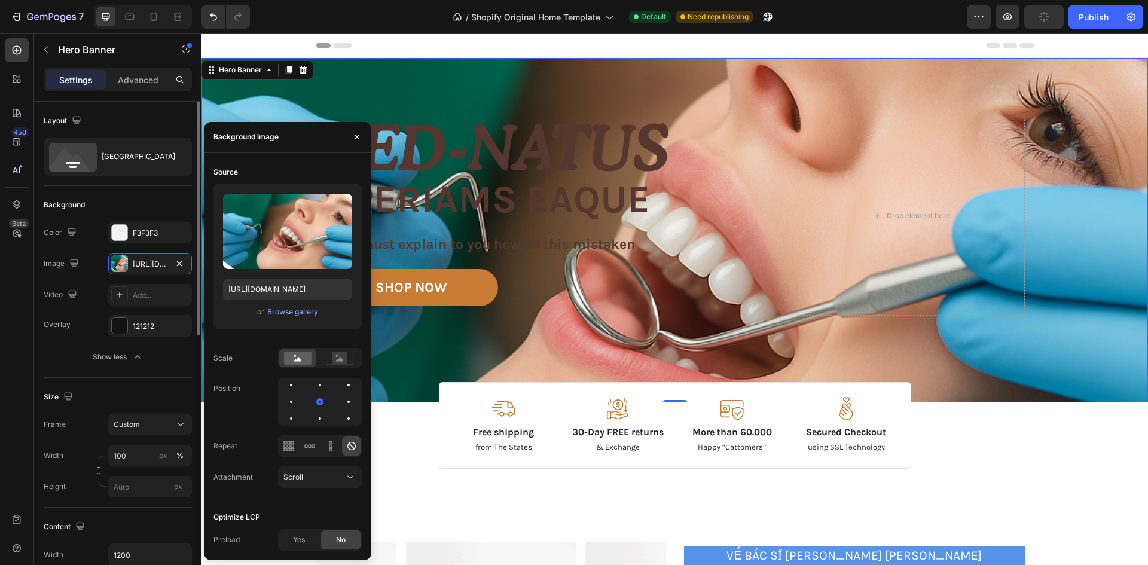
click at [79, 227] on div "Color F3F3F3" at bounding box center [118, 233] width 148 height 22
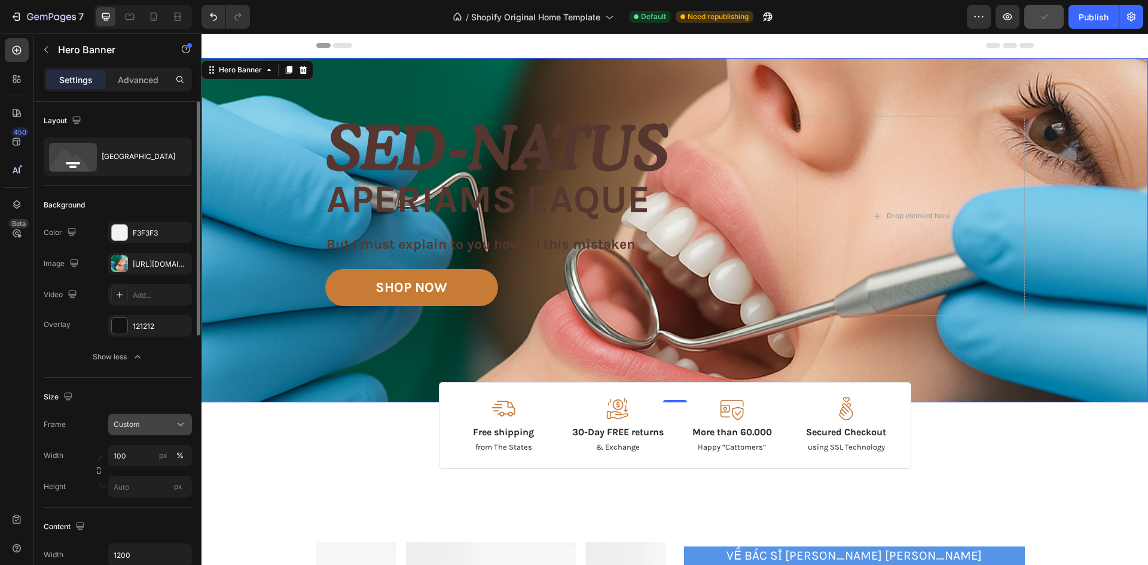
click at [160, 424] on div "Custom" at bounding box center [143, 424] width 59 height 11
click at [142, 450] on span "As banner source" at bounding box center [142, 453] width 59 height 11
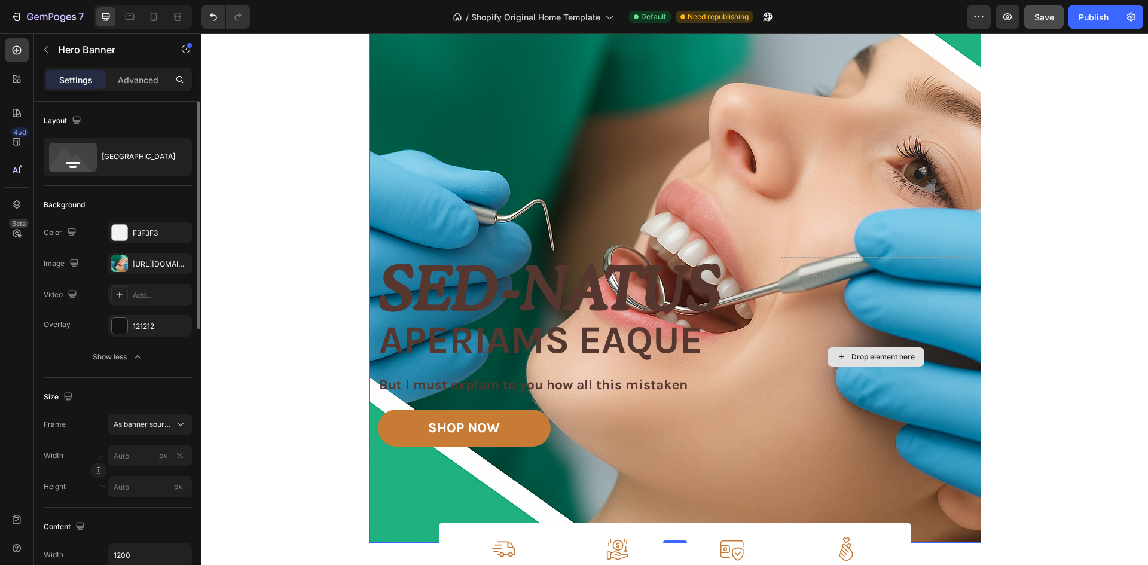
scroll to position [239, 0]
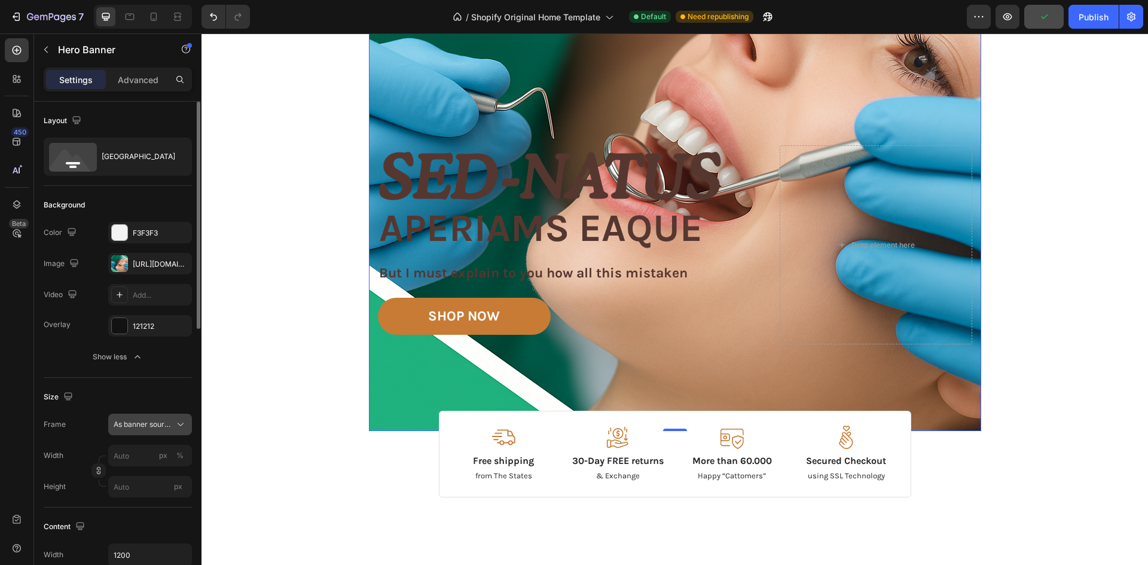
click at [151, 420] on span "As banner source" at bounding box center [143, 424] width 59 height 11
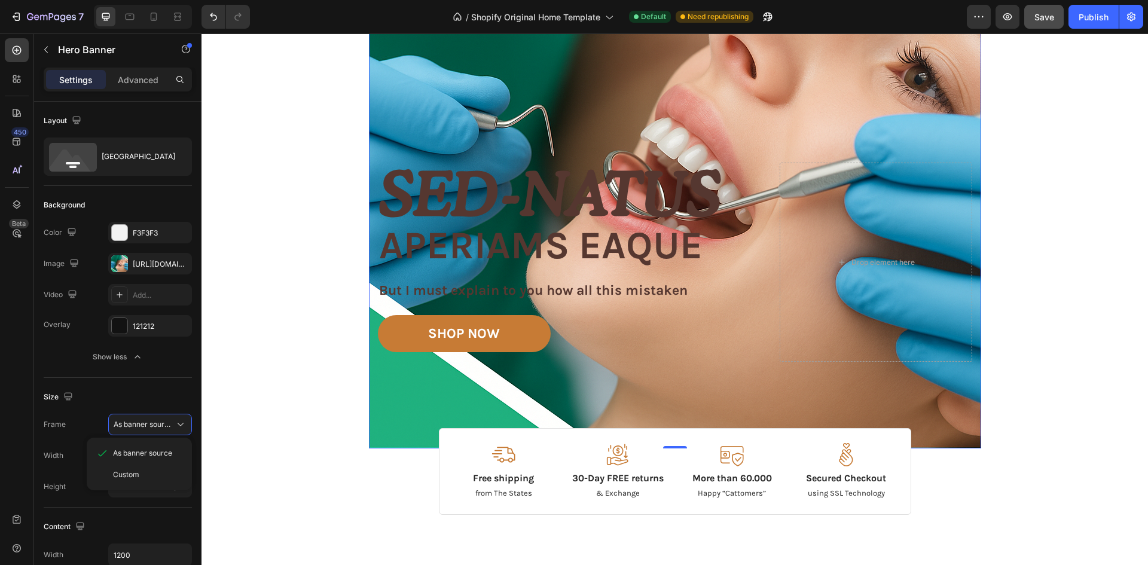
scroll to position [299, 0]
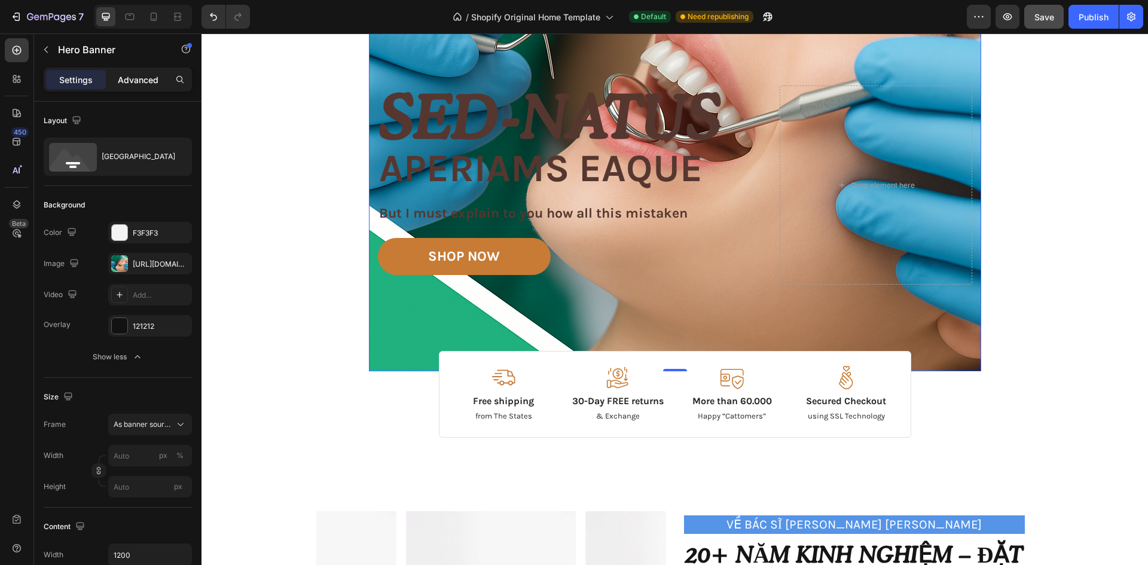
click at [151, 83] on p "Advanced" at bounding box center [138, 80] width 41 height 13
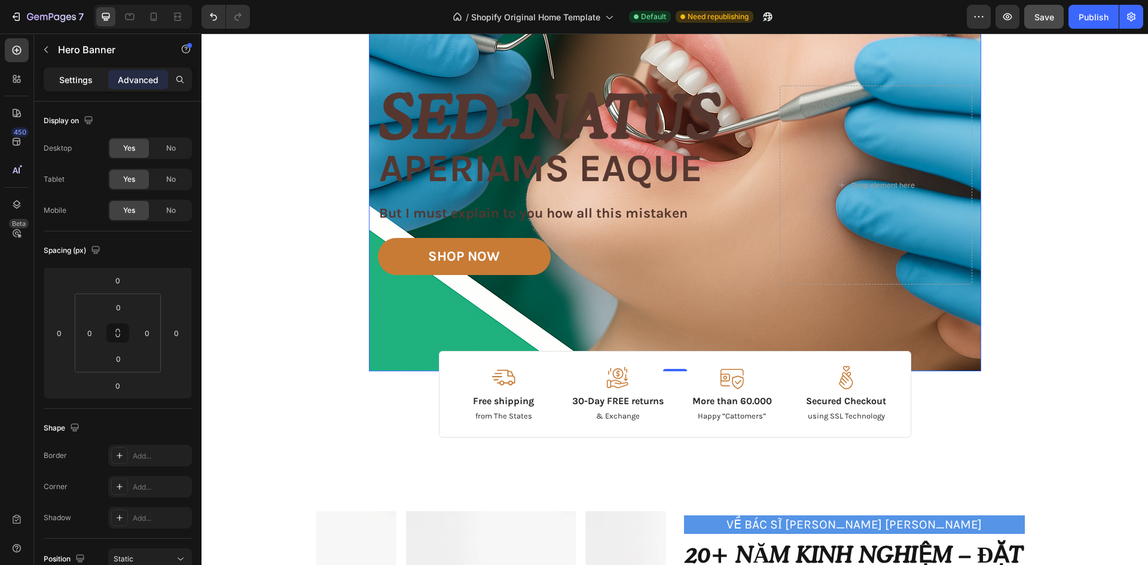
click at [79, 80] on p "Settings" at bounding box center [75, 80] width 33 height 13
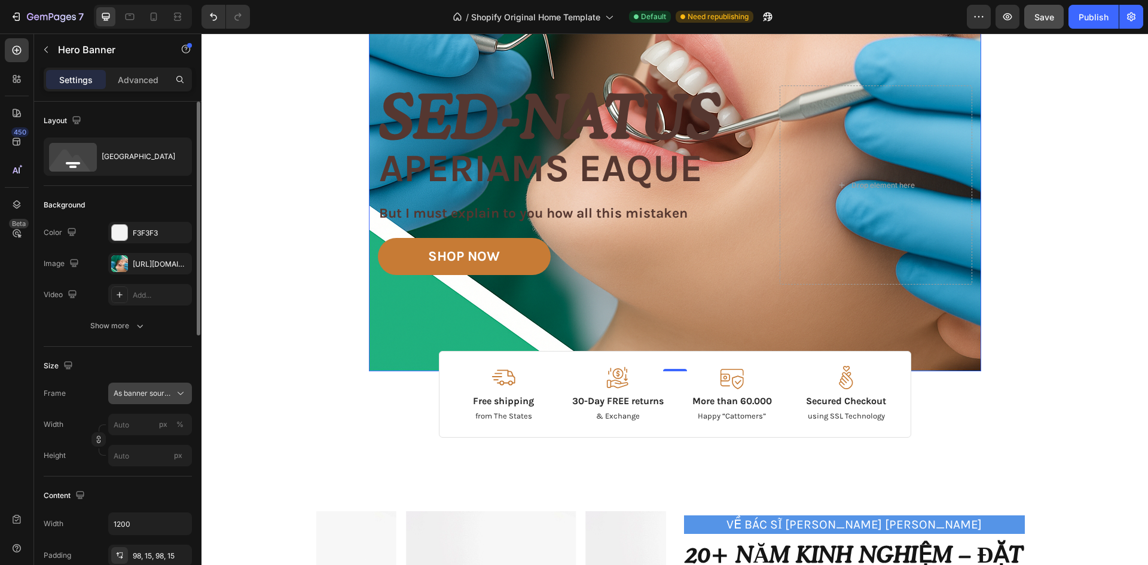
click at [163, 381] on div "Size Frame As banner source Width px % Height px" at bounding box center [118, 412] width 148 height 130
click at [178, 387] on button "As banner source" at bounding box center [150, 394] width 84 height 22
click at [152, 446] on div "Custom" at bounding box center [147, 443] width 69 height 11
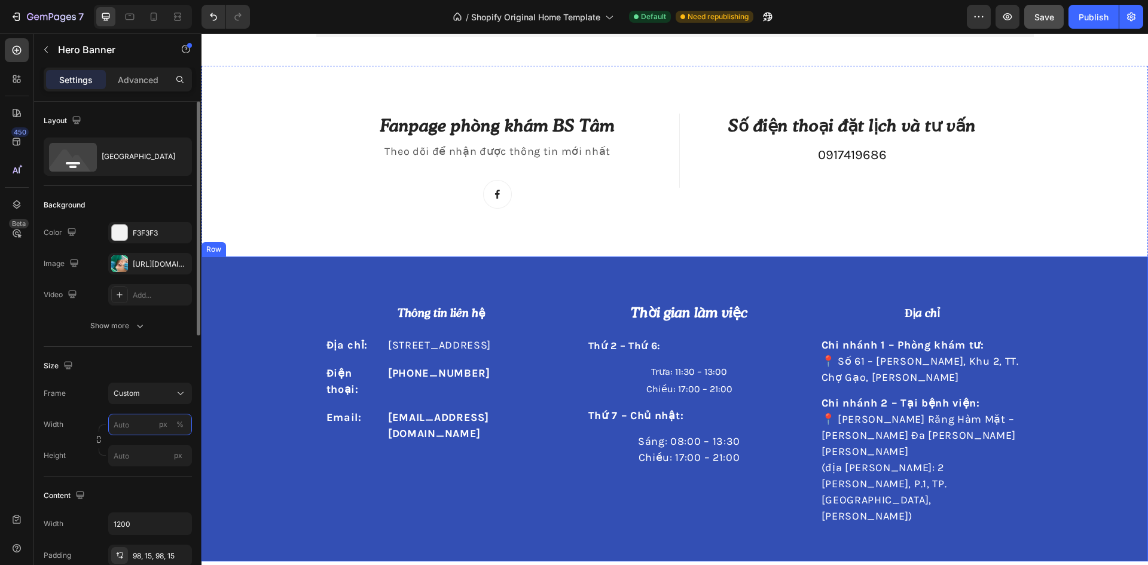
scroll to position [1642, 0]
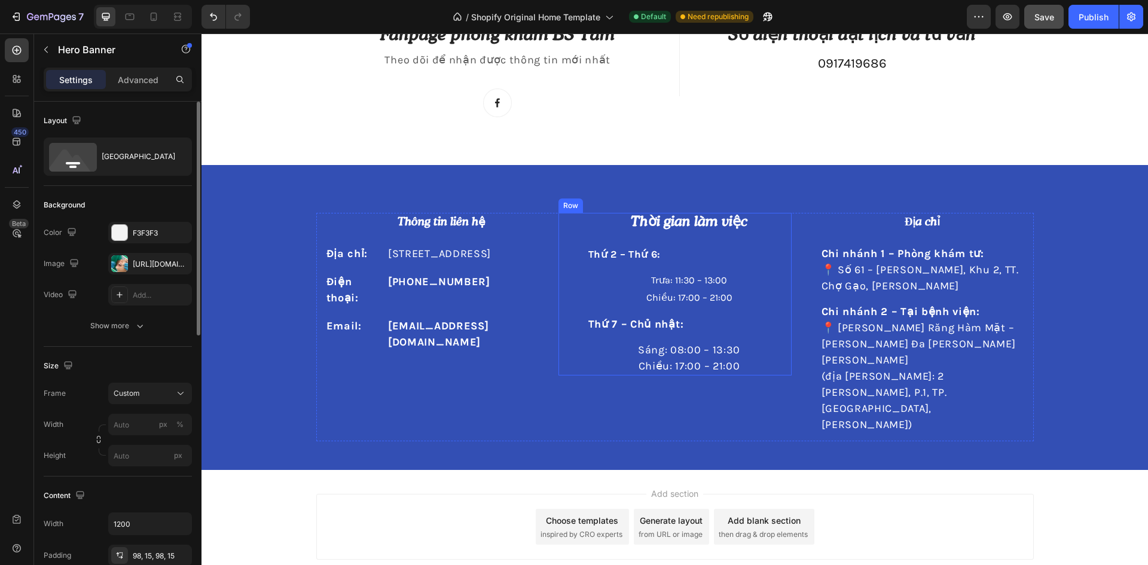
click at [558, 227] on div "Thời [PERSON_NAME] việc Heading Thứ 2 – Thứ 6: Text block Trưa: 11:30 – 13:00 […" at bounding box center [674, 294] width 233 height 162
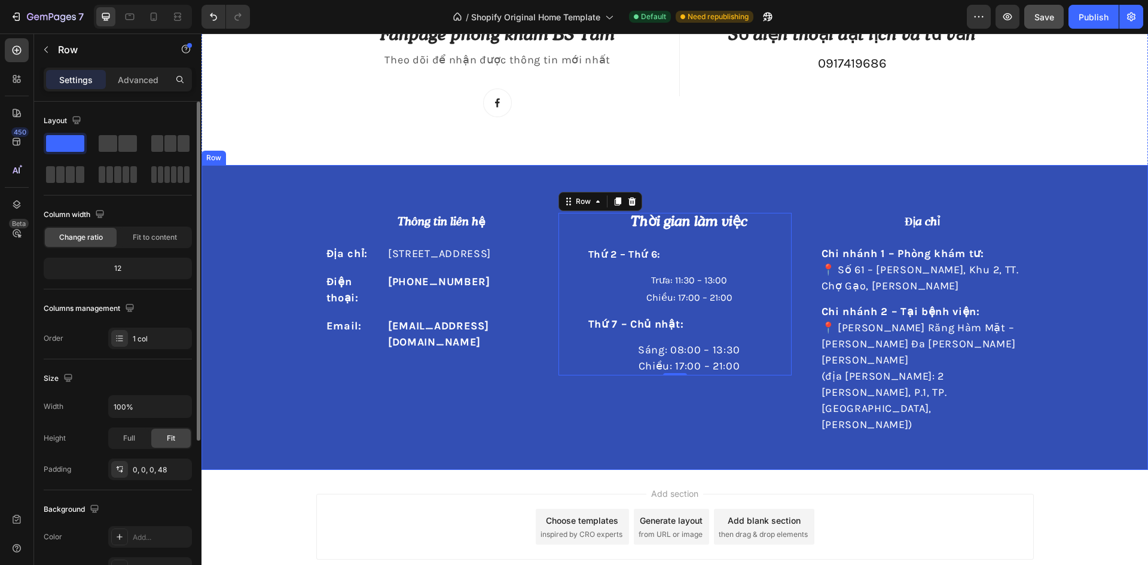
click at [300, 203] on div "Thông tin liên hệ Heading Địa chỉ: Text [STREET_ADDRESS] Text block Row Điện th…" at bounding box center [674, 317] width 946 height 305
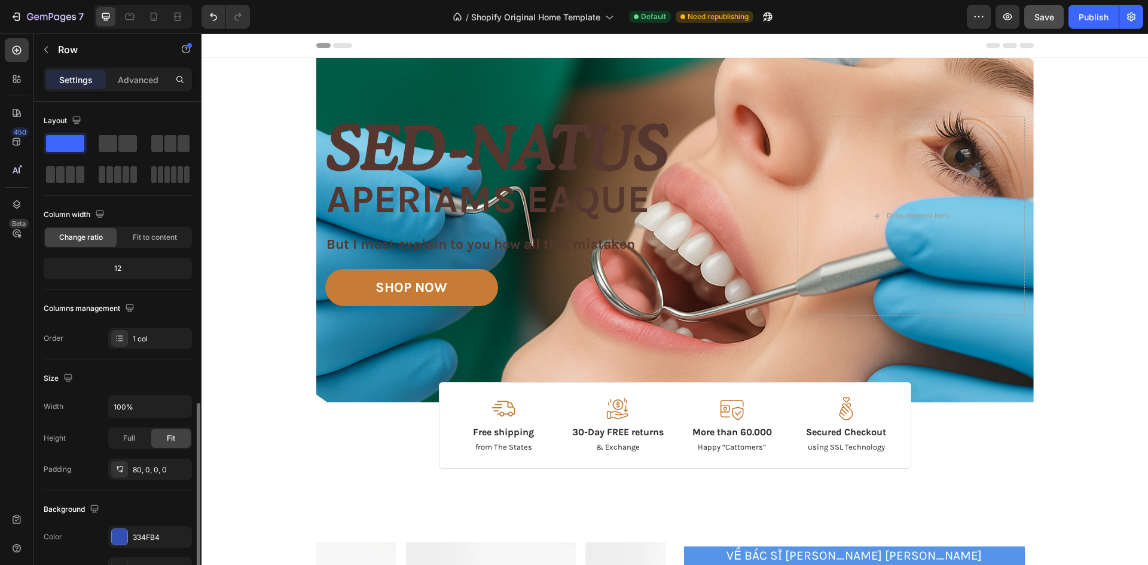
scroll to position [179, 0]
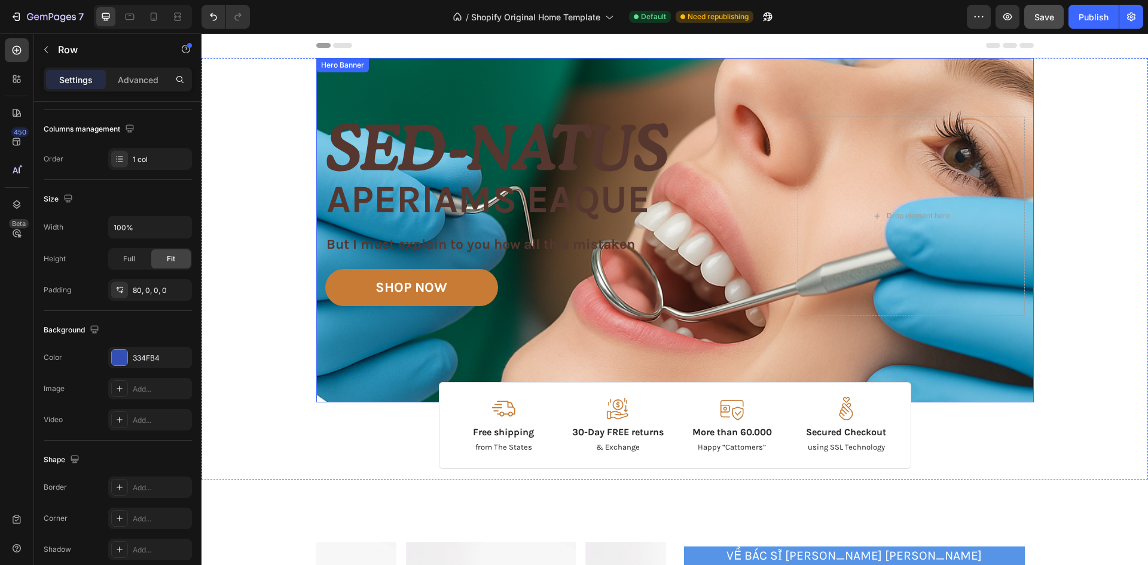
click at [466, 93] on div "Image Image Free shipping Text Block from The States Text Block Advanced List I…" at bounding box center [674, 230] width 717 height 344
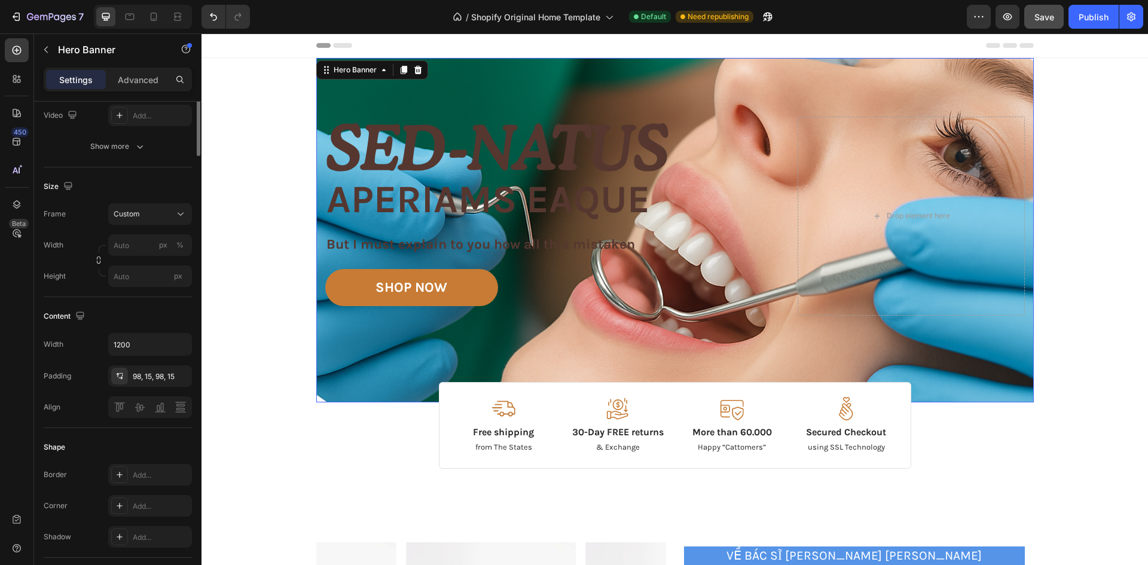
scroll to position [0, 0]
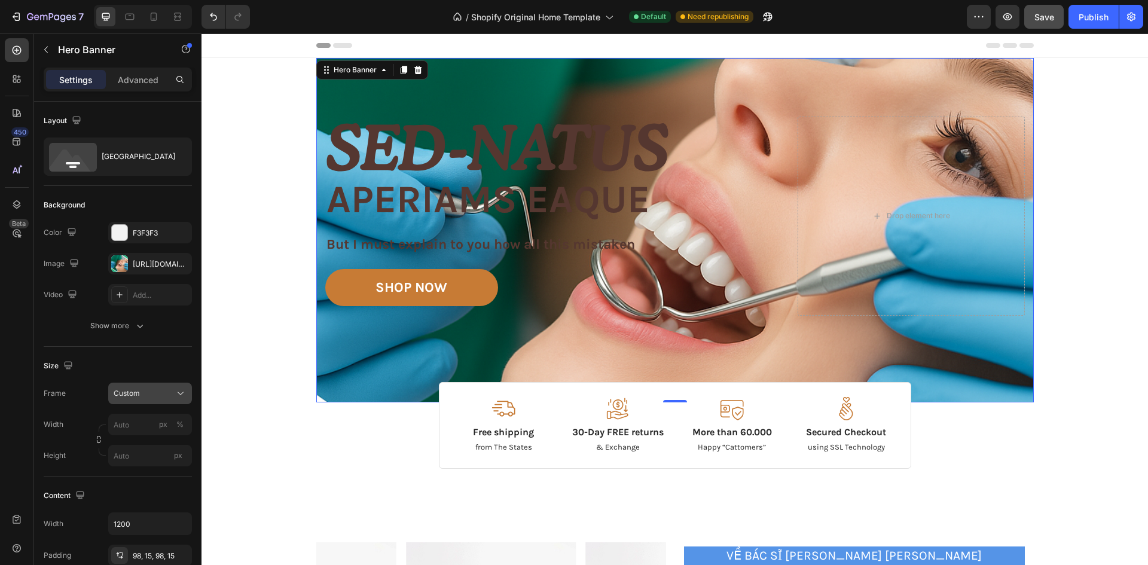
click at [168, 394] on div "Custom" at bounding box center [143, 393] width 59 height 11
drag, startPoint x: 157, startPoint y: 422, endPoint x: 104, endPoint y: 362, distance: 80.0
click at [105, 364] on div "Size Frame Custom As banner source Custom Width px % Height px" at bounding box center [118, 412] width 148 height 130
click at [144, 270] on div "[URL][DOMAIN_NAME]" at bounding box center [150, 264] width 84 height 22
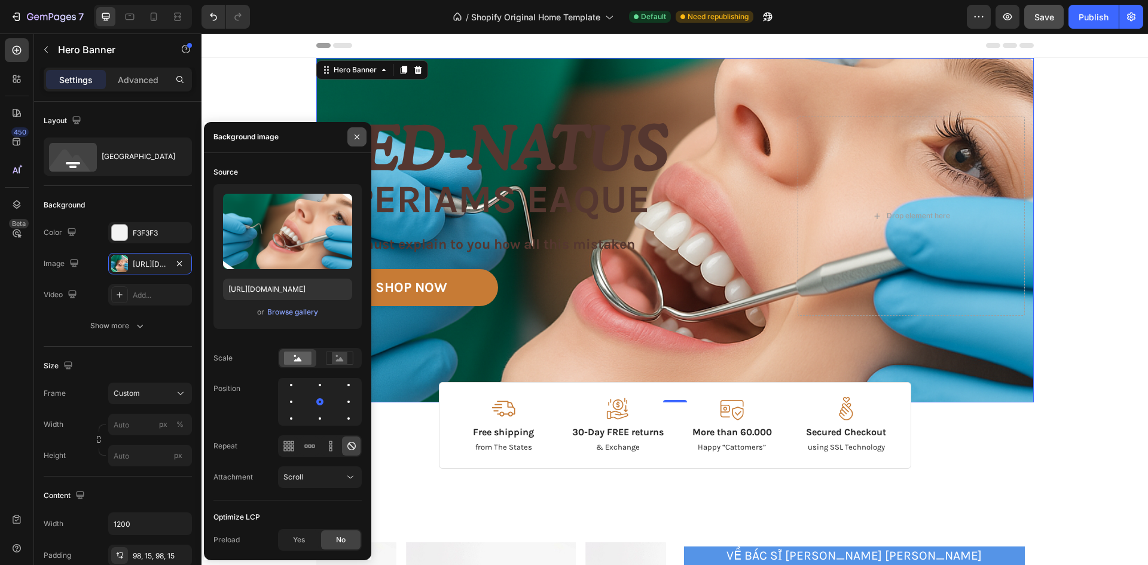
click at [353, 139] on icon "button" at bounding box center [357, 137] width 10 height 10
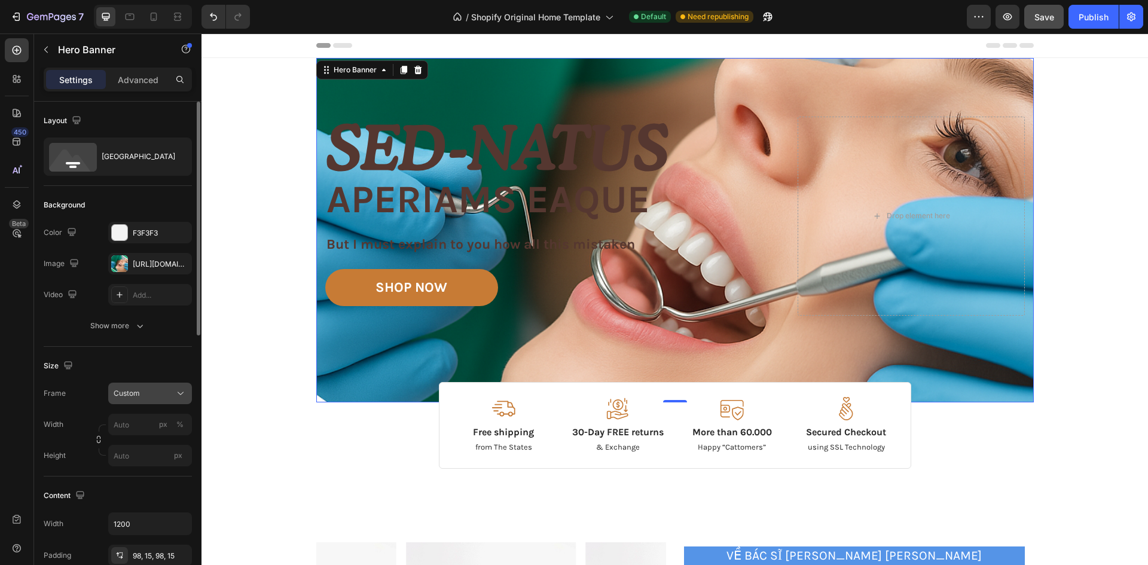
click at [176, 393] on icon at bounding box center [181, 393] width 12 height 12
click at [176, 392] on icon at bounding box center [181, 393] width 12 height 12
click at [169, 414] on div "As banner source" at bounding box center [139, 422] width 96 height 22
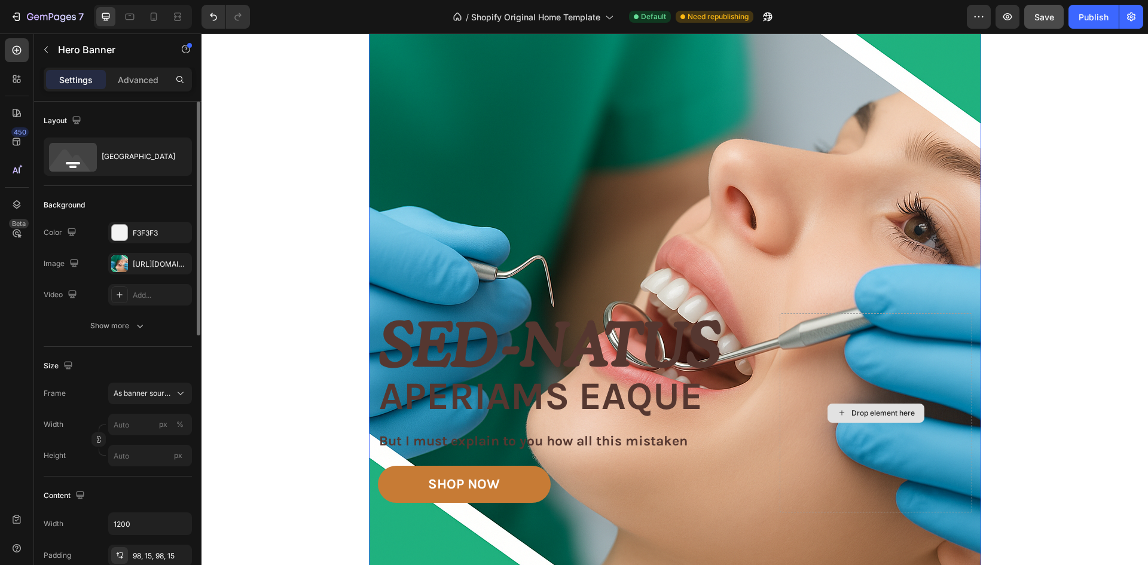
scroll to position [60, 0]
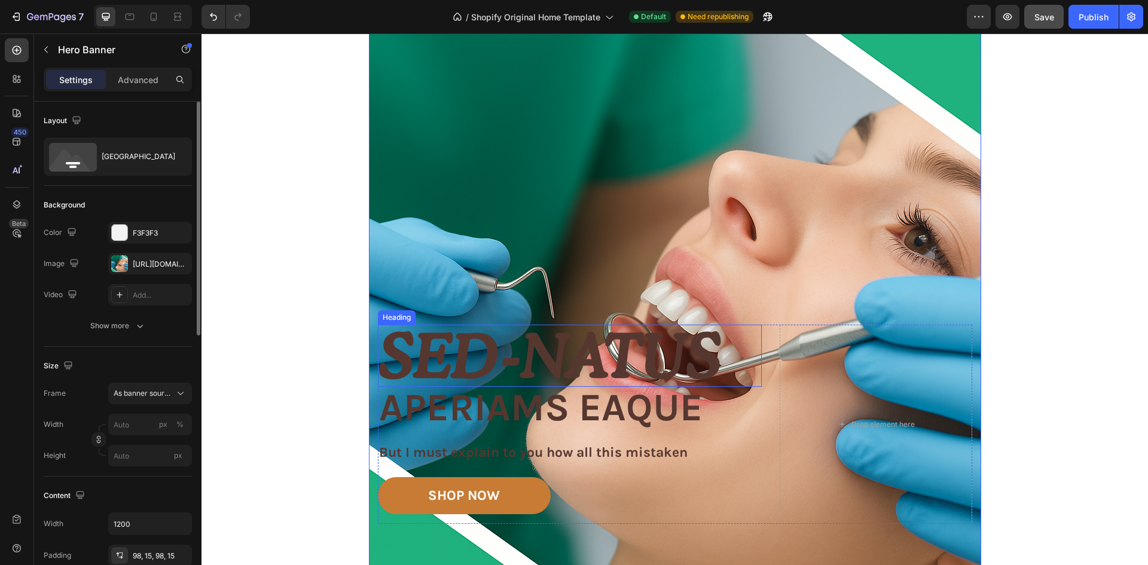
click at [544, 374] on h2 "Sed-natus" at bounding box center [570, 356] width 384 height 62
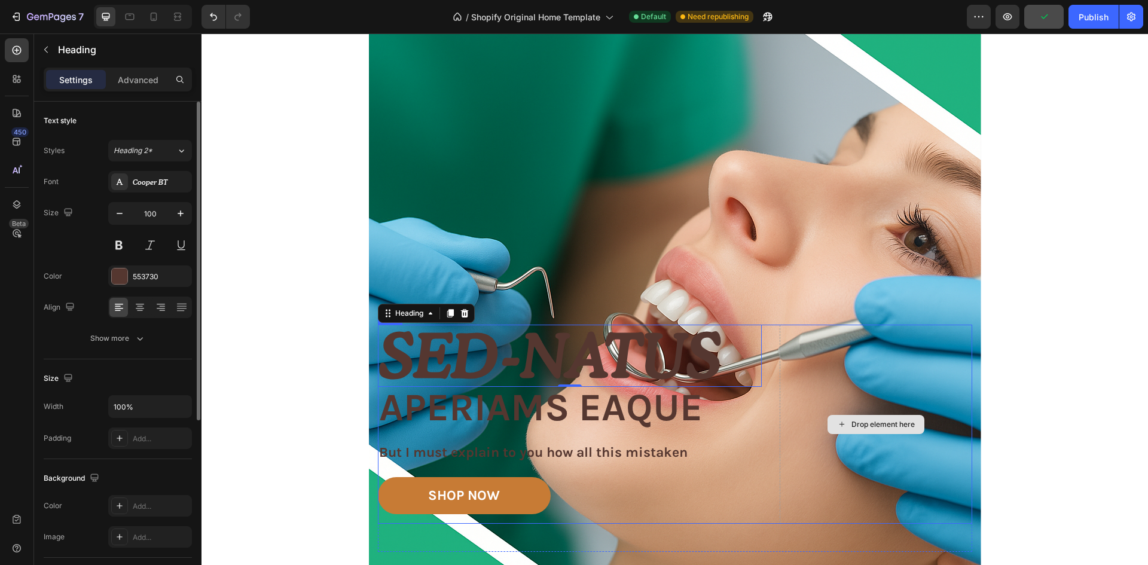
click at [864, 399] on div "Drop element here" at bounding box center [875, 424] width 192 height 199
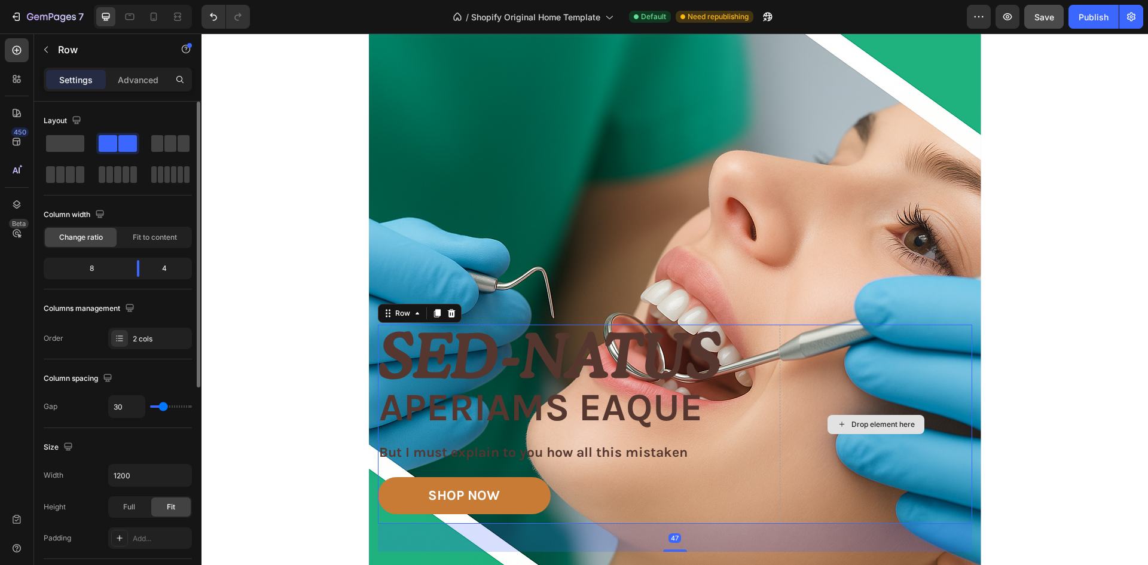
click at [861, 368] on div "Drop element here" at bounding box center [875, 424] width 192 height 199
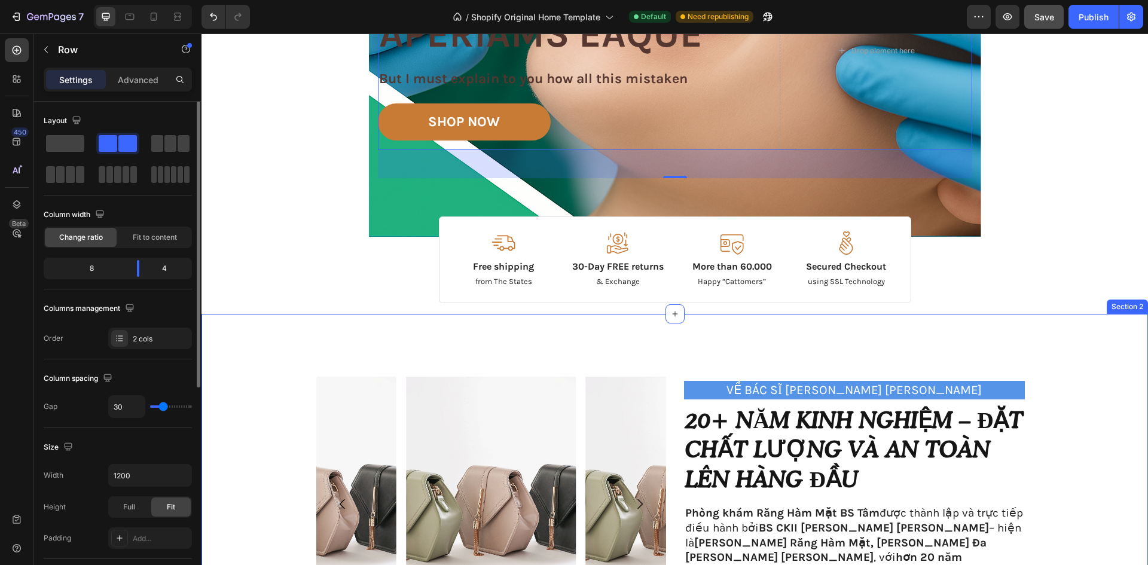
scroll to position [418, 0]
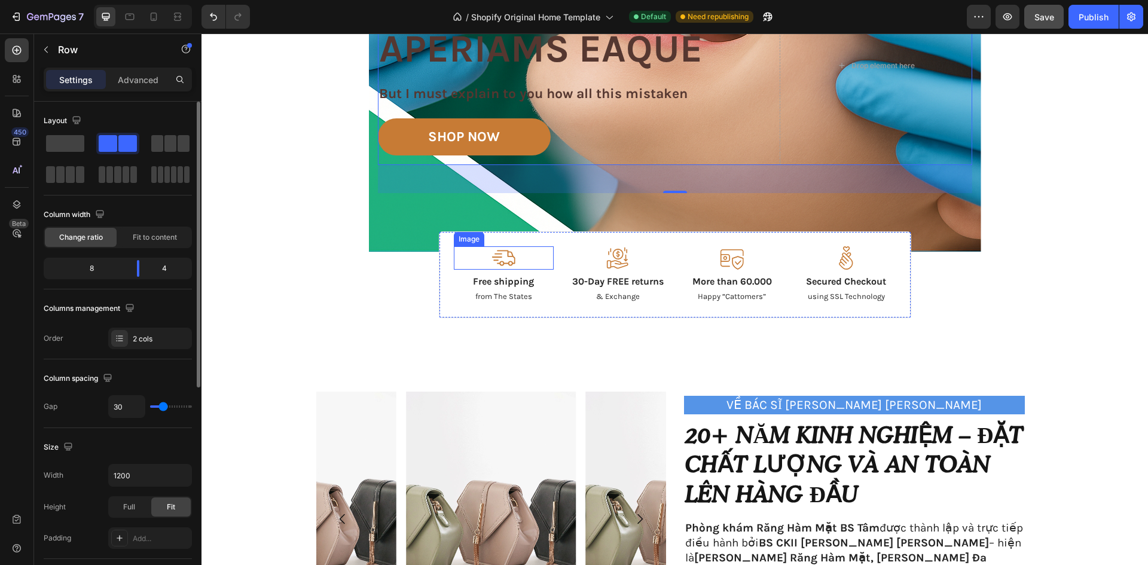
click at [494, 257] on img at bounding box center [503, 257] width 24 height 23
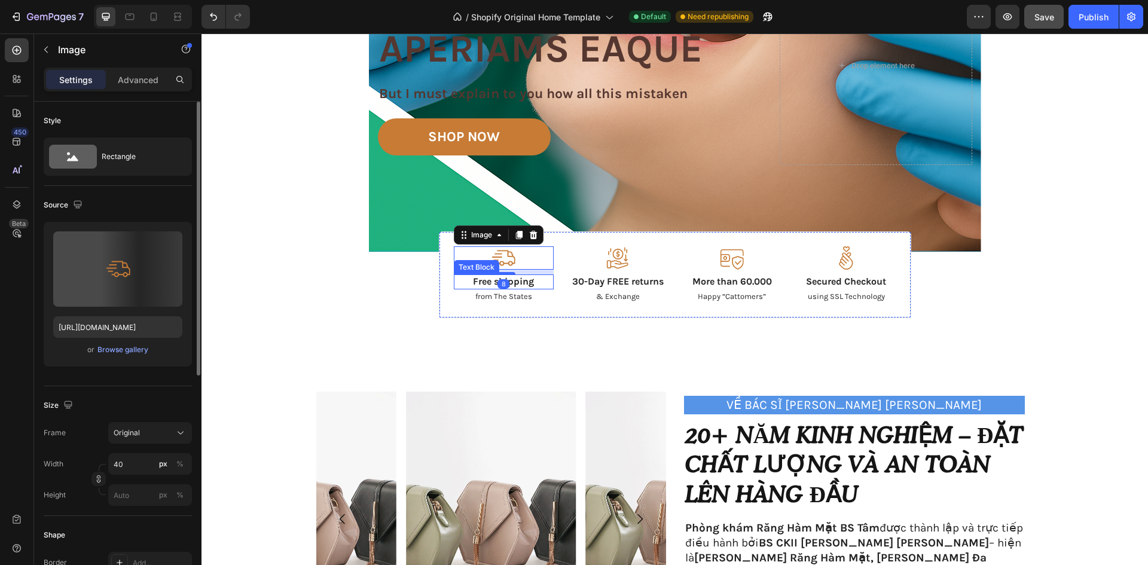
click at [507, 288] on div "Free shipping" at bounding box center [504, 281] width 100 height 15
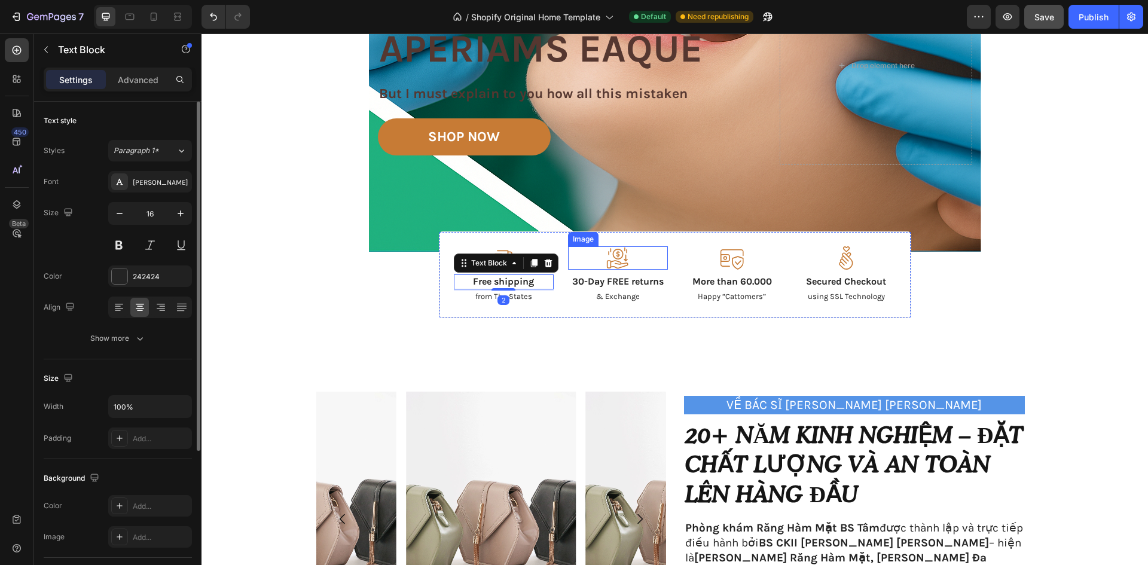
click at [584, 246] on div "Image Free shipping Text Block 2 from The States Text Block Image 30-Day FREE r…" at bounding box center [675, 274] width 472 height 87
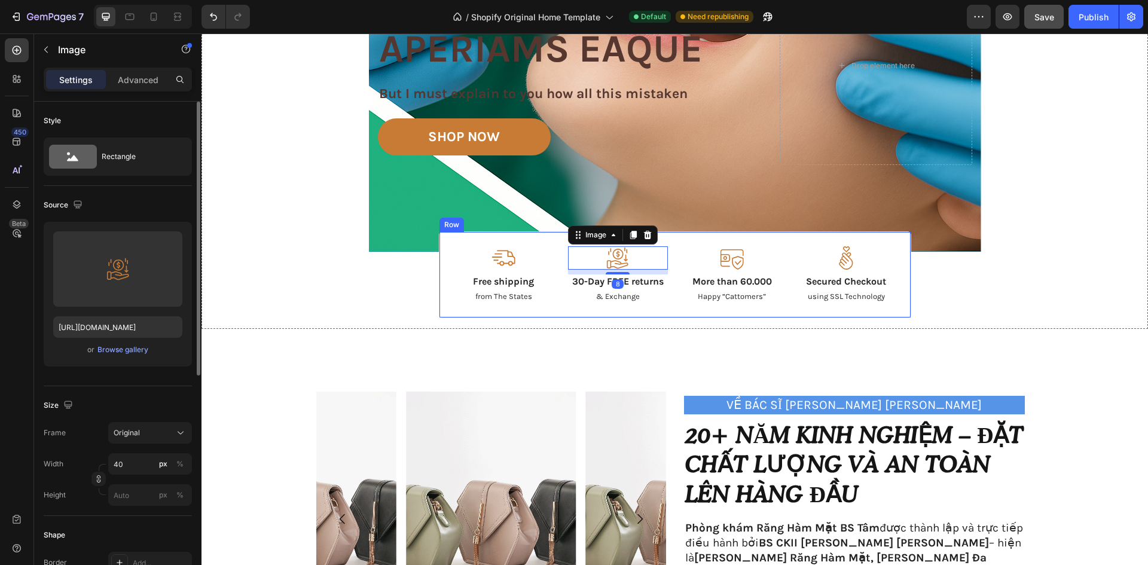
click at [484, 282] on p "Free shipping" at bounding box center [503, 282] width 97 height 13
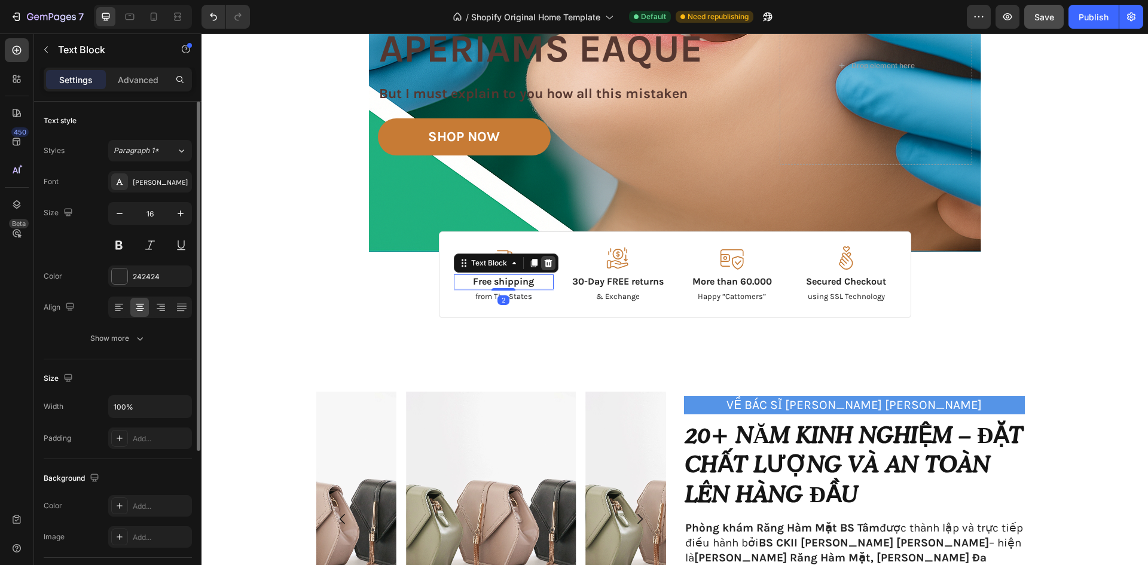
click at [544, 266] on icon at bounding box center [548, 263] width 8 height 8
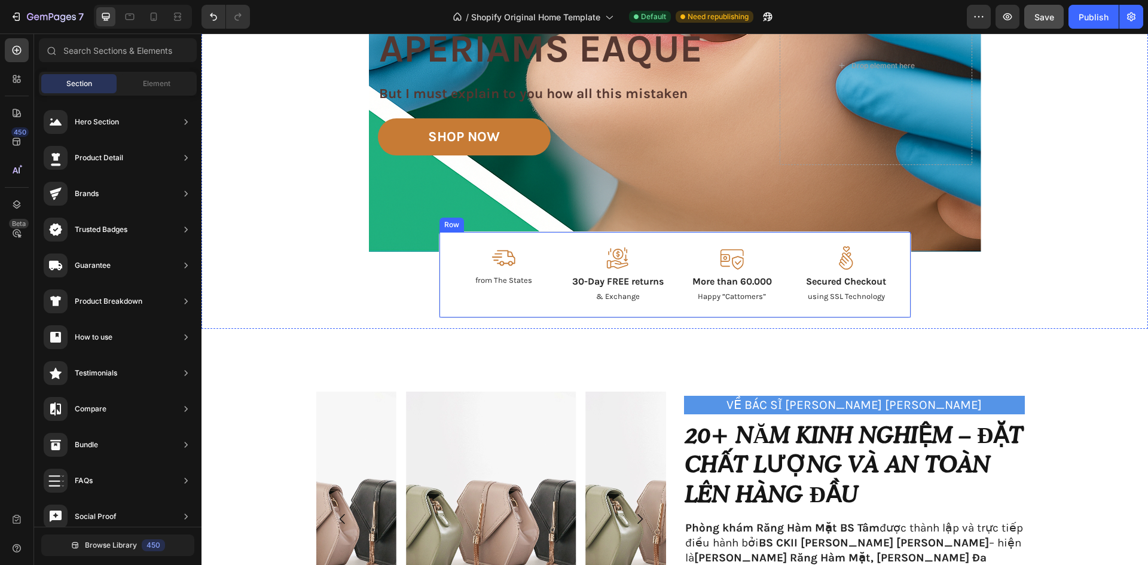
click at [512, 259] on div at bounding box center [504, 257] width 100 height 23
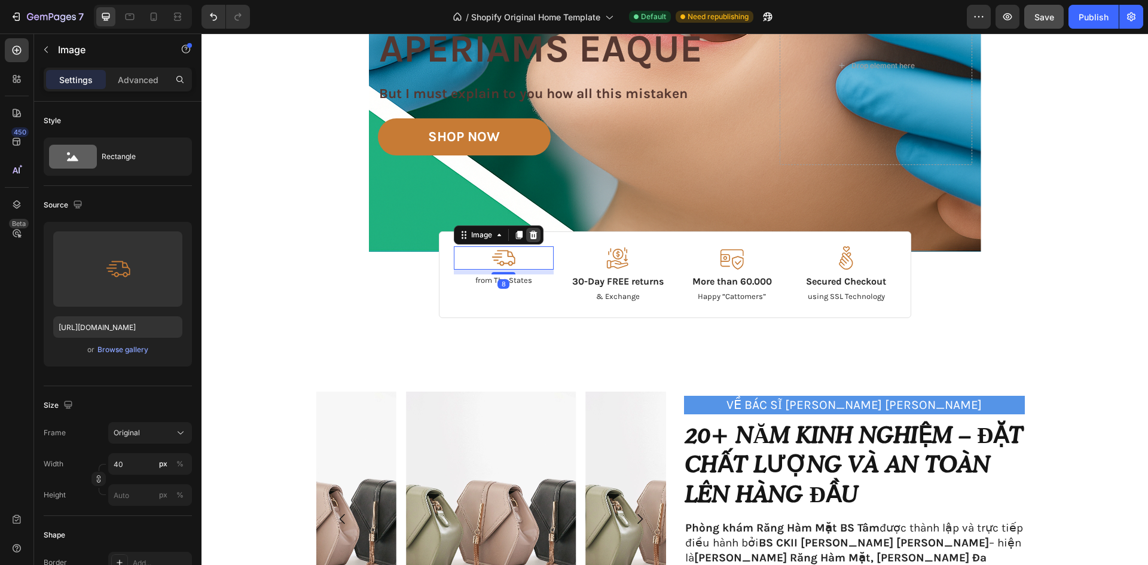
click at [530, 237] on icon at bounding box center [533, 235] width 10 height 10
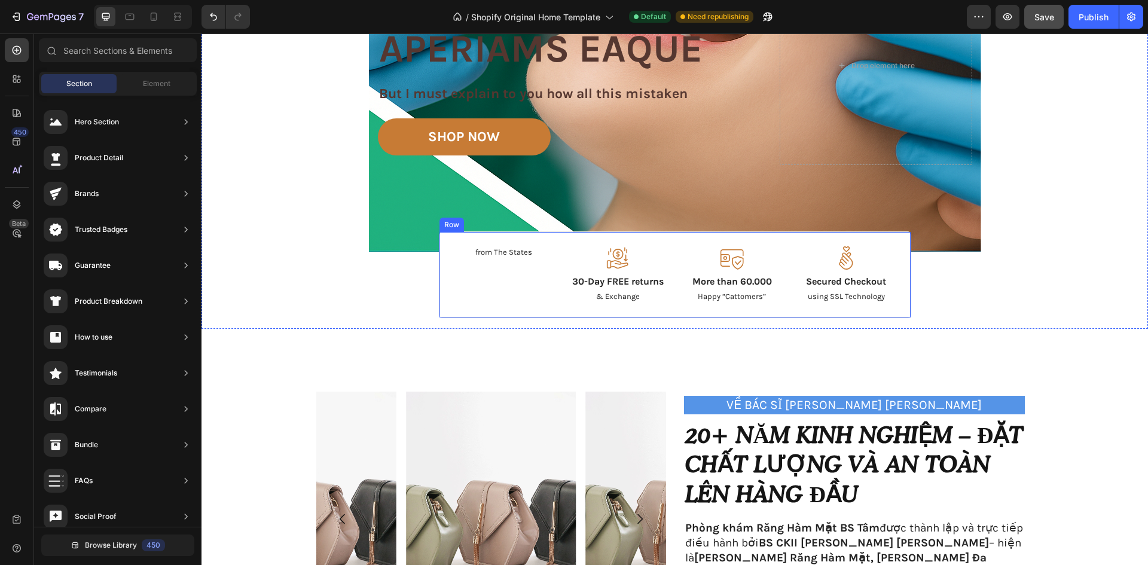
click at [507, 254] on p "from The States" at bounding box center [503, 252] width 97 height 10
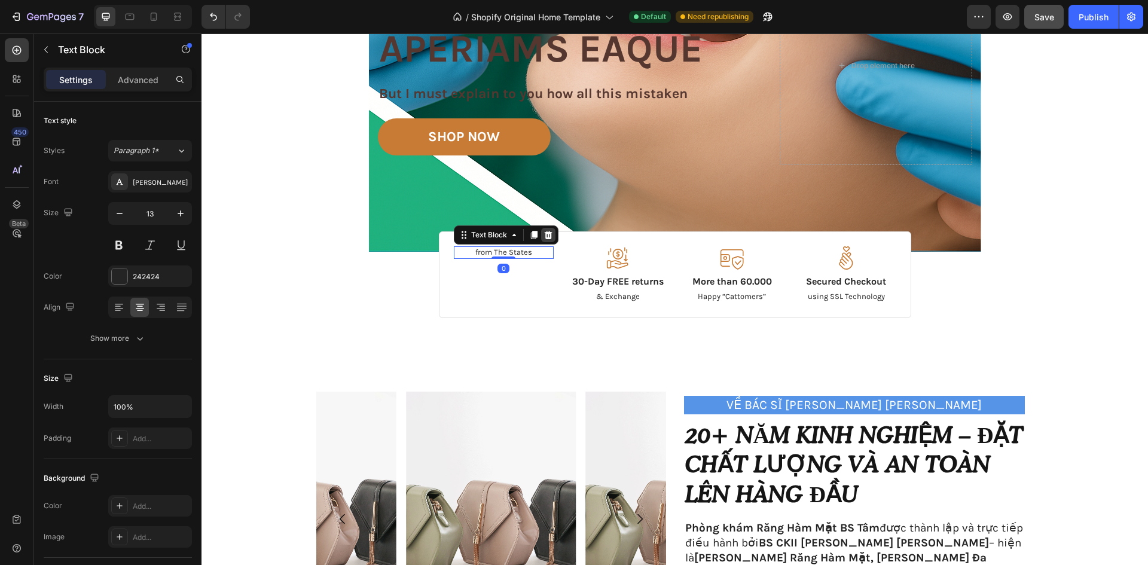
click at [544, 232] on icon at bounding box center [548, 235] width 8 height 8
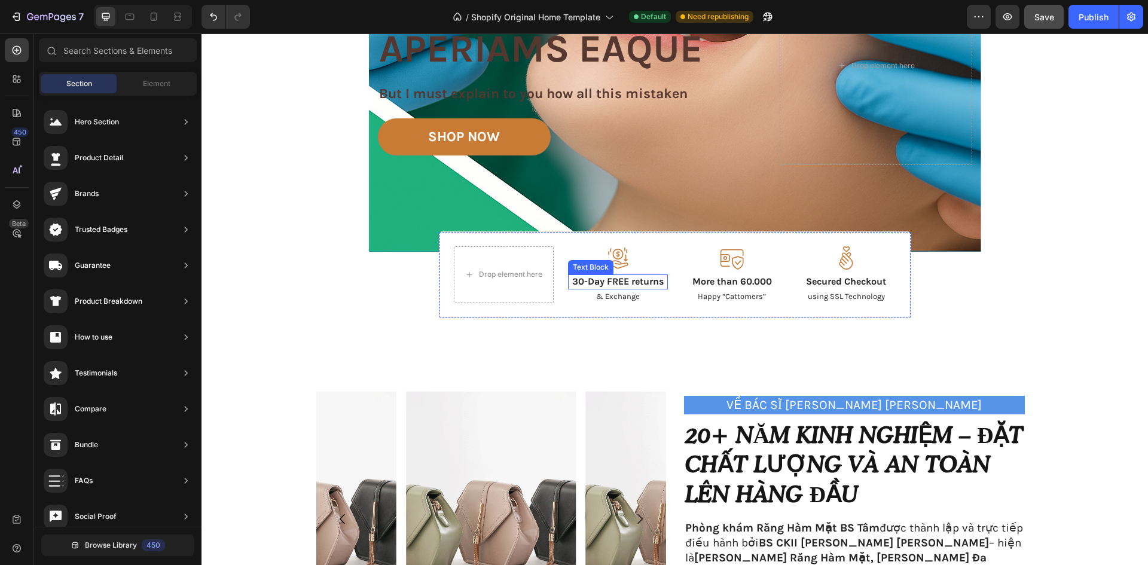
click at [607, 273] on div "Image 30-Day FREE returns Text Block & Exchange Text Block" at bounding box center [618, 274] width 100 height 57
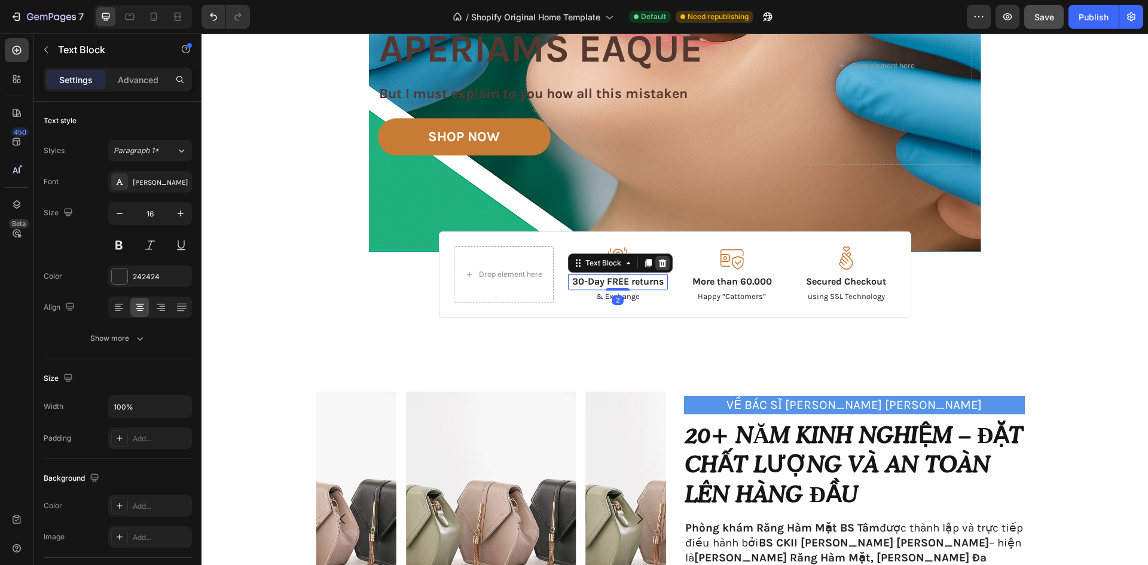
drag, startPoint x: 659, startPoint y: 264, endPoint x: 653, endPoint y: 267, distance: 6.4
click at [659, 264] on icon at bounding box center [662, 263] width 8 height 8
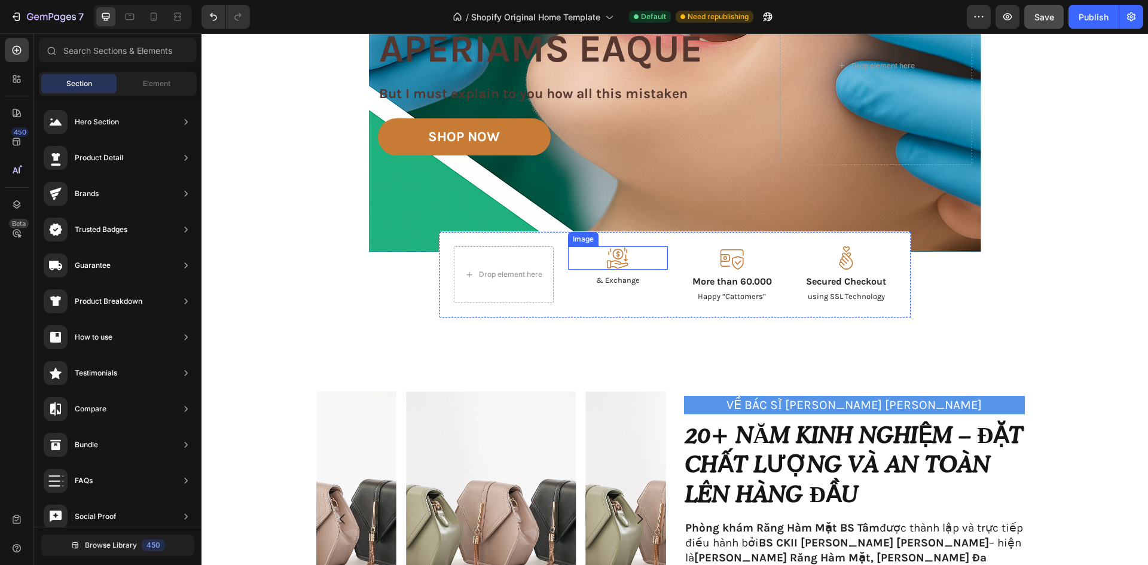
click at [623, 258] on img at bounding box center [617, 257] width 24 height 23
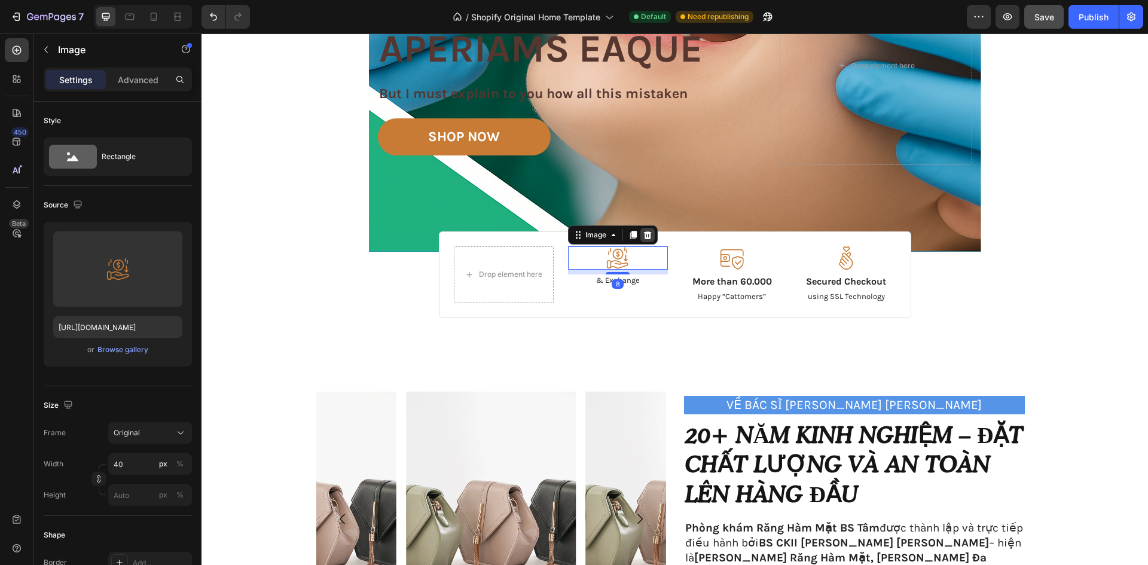
click at [643, 234] on icon at bounding box center [648, 235] width 10 height 10
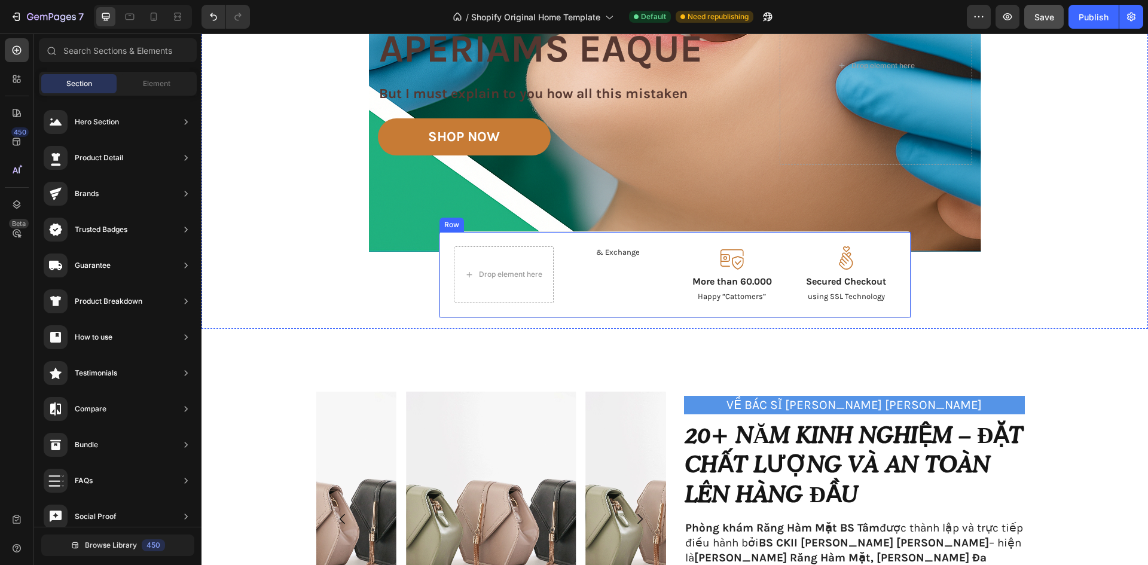
click at [628, 255] on p "& Exchange" at bounding box center [617, 252] width 97 height 10
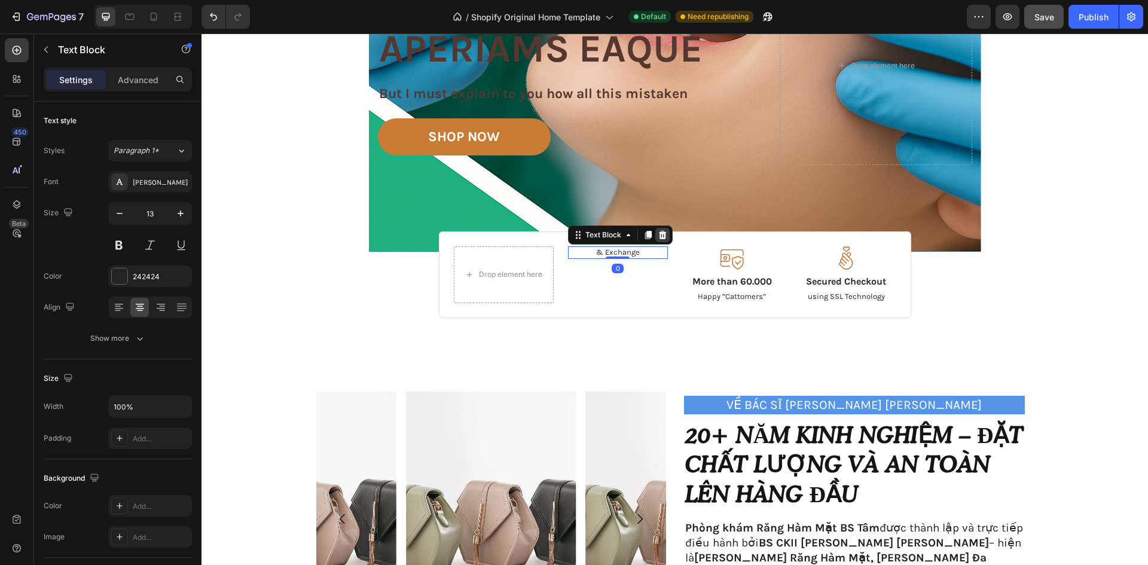
click at [658, 238] on icon at bounding box center [662, 235] width 8 height 8
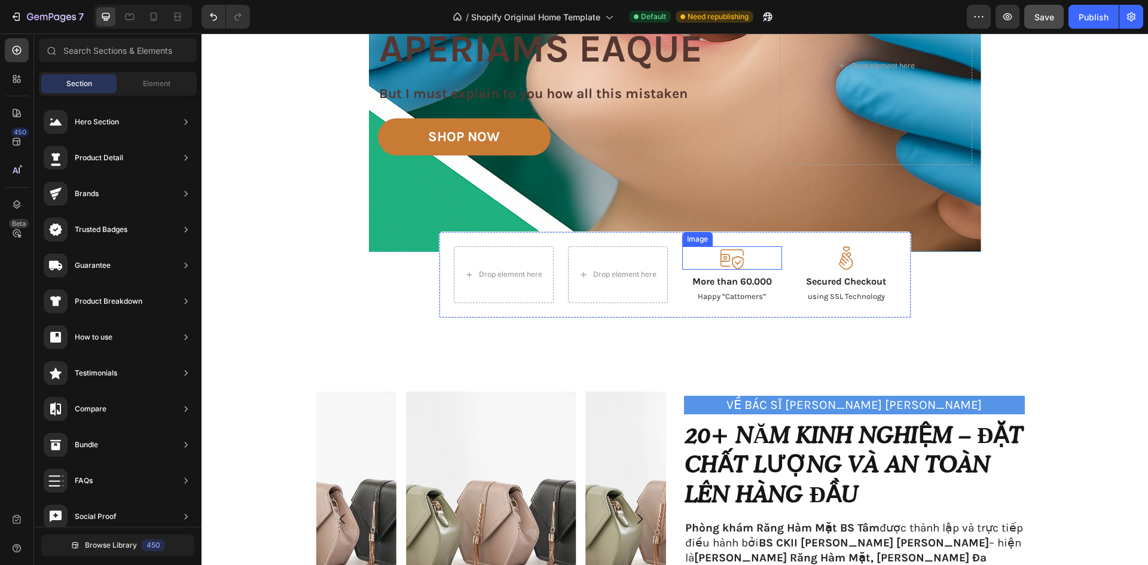
click at [726, 267] on img at bounding box center [732, 257] width 24 height 23
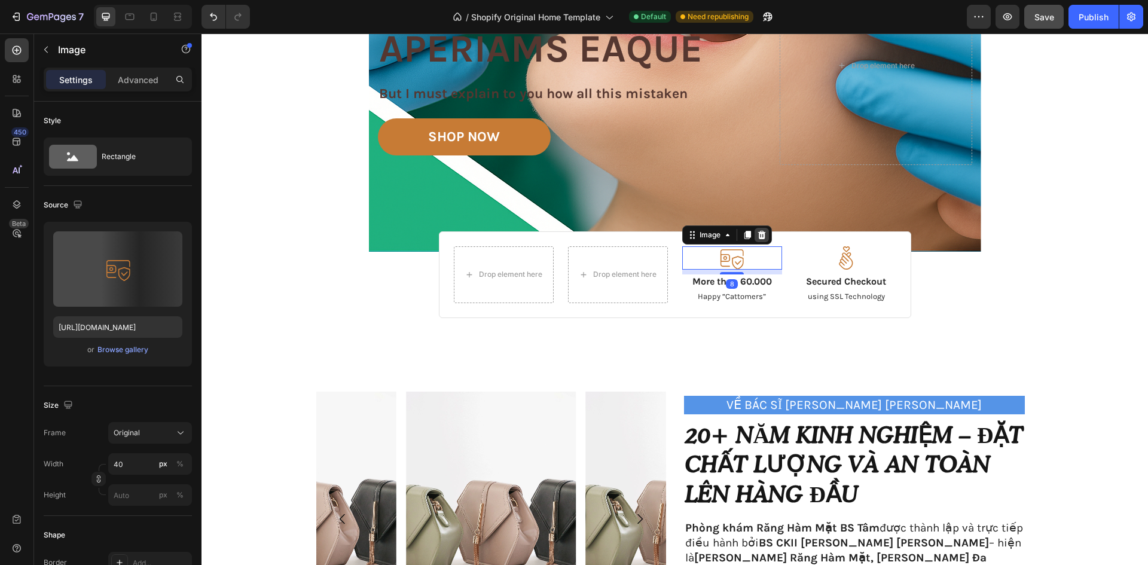
click at [757, 233] on icon at bounding box center [762, 235] width 10 height 10
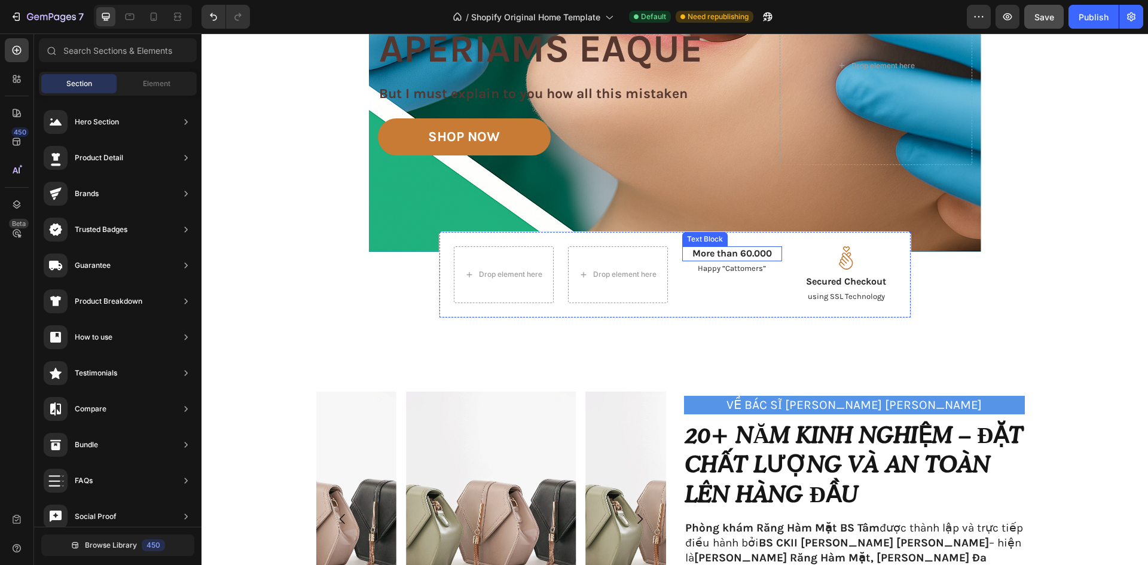
click at [738, 269] on p "Happy “Cattomers”" at bounding box center [731, 269] width 97 height 10
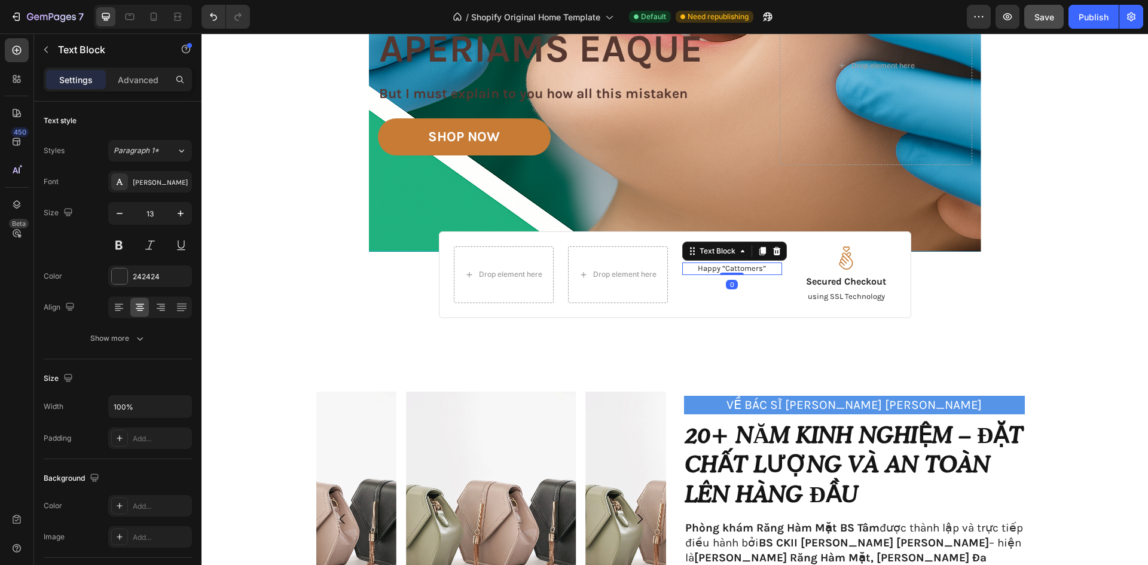
click at [772, 250] on icon at bounding box center [776, 251] width 8 height 8
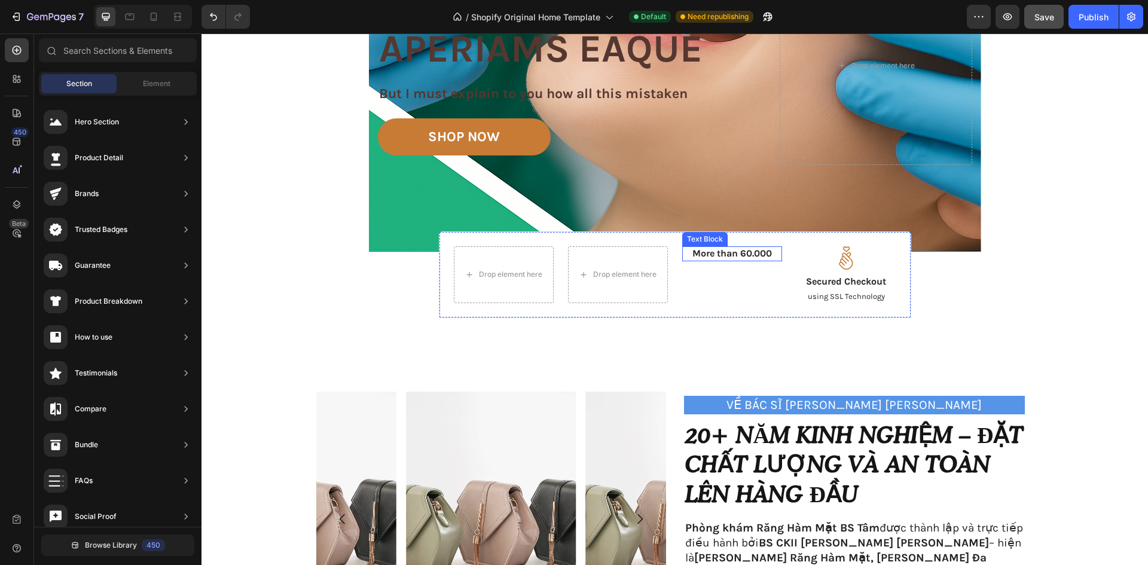
click at [755, 259] on p "More than 60.000" at bounding box center [731, 253] width 97 height 13
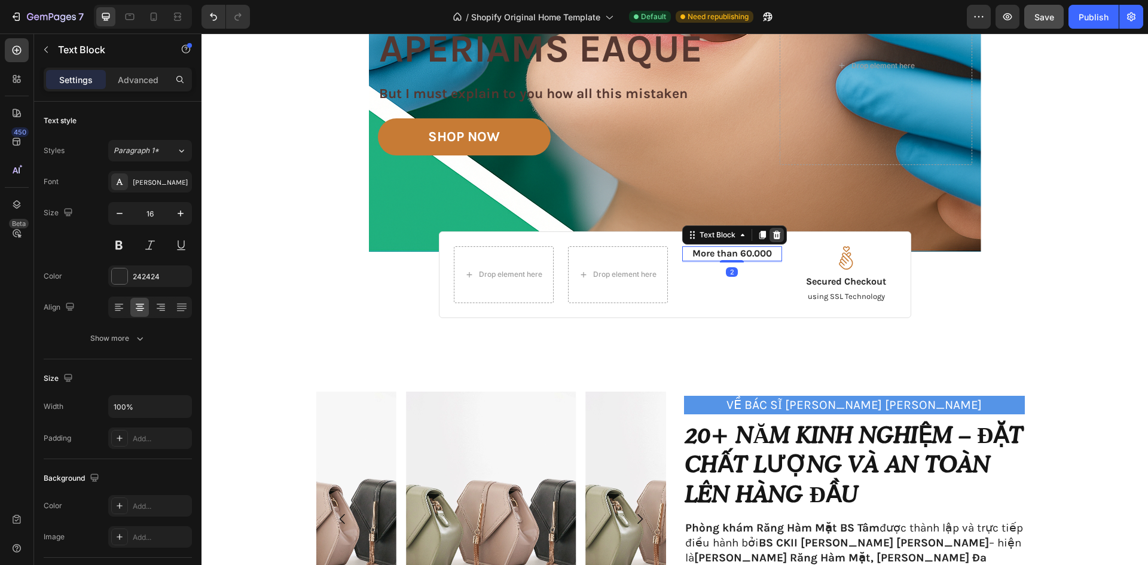
click at [772, 235] on icon at bounding box center [777, 235] width 10 height 10
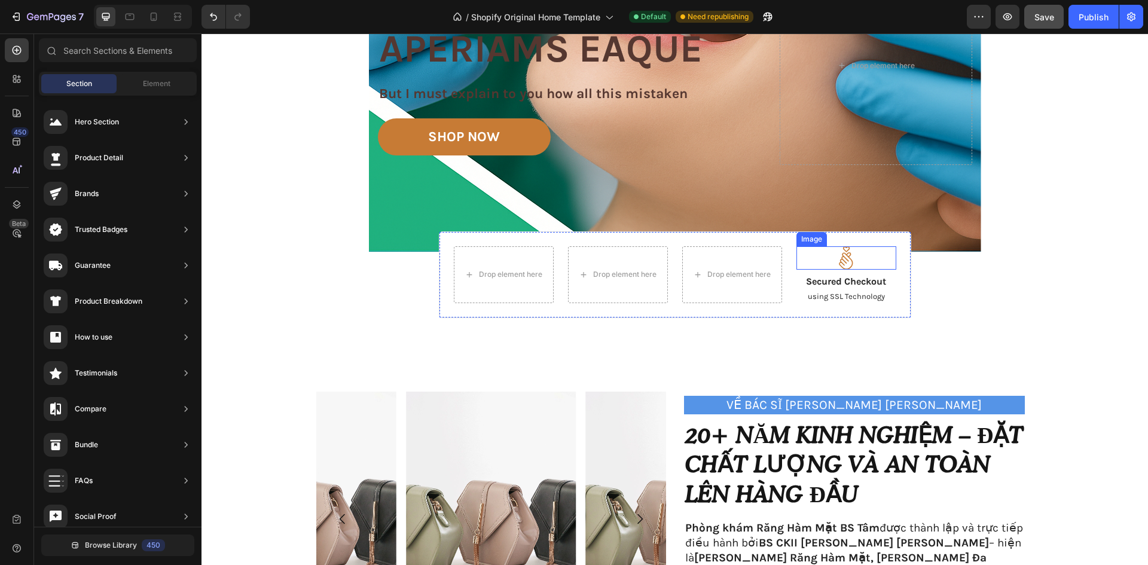
click at [836, 270] on div "Image Secured Checkout Text Block using SSL Technology Text Block" at bounding box center [846, 274] width 100 height 57
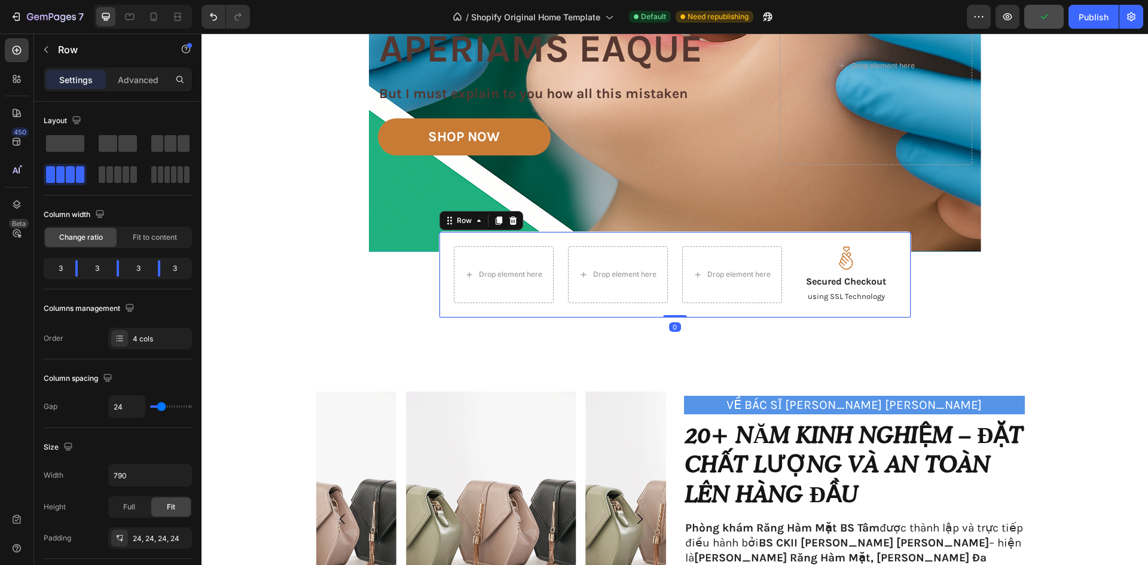
click at [841, 260] on img at bounding box center [846, 257] width 24 height 23
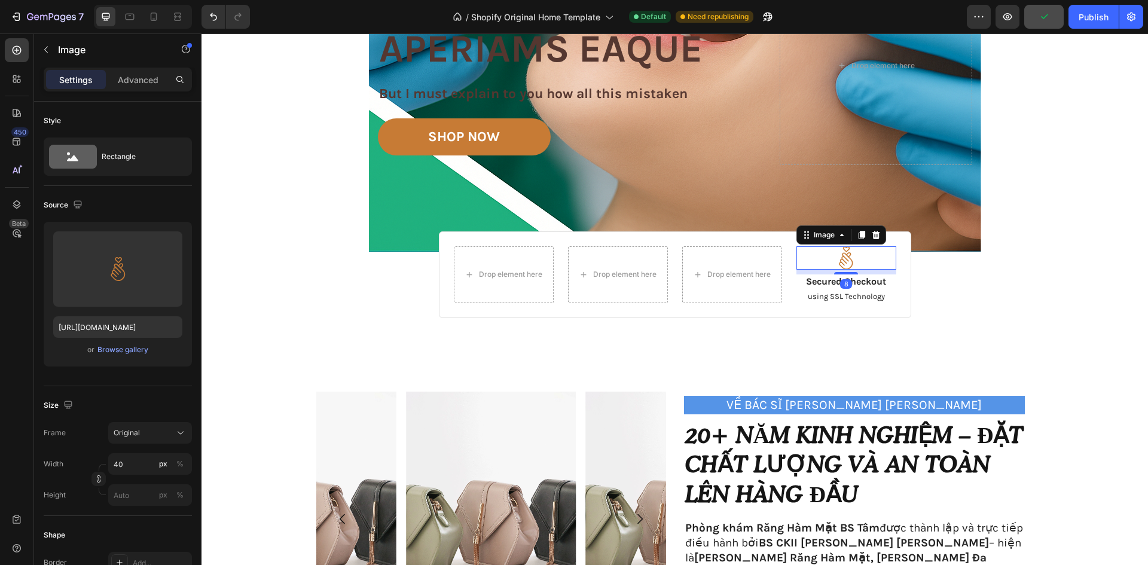
drag, startPoint x: 867, startPoint y: 234, endPoint x: 868, endPoint y: 240, distance: 6.2
click at [871, 234] on icon at bounding box center [876, 235] width 10 height 10
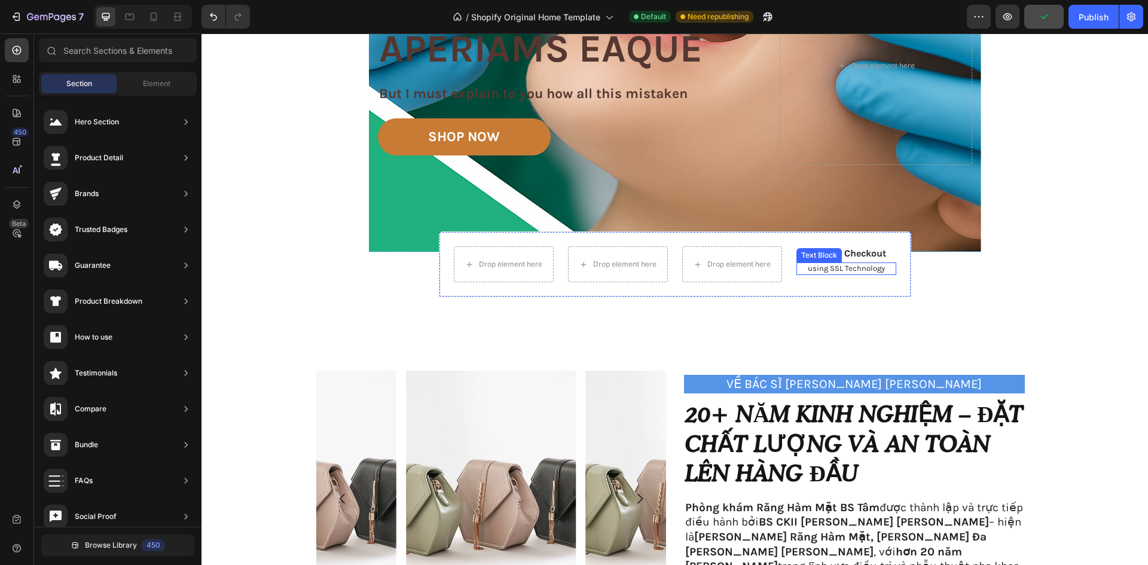
click at [854, 267] on p "using SSL Technology" at bounding box center [845, 269] width 97 height 10
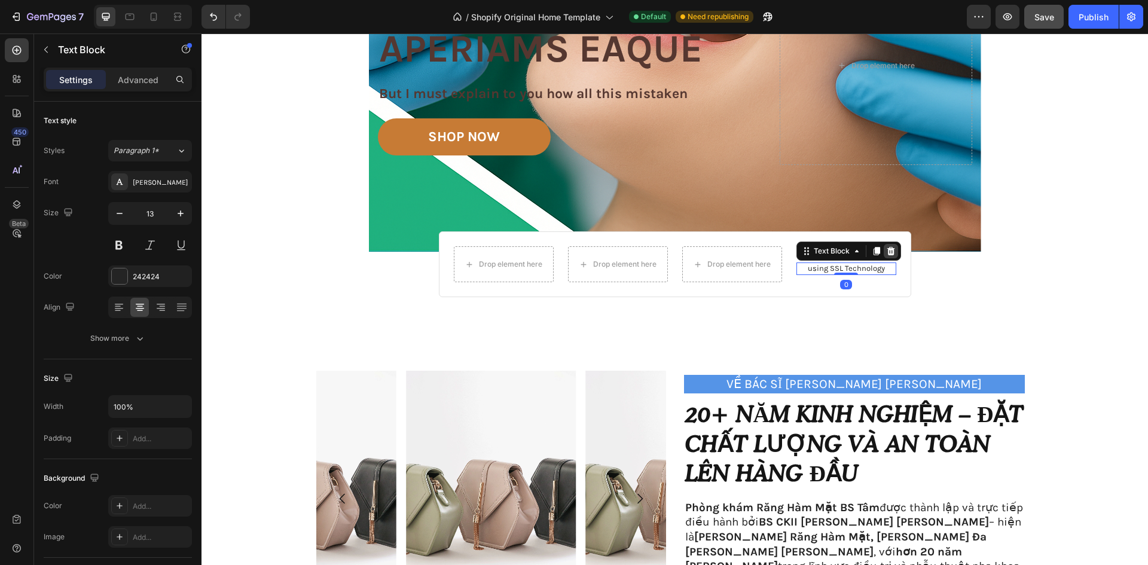
click at [886, 254] on icon at bounding box center [890, 251] width 8 height 8
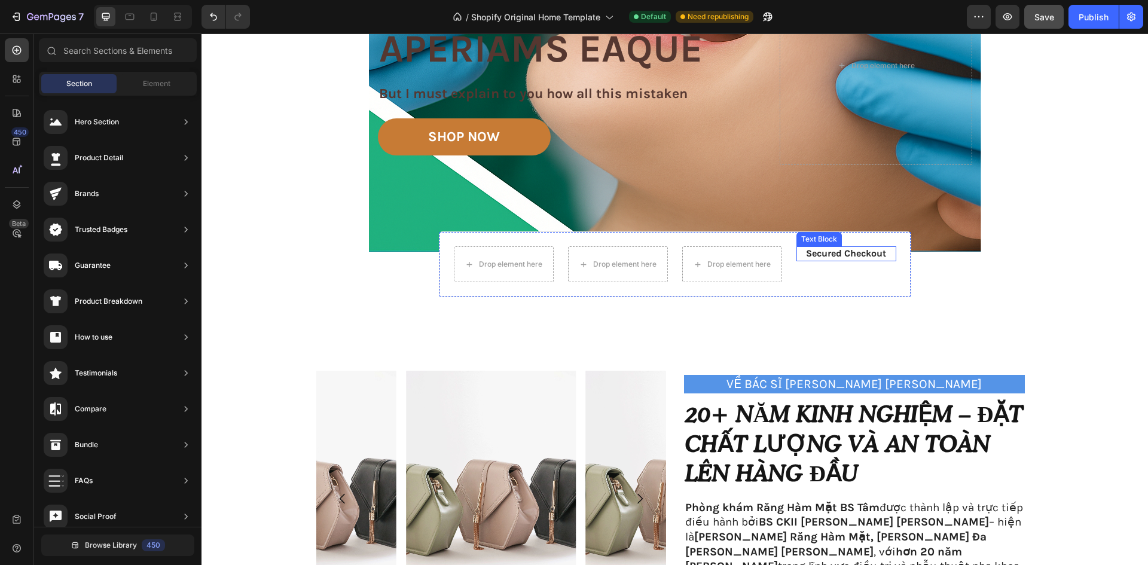
click at [857, 253] on p "Secured Checkout" at bounding box center [845, 253] width 97 height 13
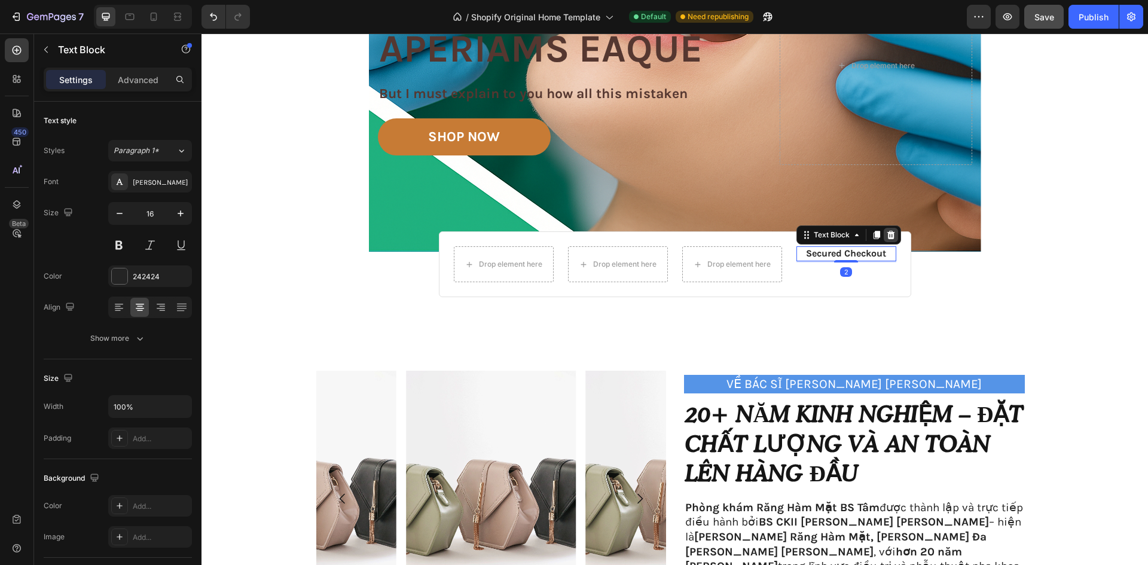
click at [886, 231] on icon at bounding box center [891, 235] width 10 height 10
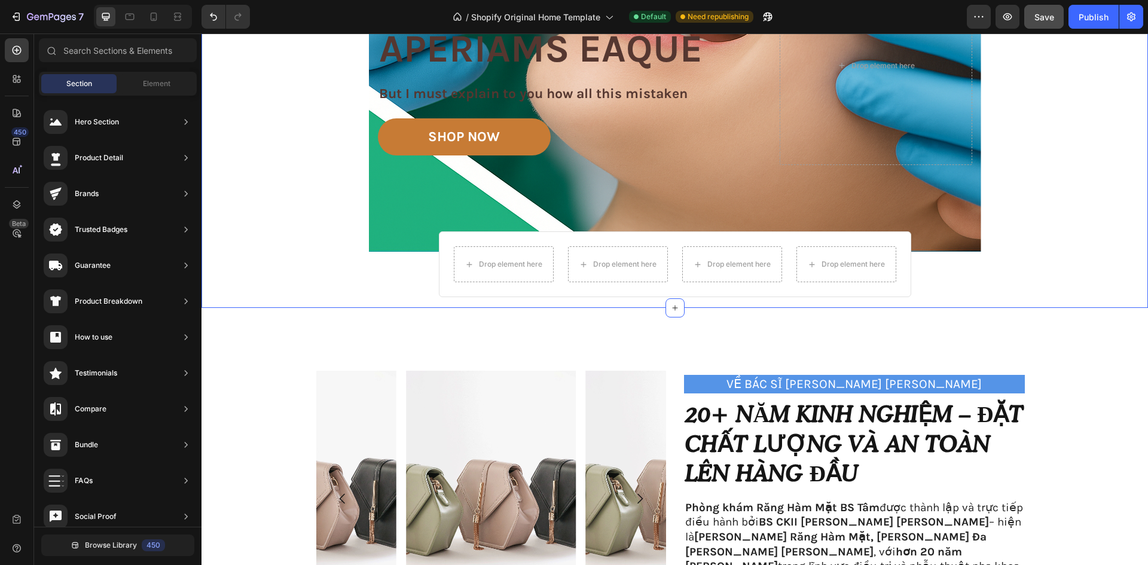
click at [1031, 308] on div "Image Image Image Carousel VỀ BÁC SĨ [PERSON_NAME] [PERSON_NAME] Text Block 20+…" at bounding box center [674, 492] width 946 height 369
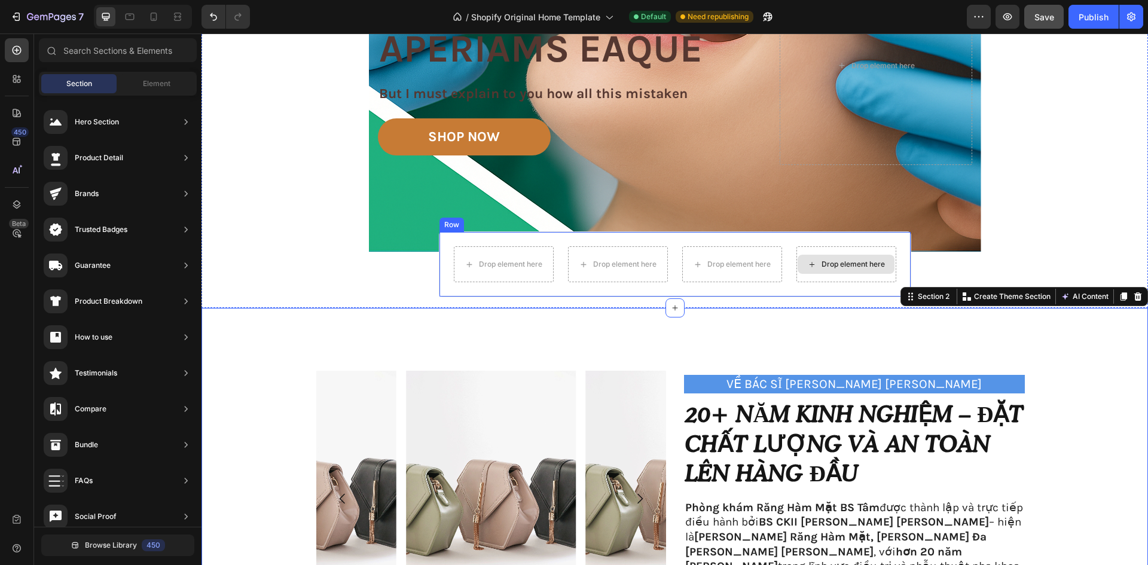
click at [845, 256] on div "Drop element here" at bounding box center [845, 264] width 97 height 19
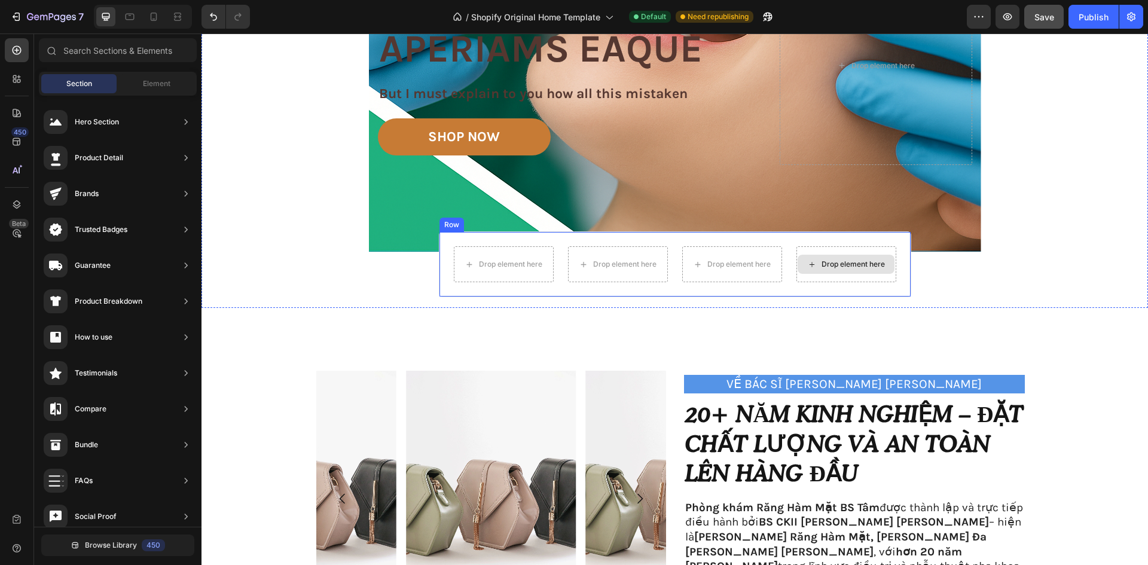
click at [822, 257] on div "Drop element here" at bounding box center [845, 264] width 97 height 19
click at [903, 233] on div "Drop element here Drop element here Drop element here Drop element here Row" at bounding box center [675, 264] width 472 height 66
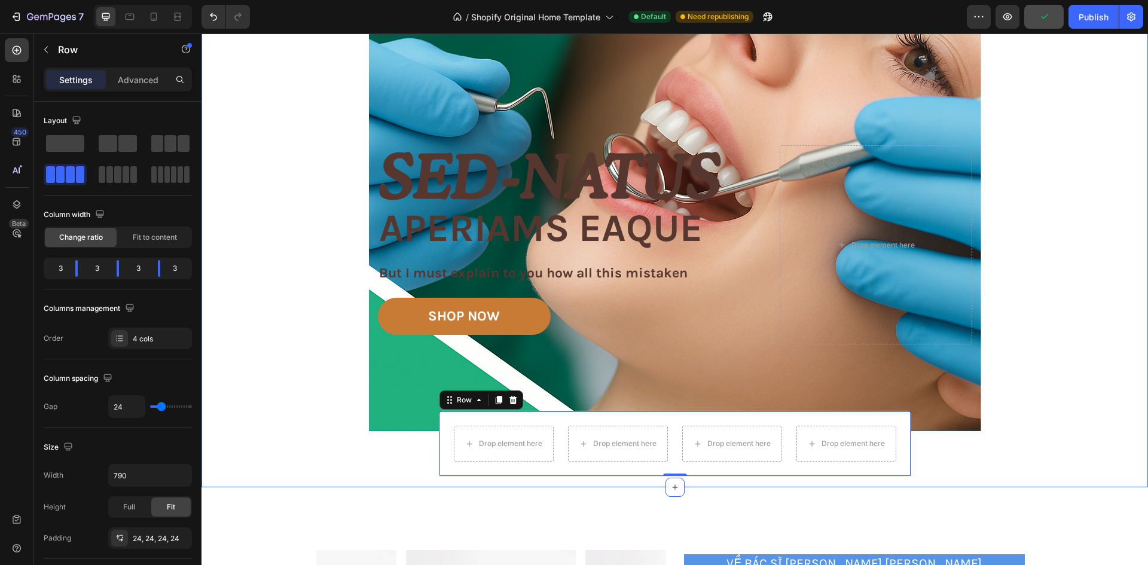
click at [1083, 253] on div "Image Image Free shipping Text Block from The States Text Block Advanced List I…" at bounding box center [674, 147] width 946 height 657
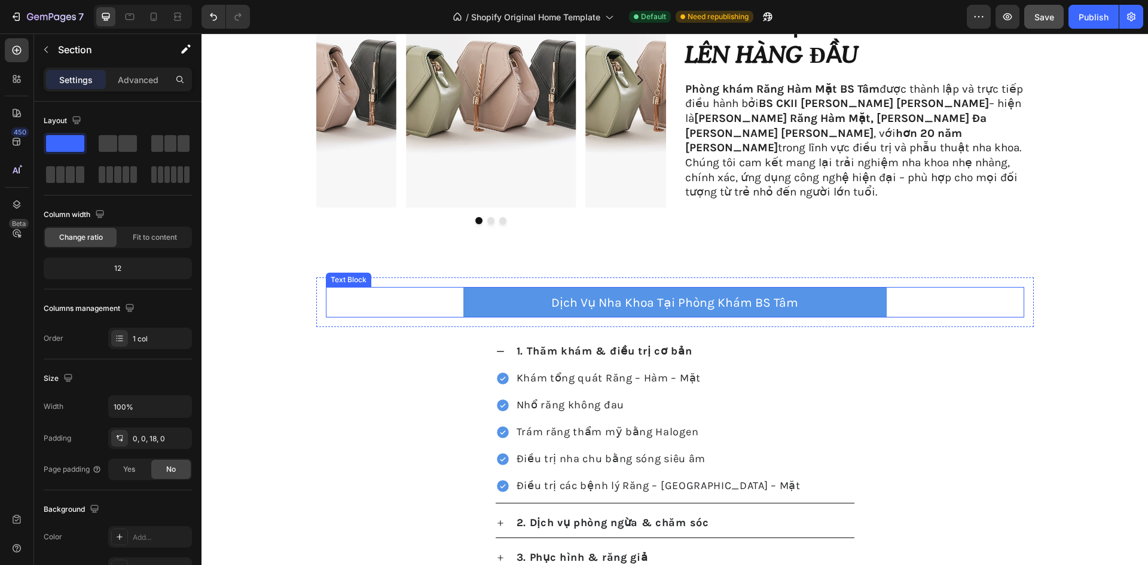
scroll to position [1076, 0]
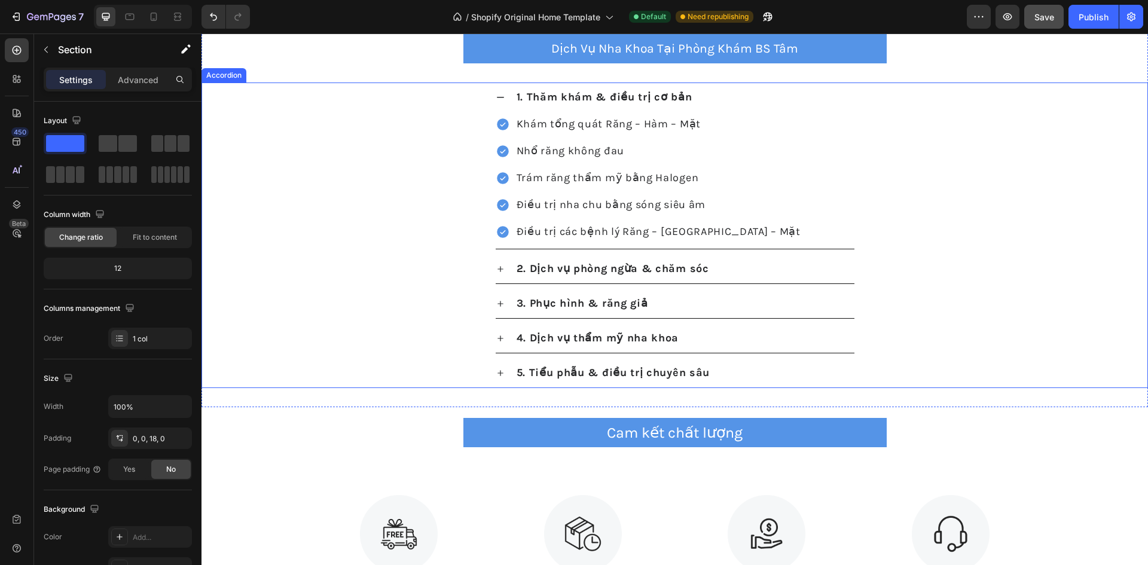
click at [499, 99] on icon at bounding box center [500, 98] width 10 height 10
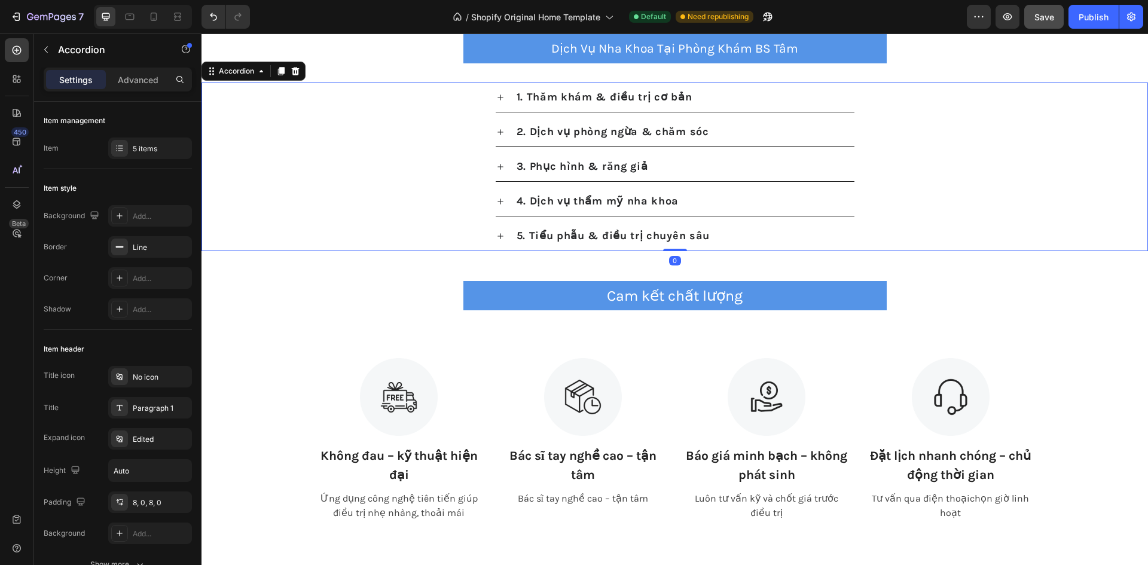
click at [497, 97] on icon at bounding box center [500, 97] width 6 height 6
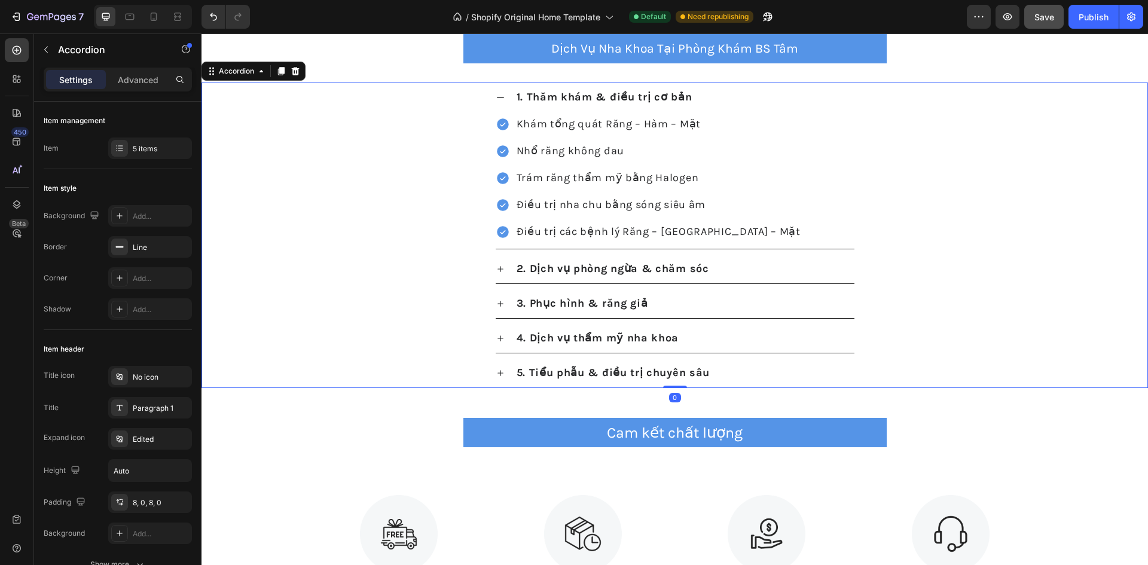
click at [495, 96] on icon at bounding box center [500, 98] width 10 height 10
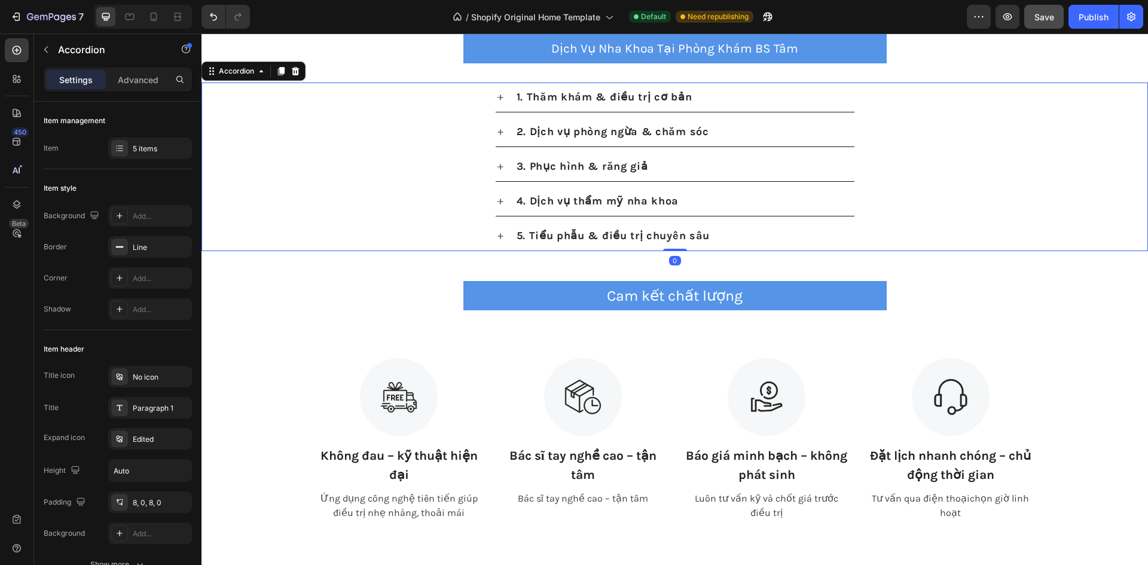
click at [497, 96] on icon at bounding box center [500, 97] width 6 height 6
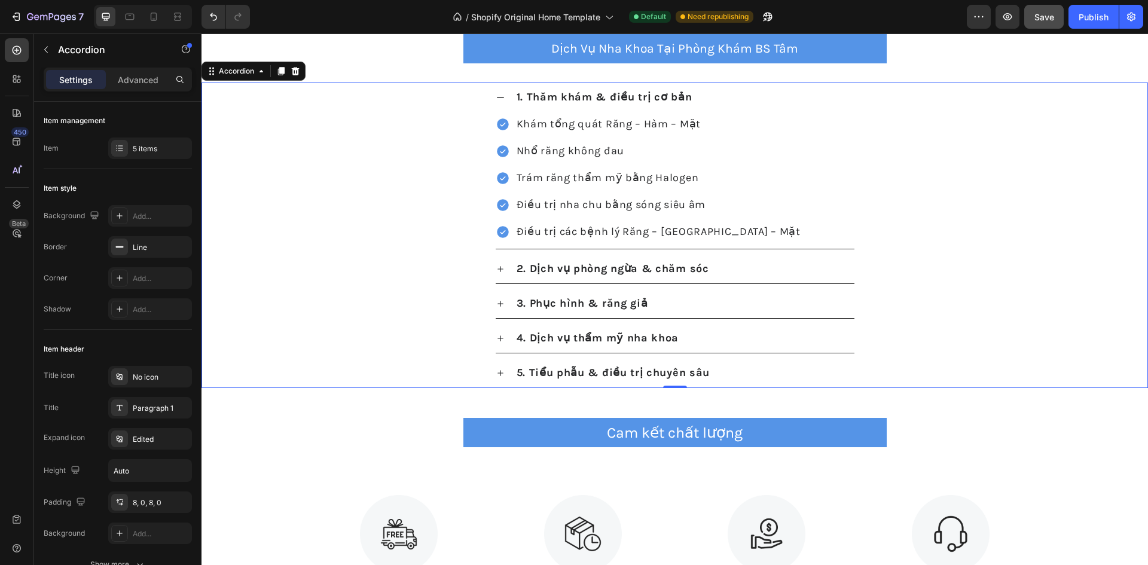
click at [495, 96] on icon at bounding box center [500, 98] width 10 height 10
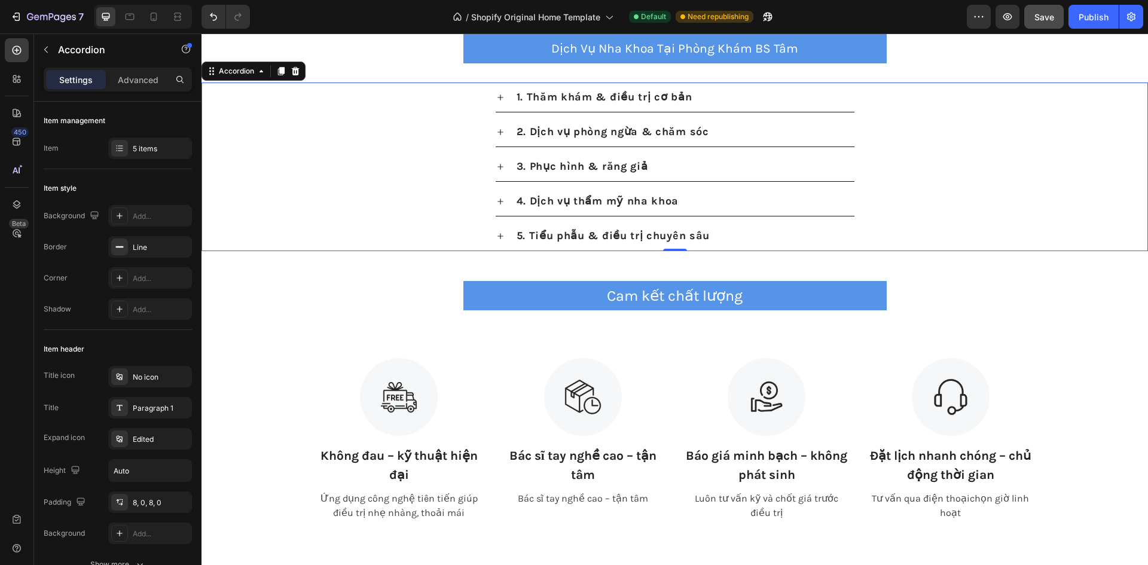
click at [1045, 20] on span "Save" at bounding box center [1044, 17] width 20 height 10
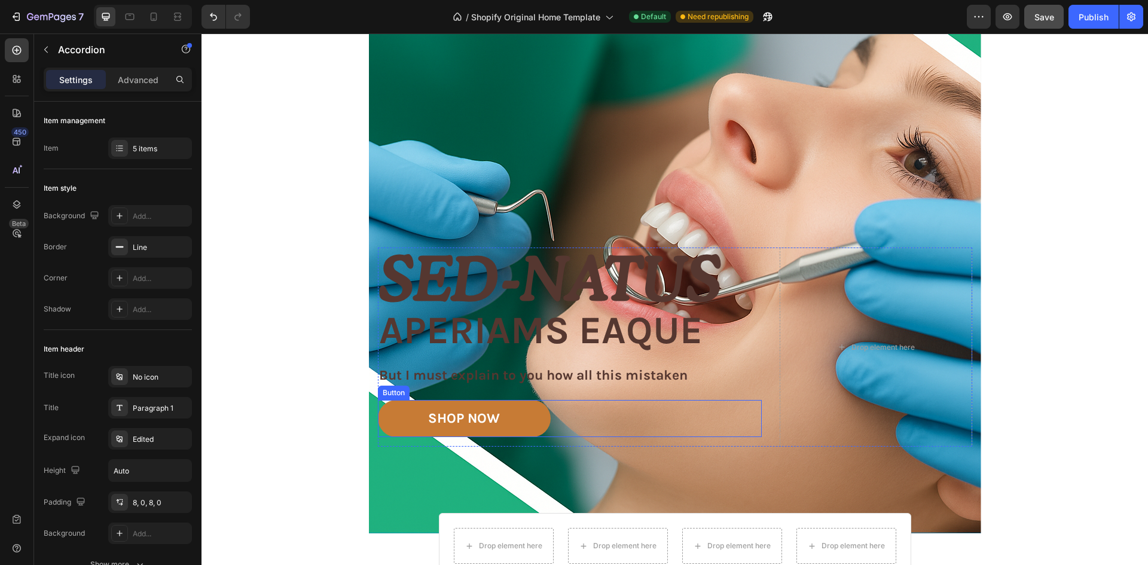
scroll to position [66, 0]
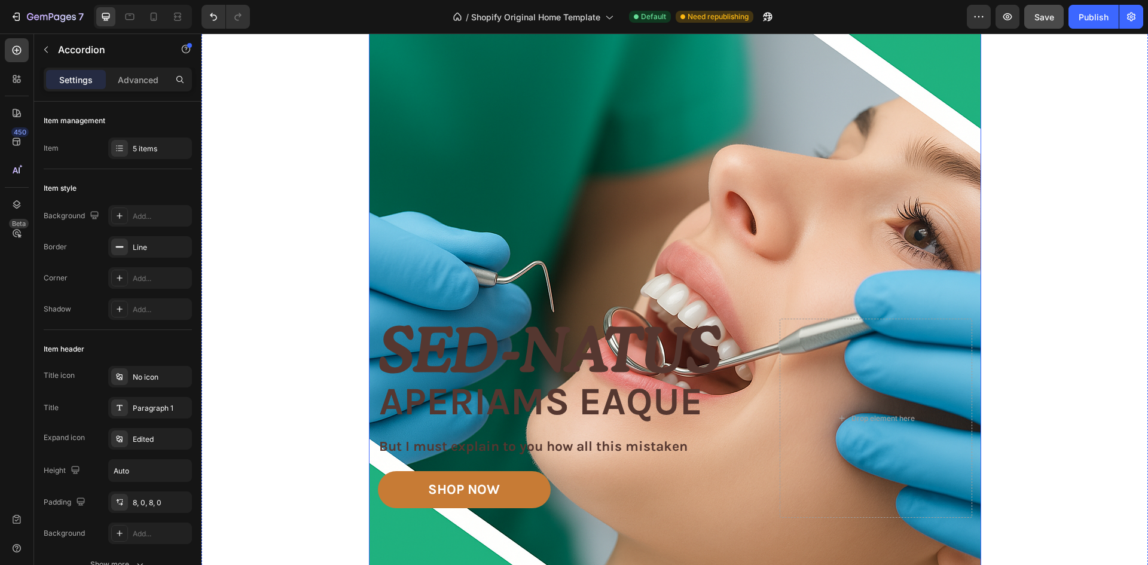
click at [442, 559] on div "Image Image Free shipping Text Block from The States Text Block Advanced List I…" at bounding box center [675, 432] width 612 height 344
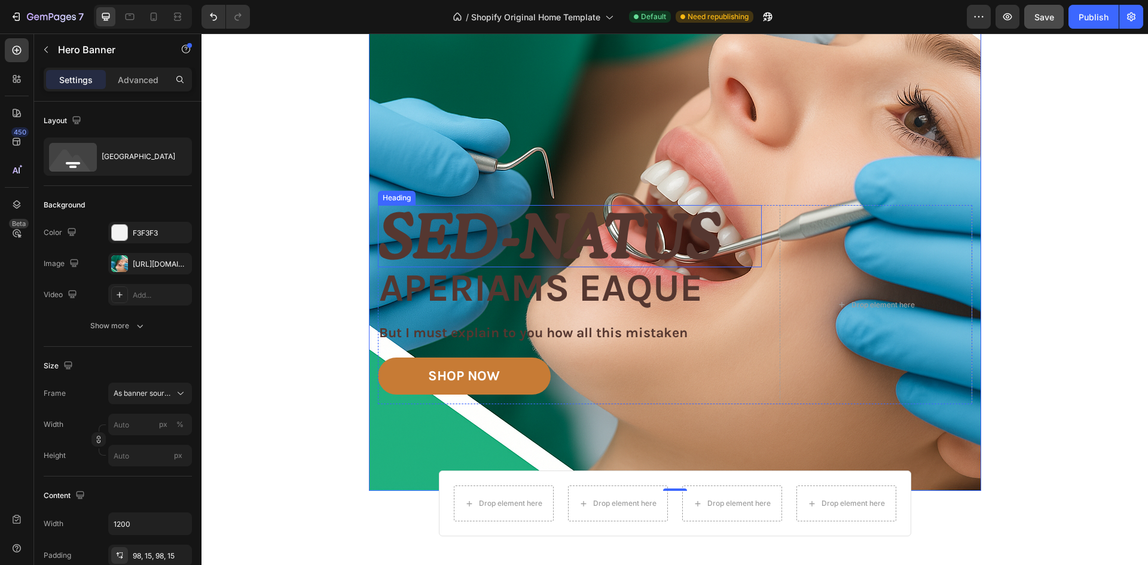
scroll to position [0, 0]
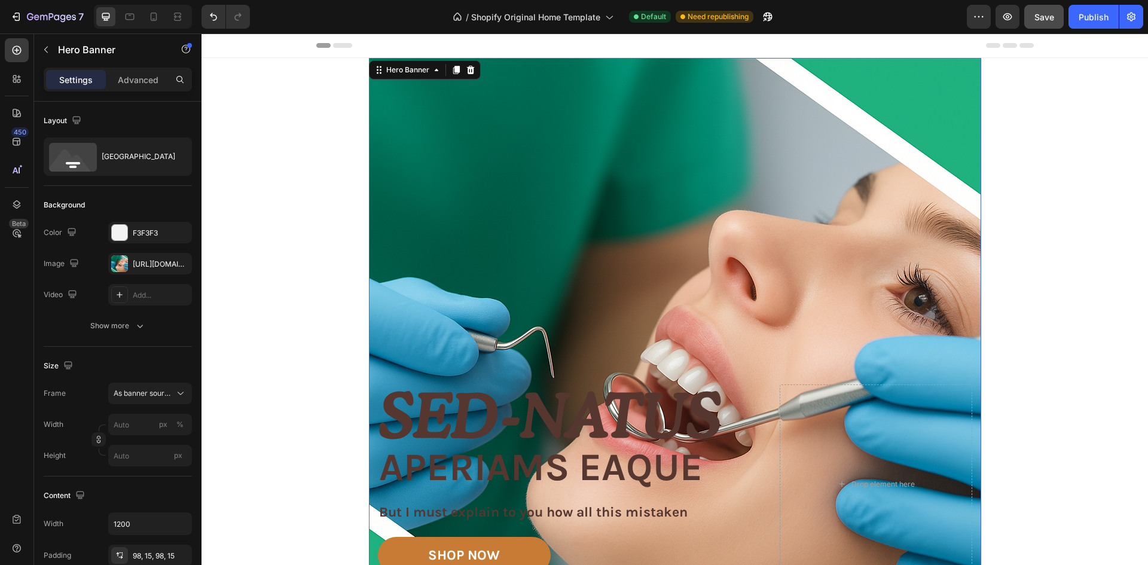
click at [974, 59] on div "Overlay" at bounding box center [675, 364] width 612 height 612
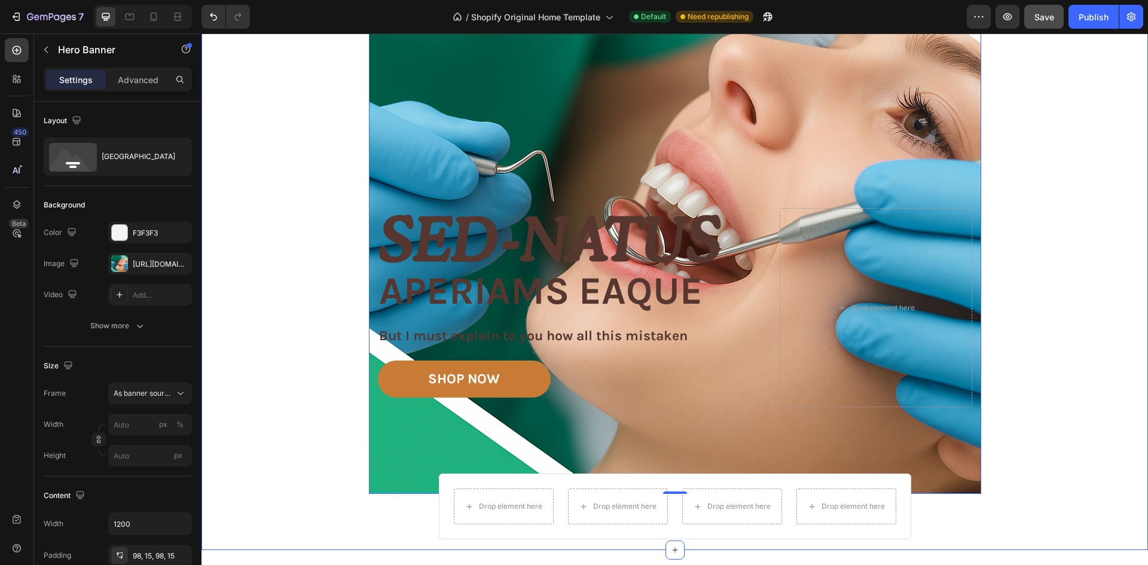
scroll to position [299, 0]
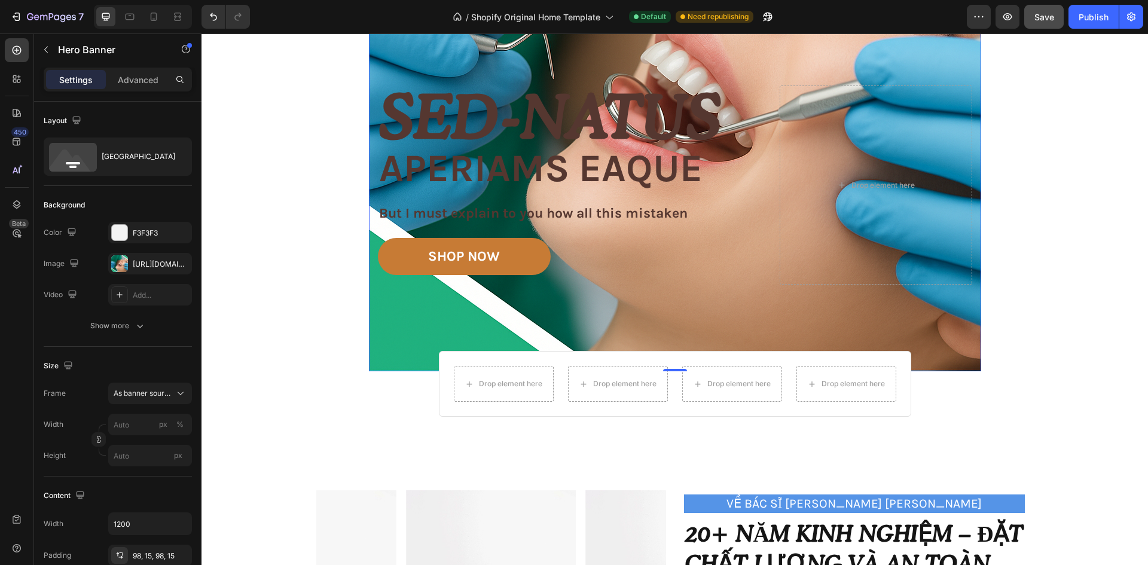
click at [972, 370] on div "Image Image Free shipping Text Block from The States Text Block Advanced List I…" at bounding box center [675, 199] width 612 height 344
click at [812, 357] on div "Drop element here Drop element here Drop element here Drop element here Row" at bounding box center [675, 384] width 472 height 66
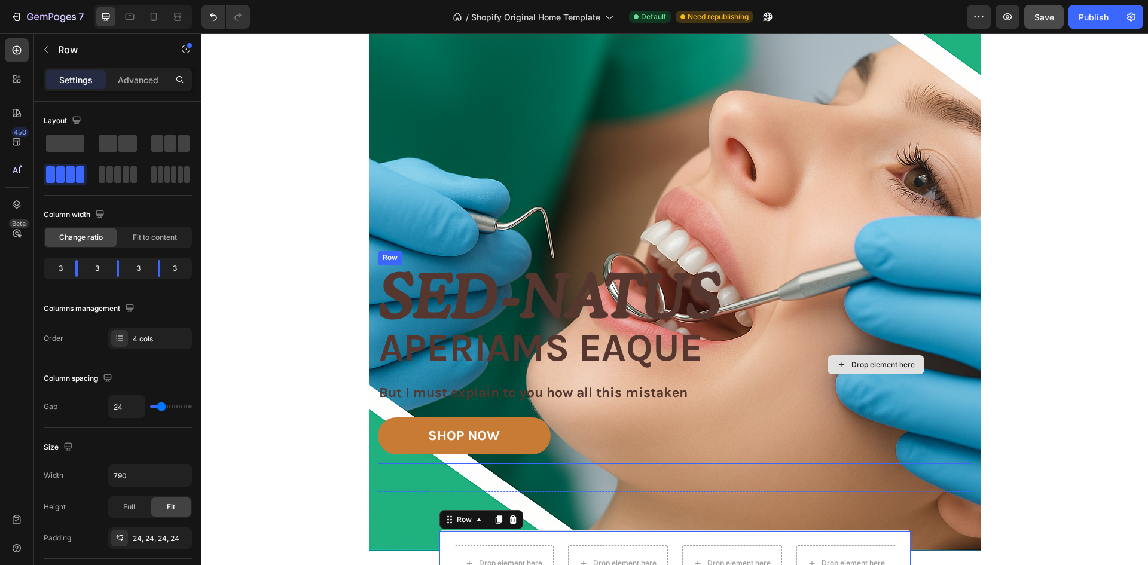
scroll to position [0, 0]
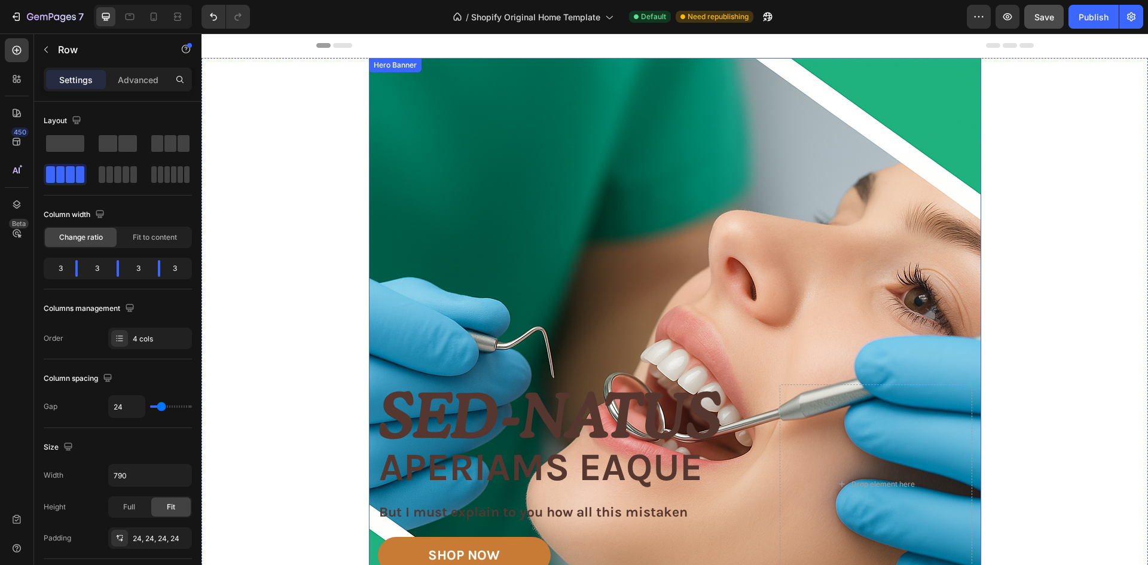
click at [583, 177] on div "Overlay" at bounding box center [675, 364] width 612 height 612
